Goal: Task Accomplishment & Management: Use online tool/utility

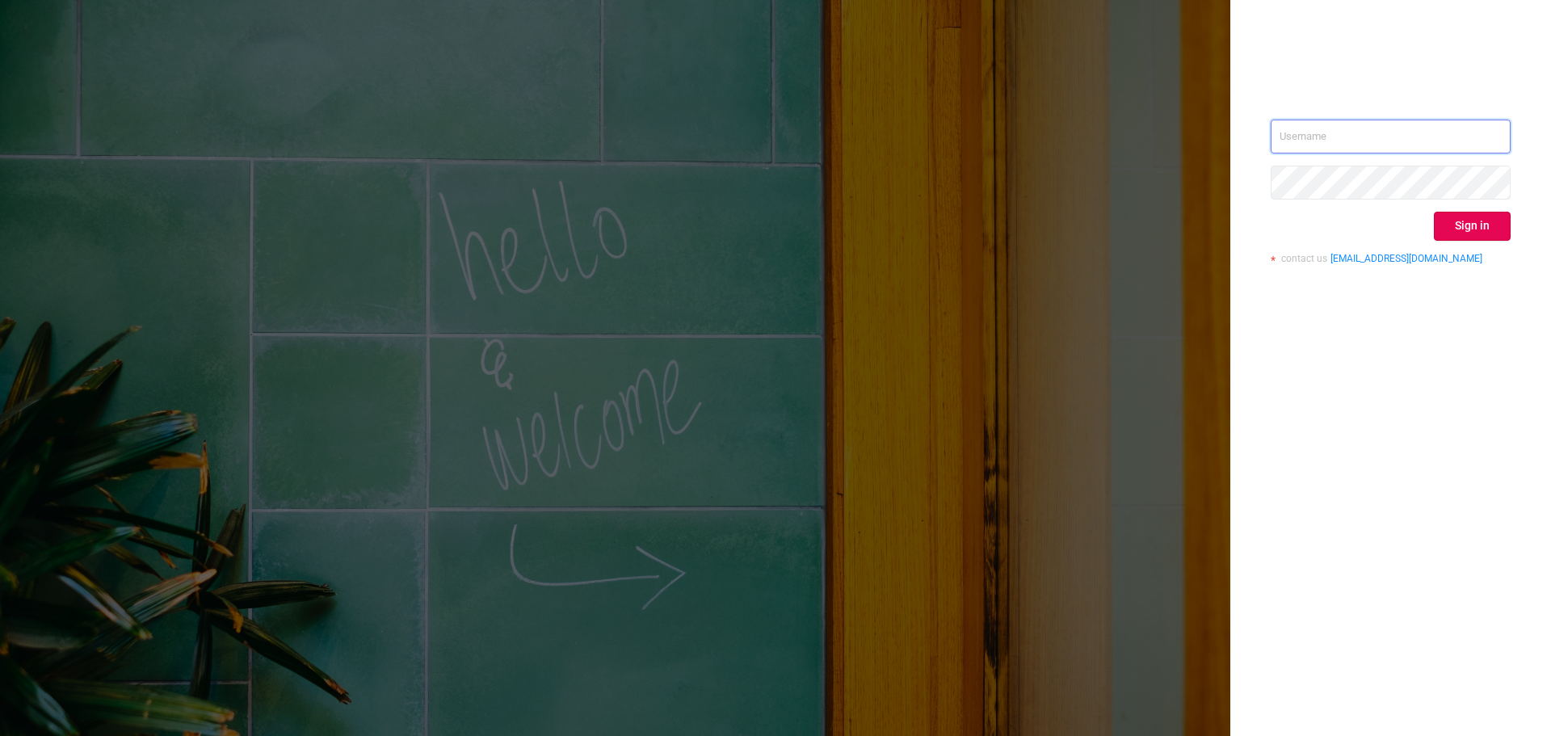
click at [1290, 147] on input "text" at bounding box center [1391, 137] width 240 height 34
click at [1320, 128] on input "text" at bounding box center [1391, 137] width 240 height 34
type input "[PERSON_NAME][EMAIL_ADDRESS][PERSON_NAME][DOMAIN_NAME]"
click at [1504, 231] on button "Sign in" at bounding box center [1472, 226] width 77 height 29
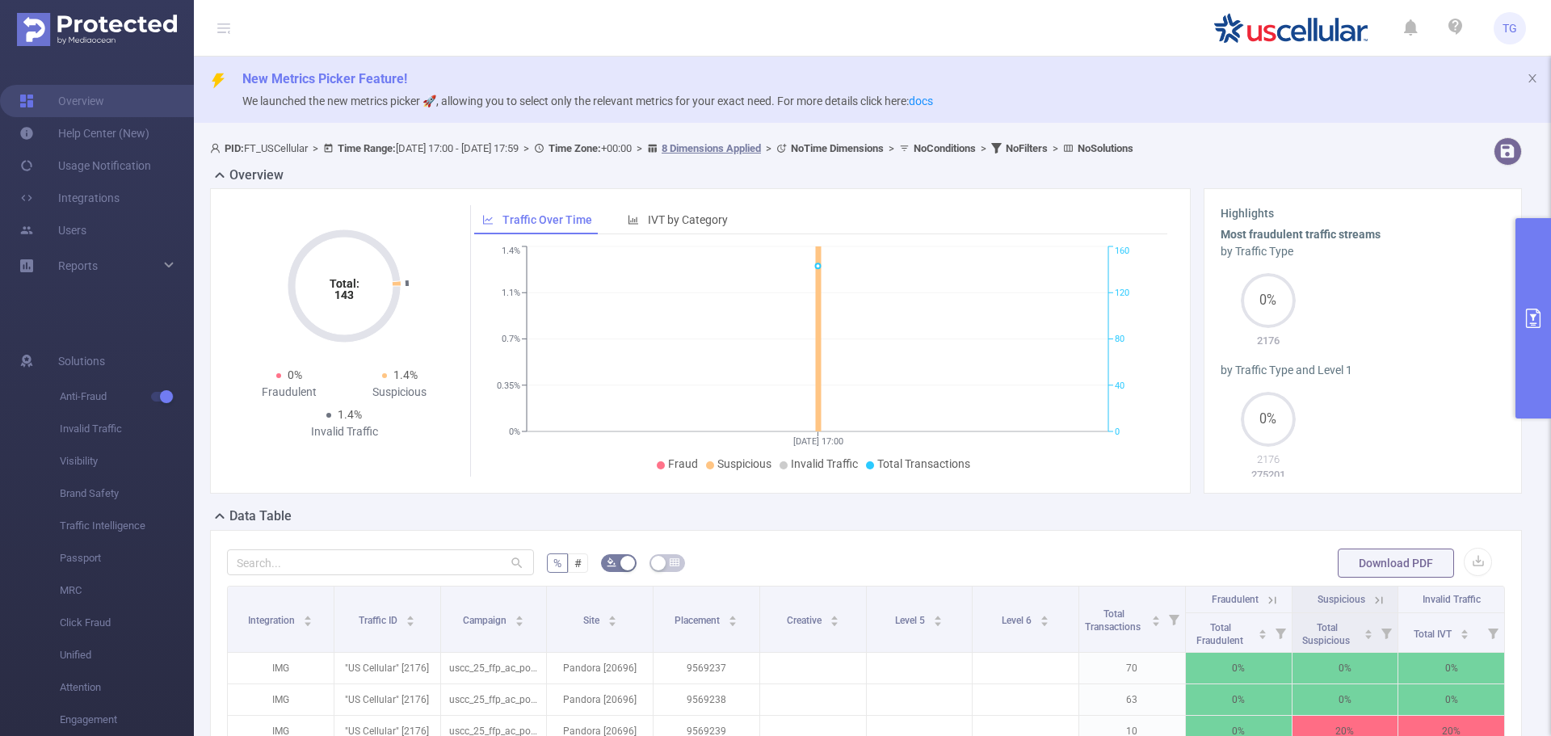
click at [515, 147] on span "PID: FT_USCellular > Time Range: [DATE] 17:00 - [DATE] 17:59 > Time Zone: +00:0…" at bounding box center [672, 148] width 924 height 12
click at [334, 147] on icon at bounding box center [328, 148] width 11 height 11
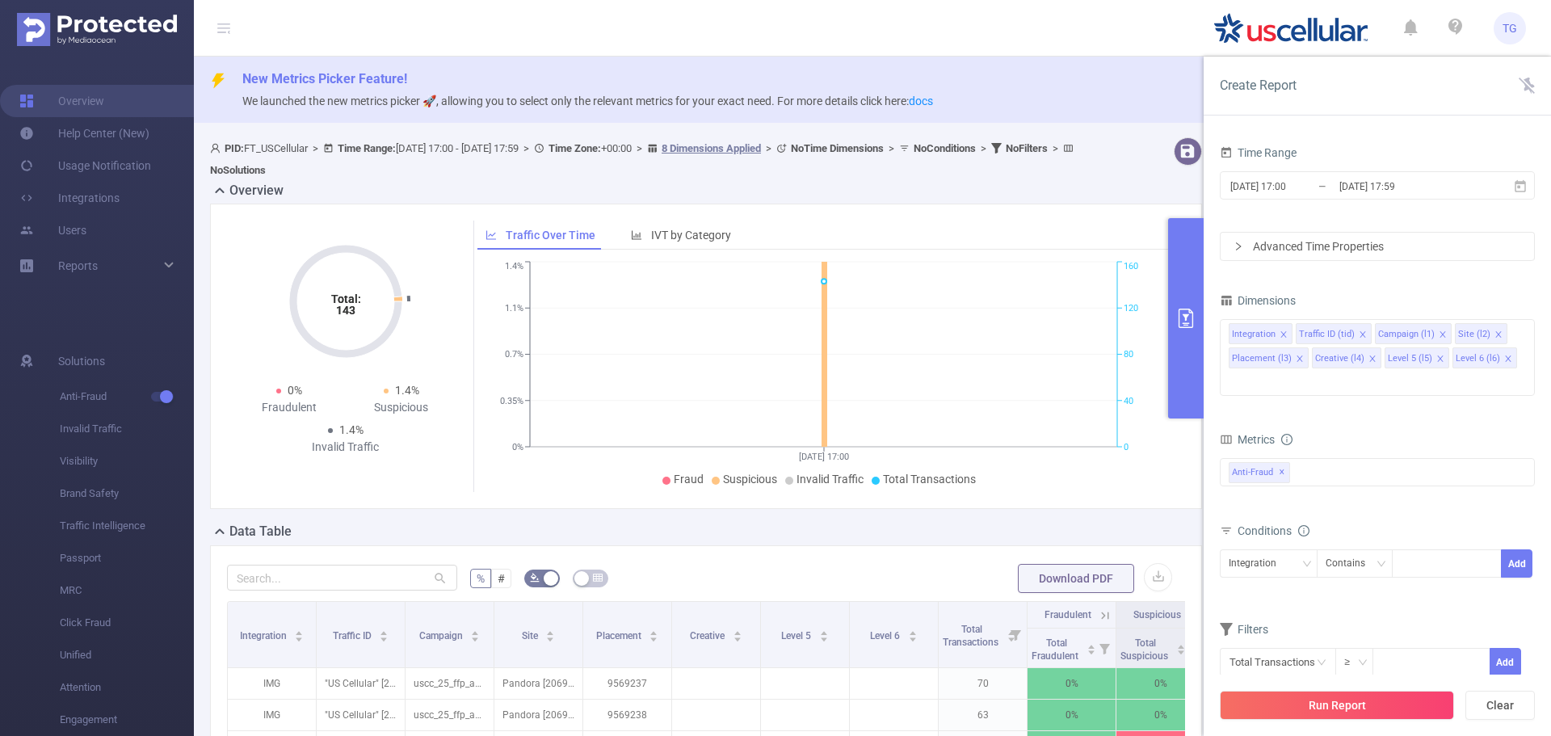
click at [1523, 264] on div "Time Range [DATE] 17:00 _ [DATE] 17:59 Advanced Time Properties Dimensions Inte…" at bounding box center [1377, 419] width 315 height 556
click at [1518, 187] on icon at bounding box center [1520, 185] width 11 height 12
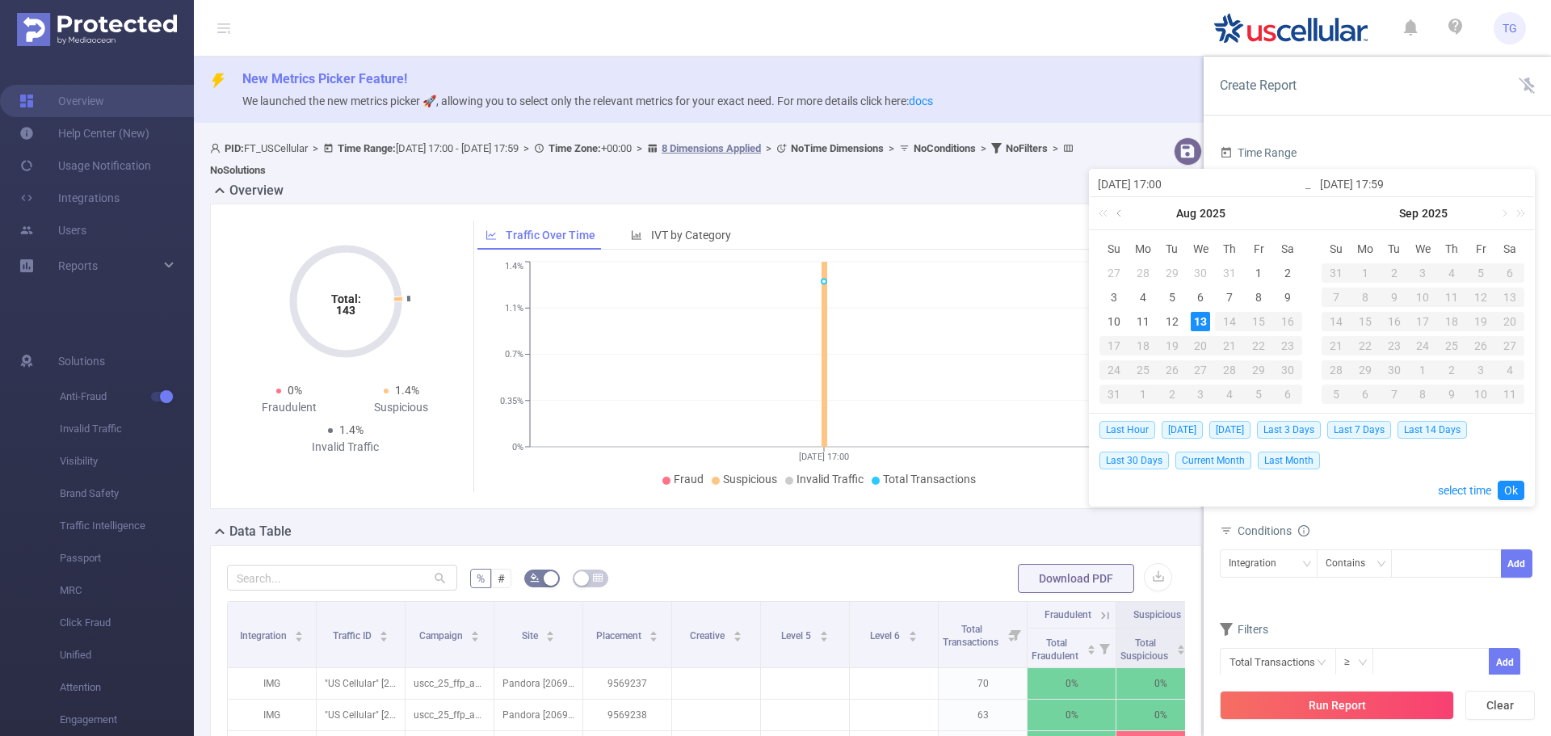
click at [1119, 215] on link at bounding box center [1120, 213] width 15 height 32
click at [1231, 340] on div "24" at bounding box center [1229, 345] width 19 height 19
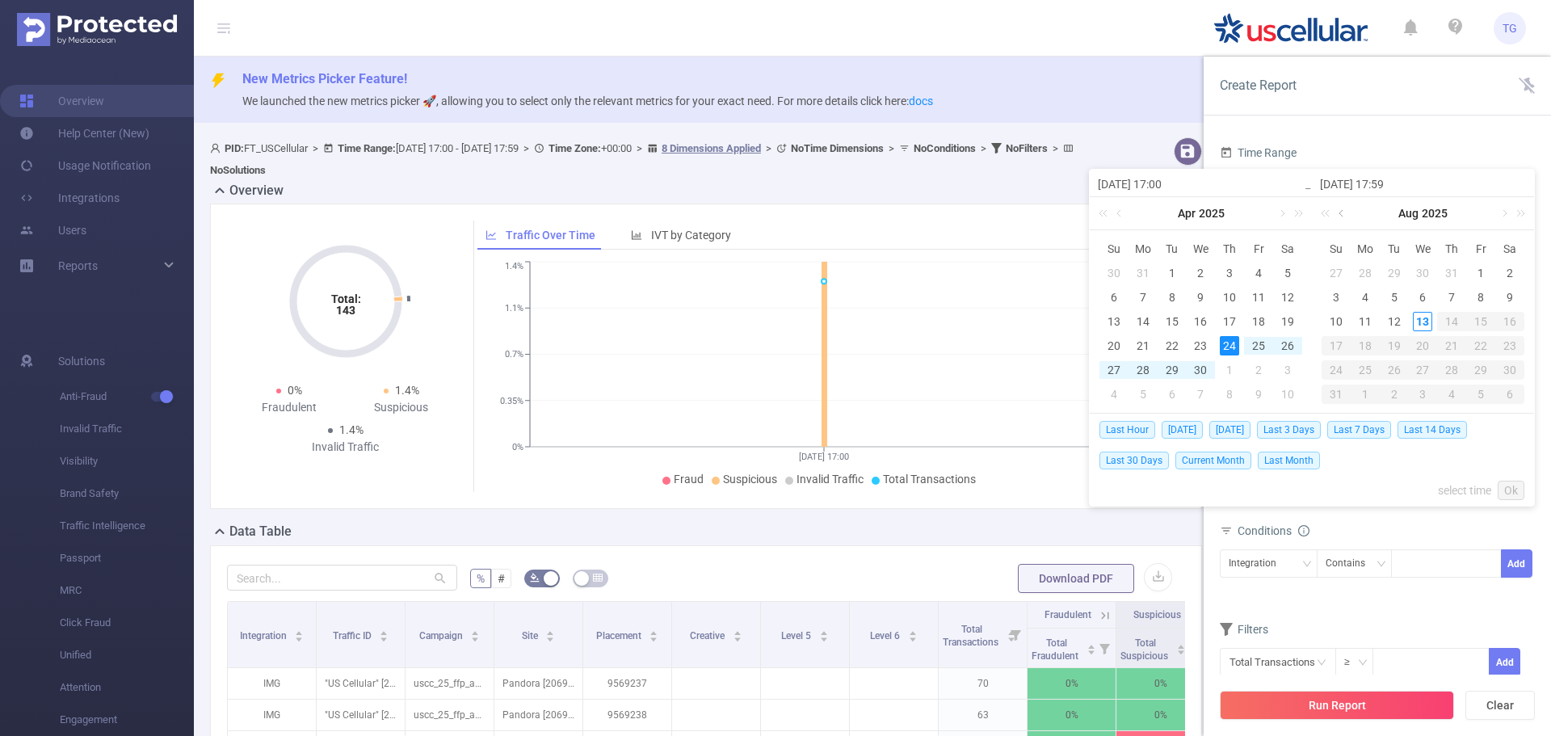
click at [1346, 212] on link at bounding box center [1343, 213] width 15 height 32
click at [1335, 326] on div "13" at bounding box center [1336, 321] width 19 height 19
type input "[DATE] 17:00"
type input "[DATE] 17:59"
type input "[DATE] 17:00"
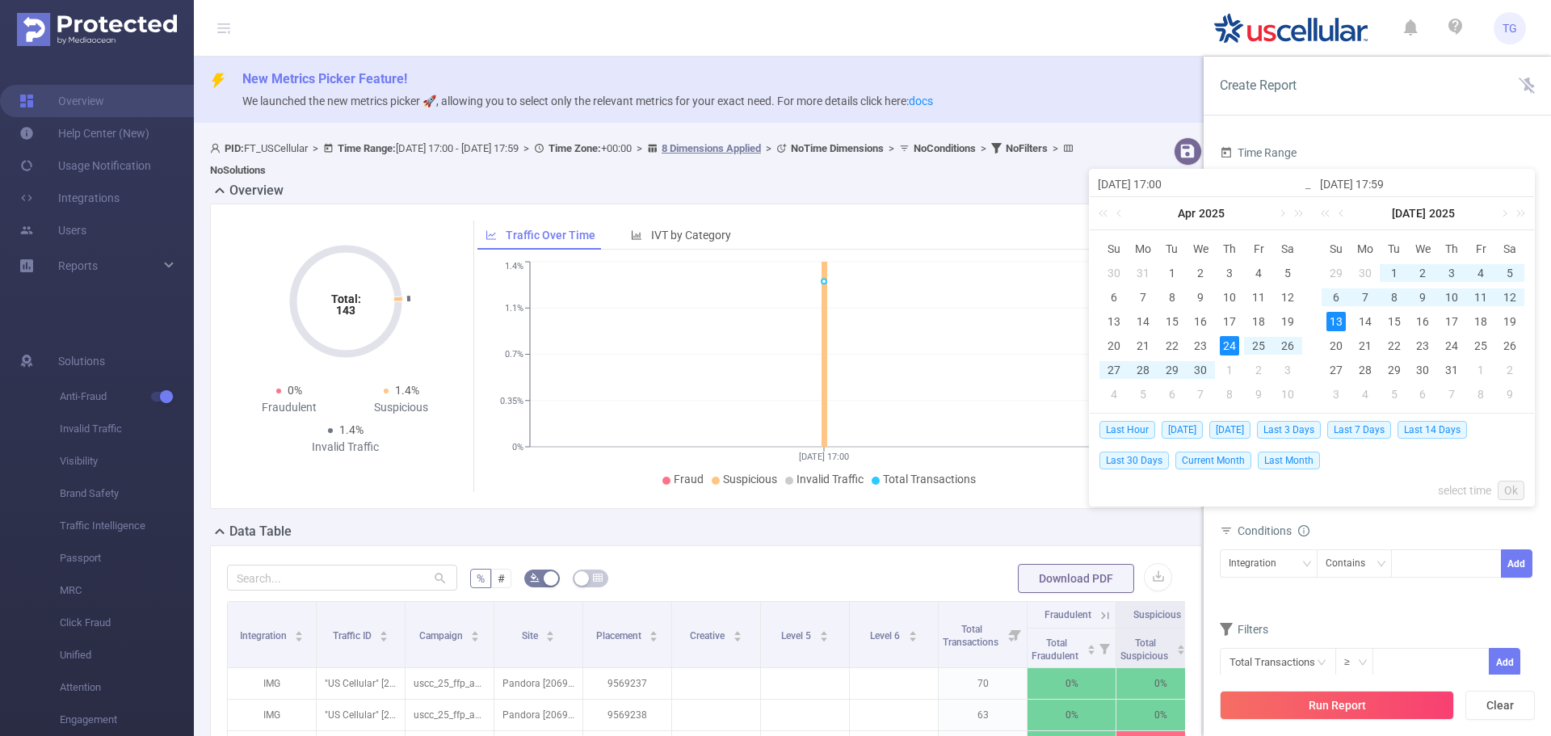
type input "[DATE] 17:59"
click at [1516, 486] on link "Ok" at bounding box center [1511, 490] width 27 height 19
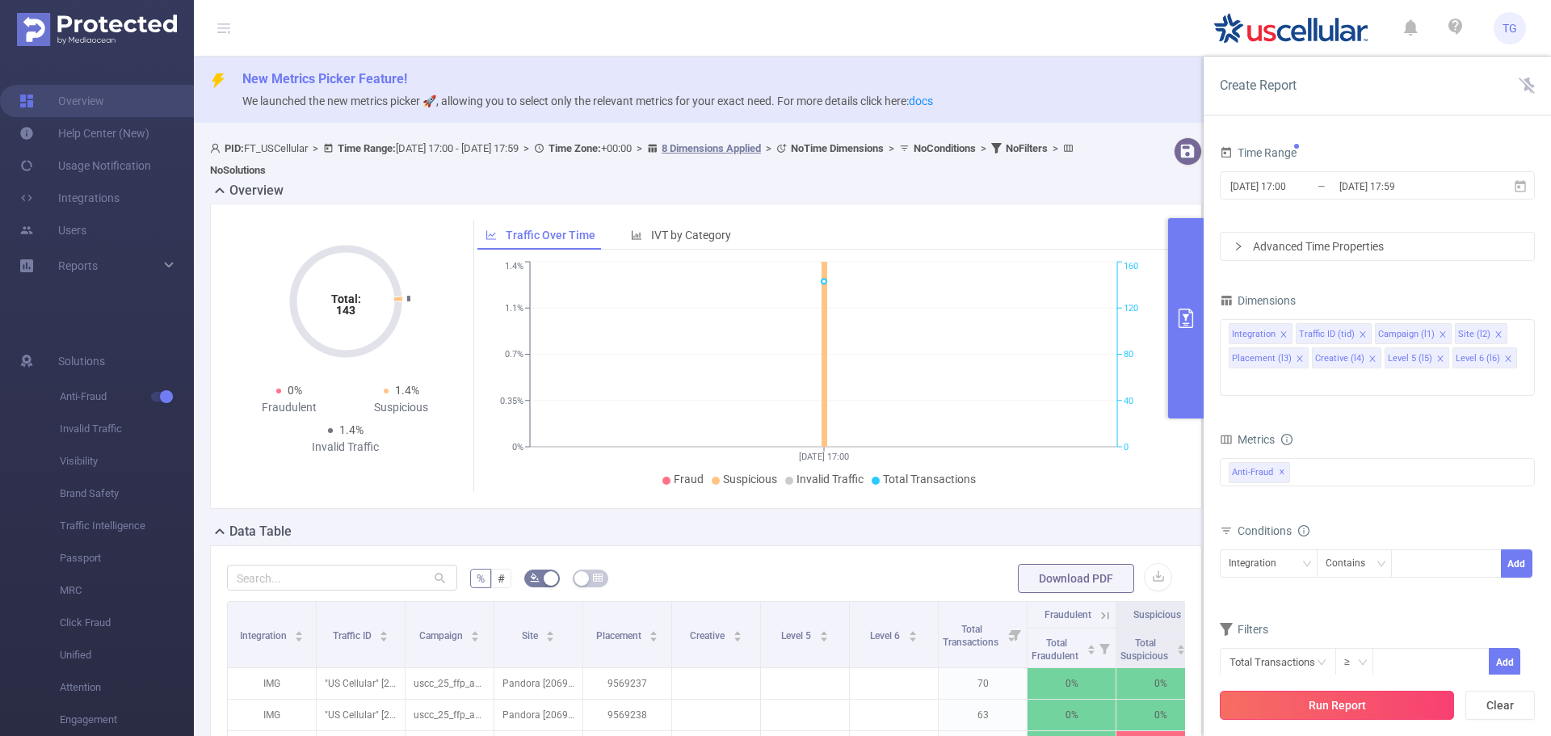
click at [1373, 701] on button "Run Report" at bounding box center [1337, 705] width 234 height 29
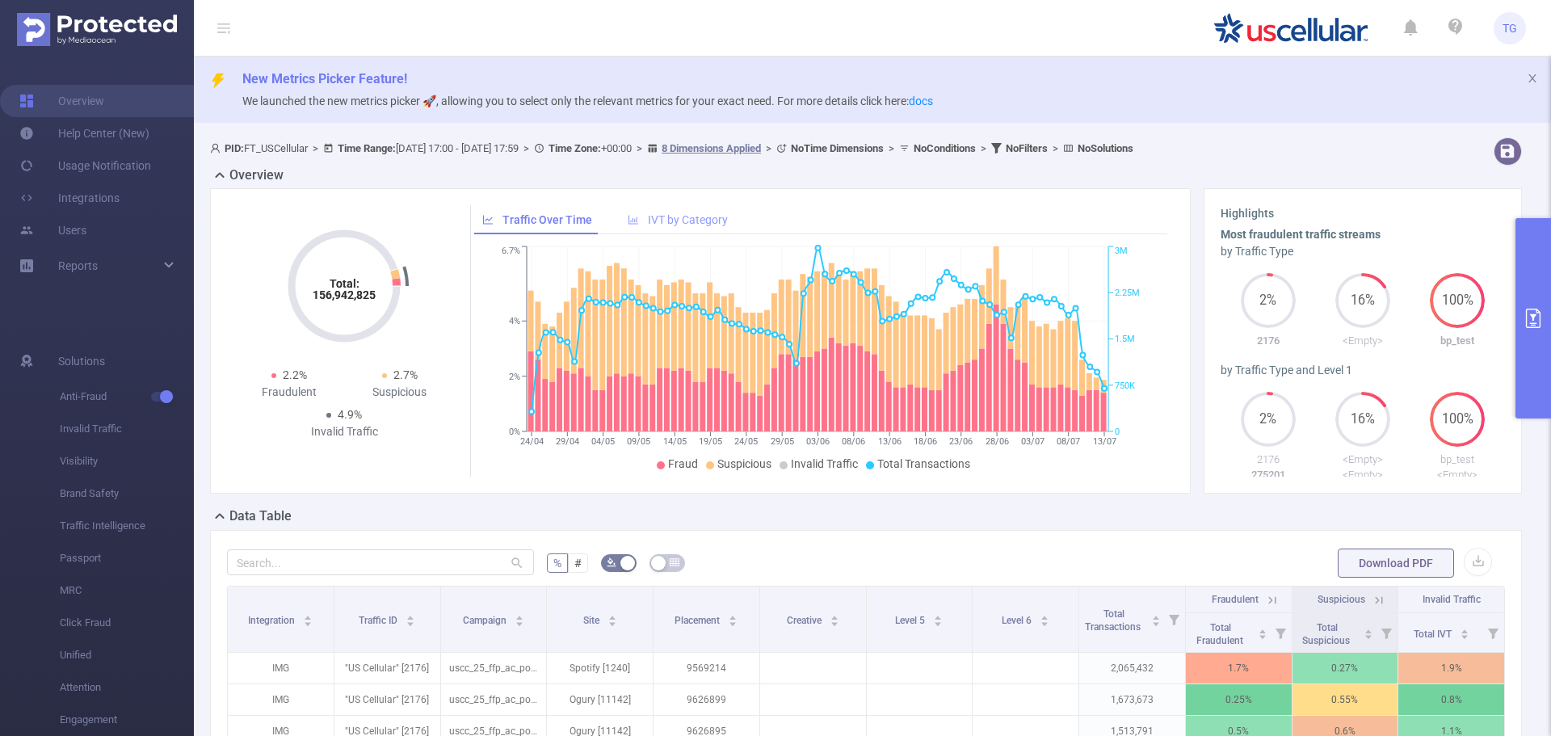
click at [696, 222] on span "IVT by Category" at bounding box center [688, 219] width 80 height 13
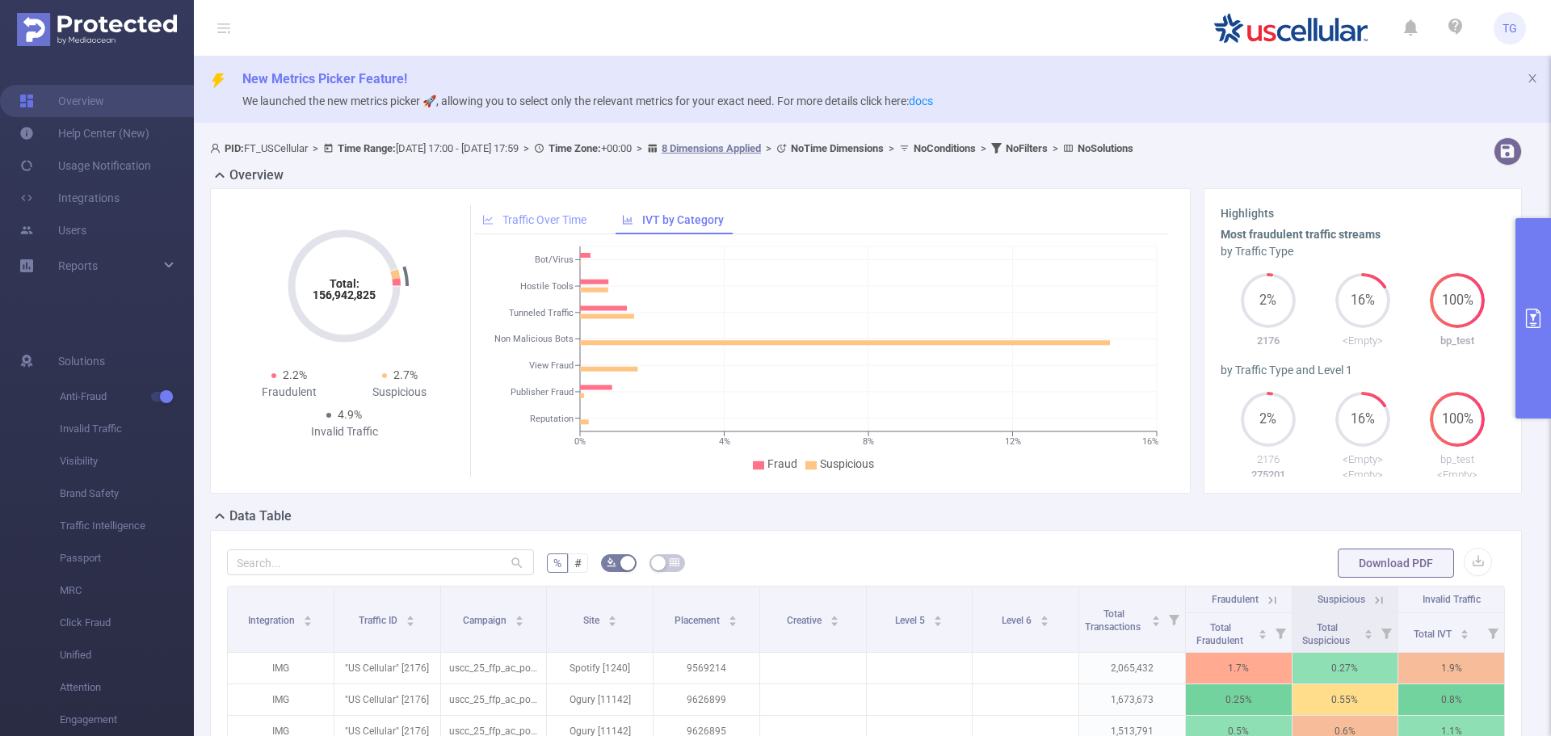
click at [540, 220] on span "Traffic Over Time" at bounding box center [545, 219] width 84 height 13
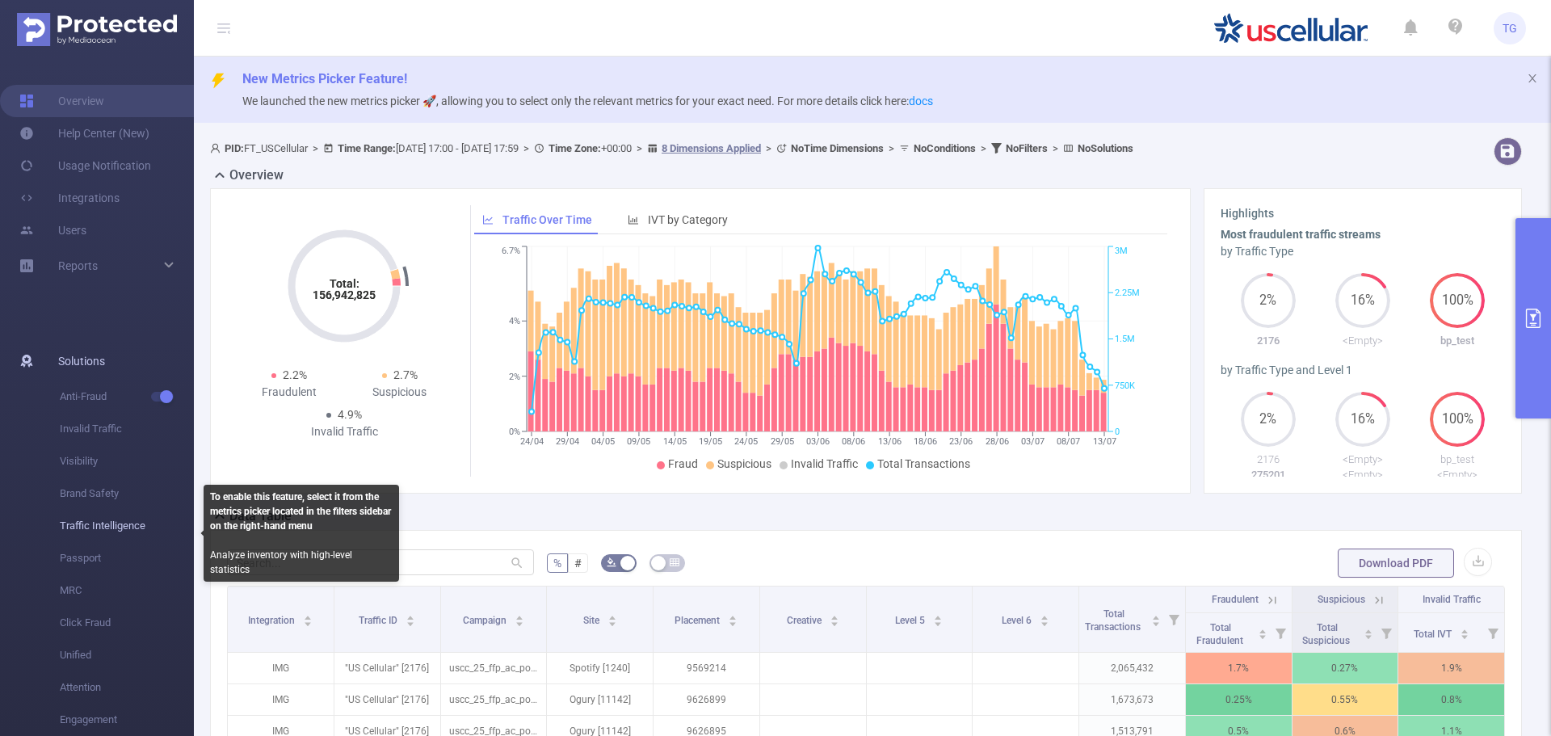
click at [104, 530] on span "Traffic Intelligence" at bounding box center [127, 526] width 134 height 32
click at [86, 528] on span "Traffic Intelligence" at bounding box center [127, 526] width 134 height 32
click at [82, 520] on span "Traffic Intelligence" at bounding box center [127, 526] width 134 height 32
click at [103, 531] on span "Traffic Intelligence" at bounding box center [127, 526] width 134 height 32
click at [117, 528] on span "Traffic Intelligence" at bounding box center [127, 526] width 134 height 32
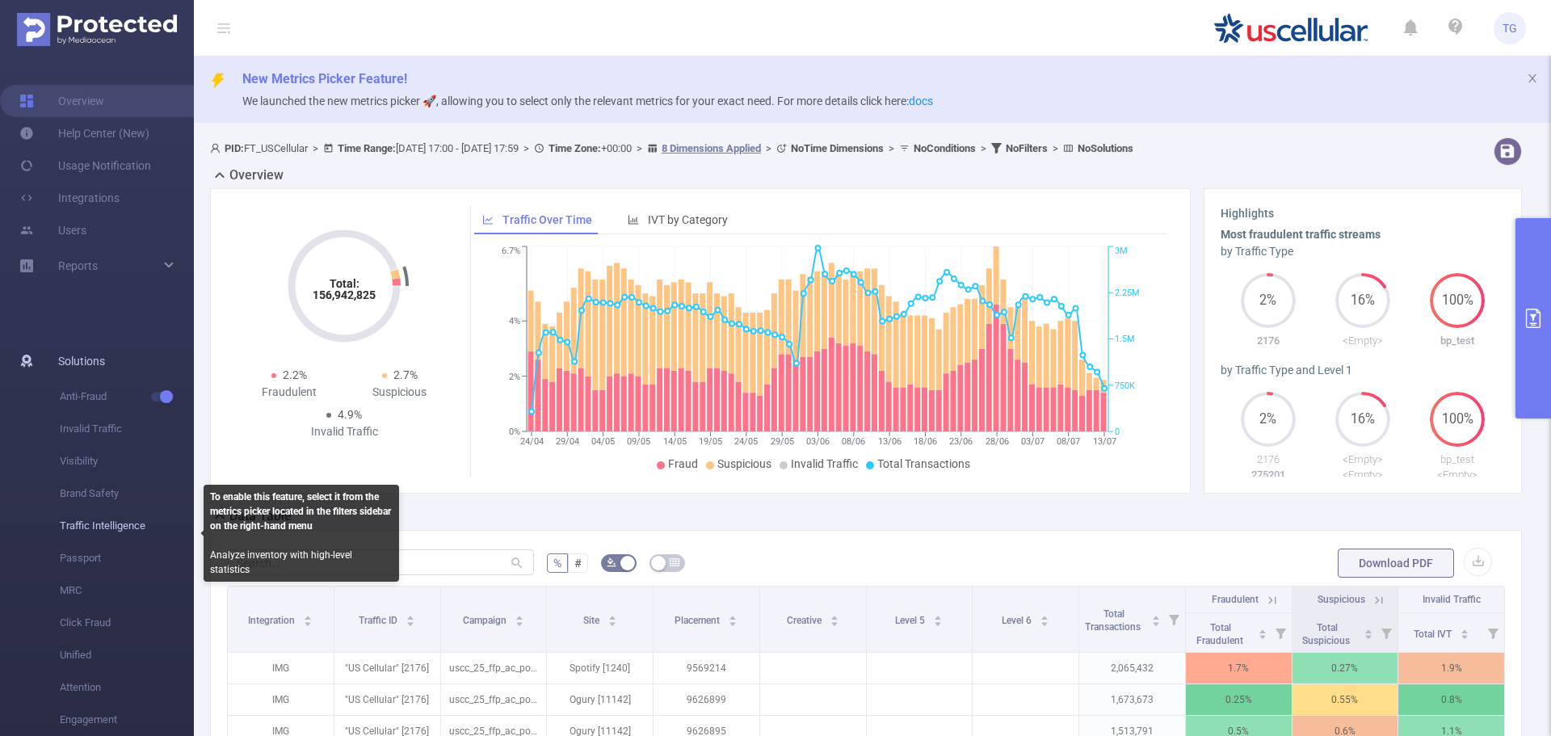
click at [117, 528] on span "Traffic Intelligence" at bounding box center [127, 526] width 134 height 32
click at [70, 525] on span "Traffic Intelligence" at bounding box center [127, 526] width 134 height 32
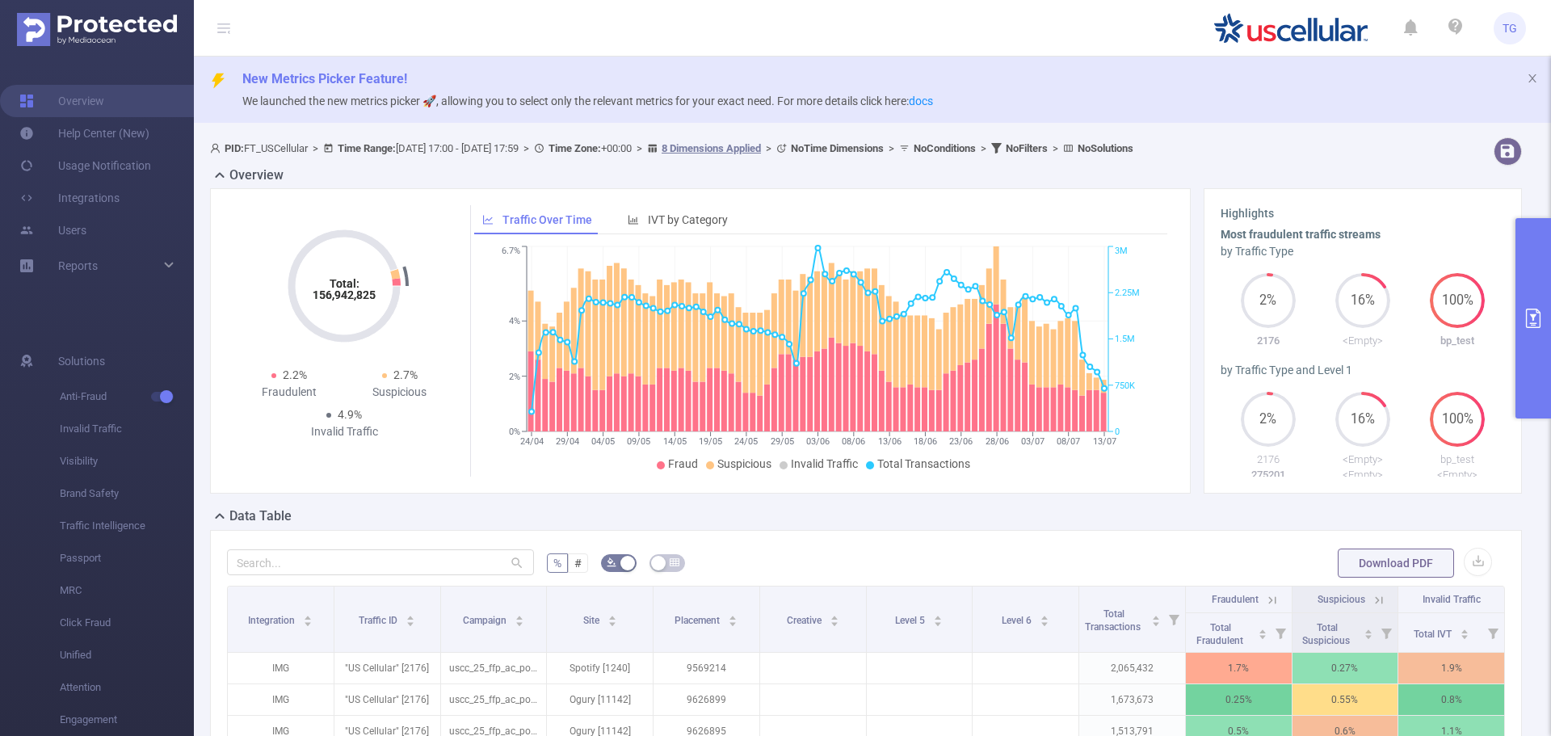
click at [472, 481] on div "Total: 156,942,825 Total: 156,942,825 2.2% Fraudulent 2.7% Suspicious 4.9% Inva…" at bounding box center [700, 340] width 981 height 305
click at [161, 274] on div "Reports" at bounding box center [97, 266] width 194 height 32
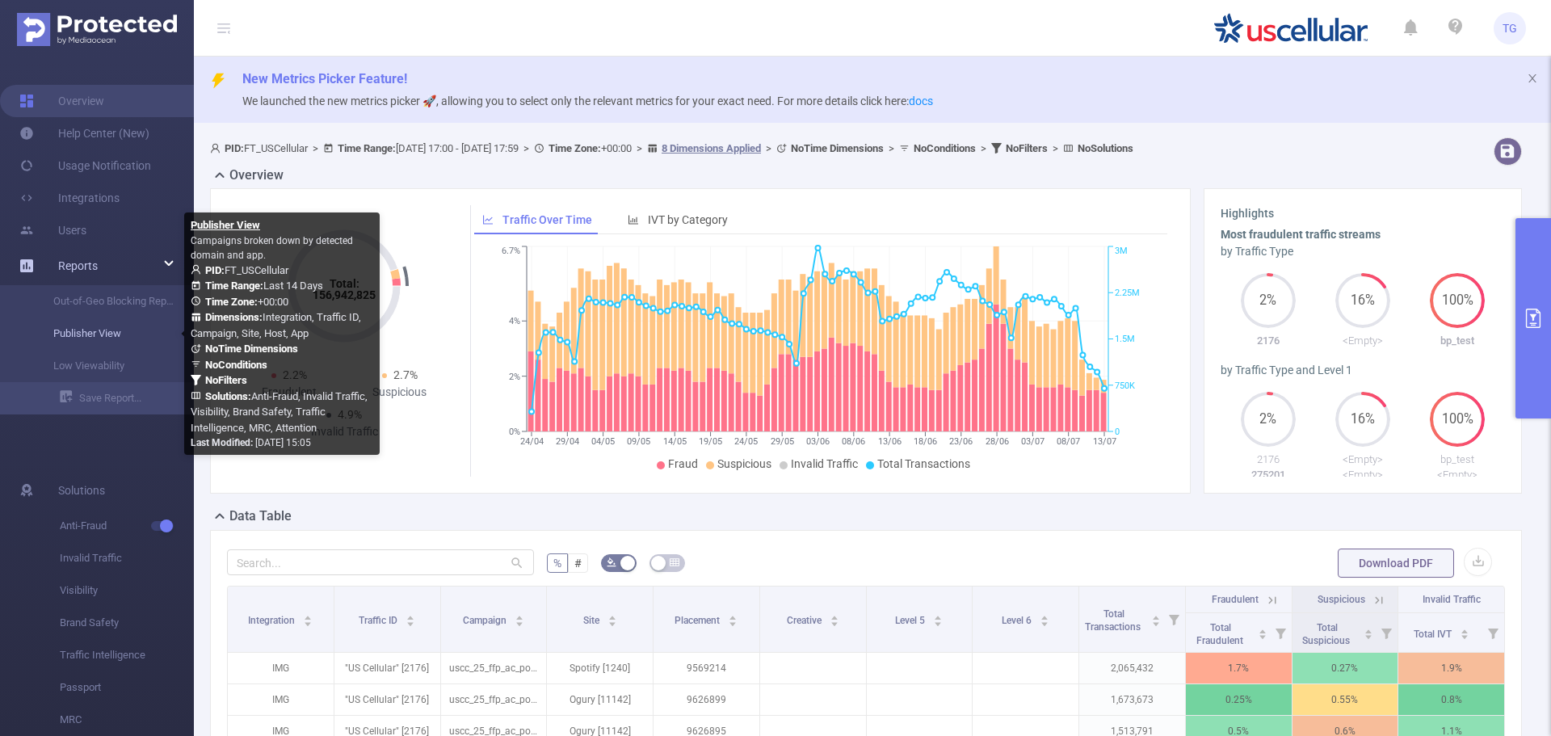
click at [120, 336] on link "Publisher View" at bounding box center [103, 334] width 142 height 32
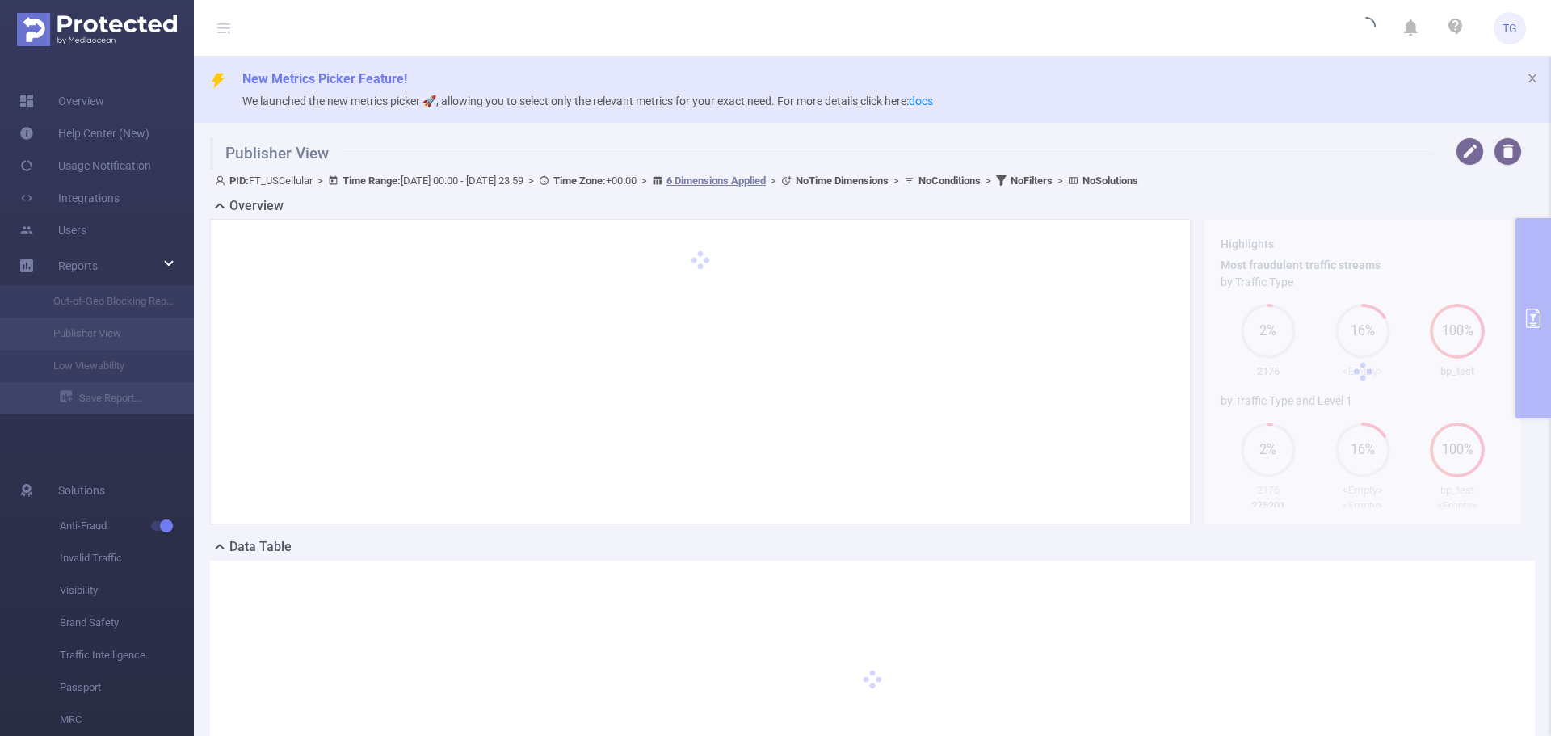
type input "[DATE] 00:00"
type input "[DATE] 23:59"
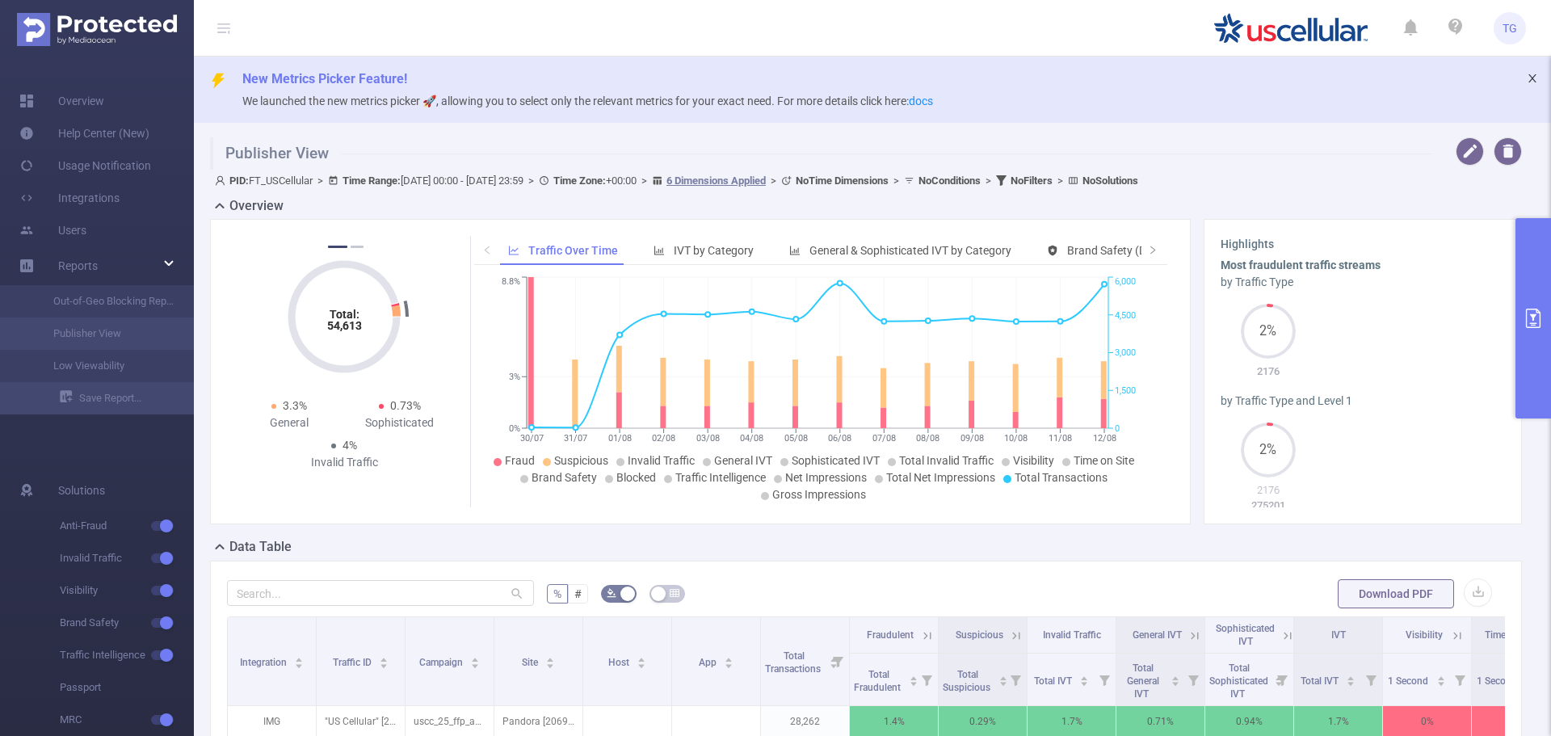
click at [1527, 74] on icon "icon: close" at bounding box center [1532, 78] width 11 height 11
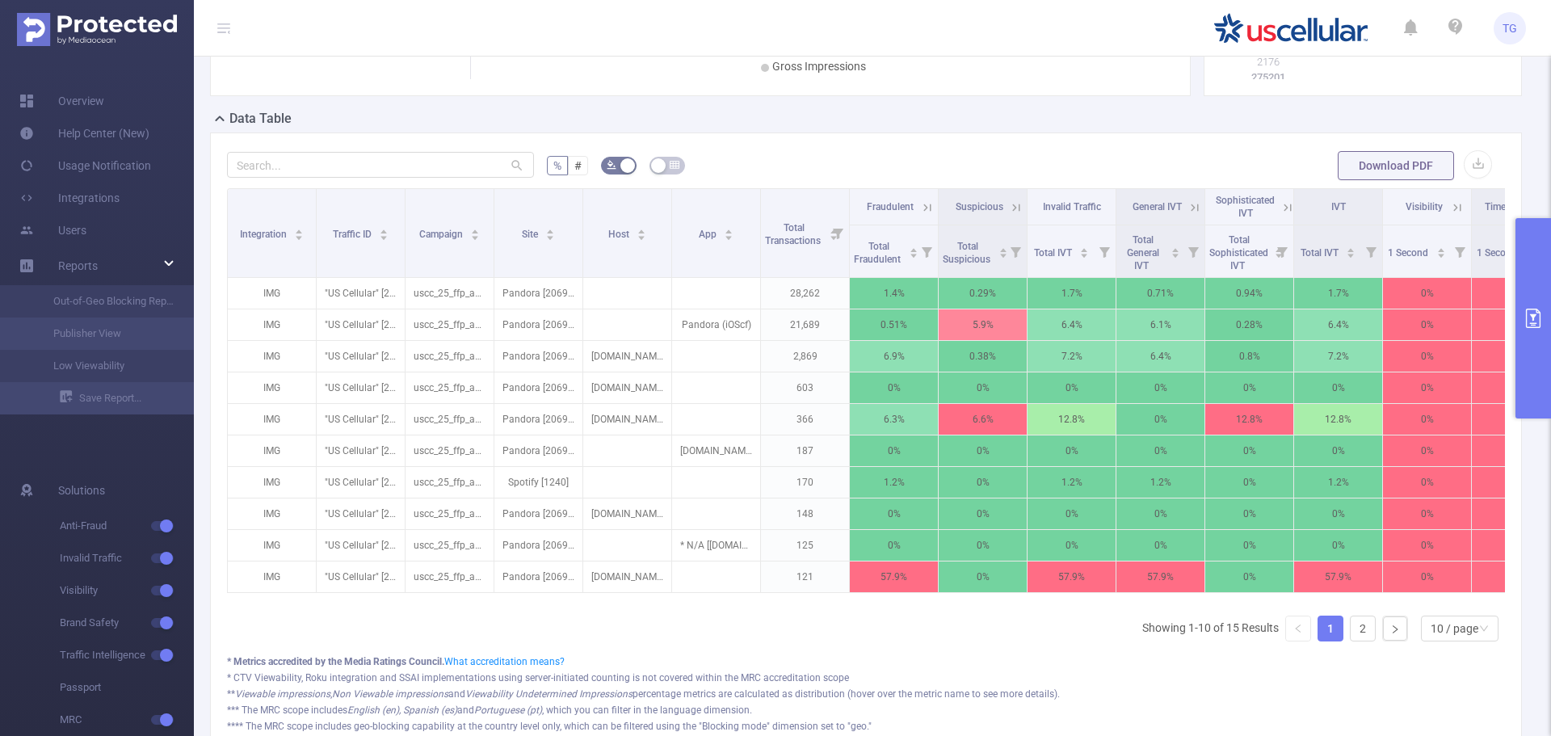
scroll to position [532, 0]
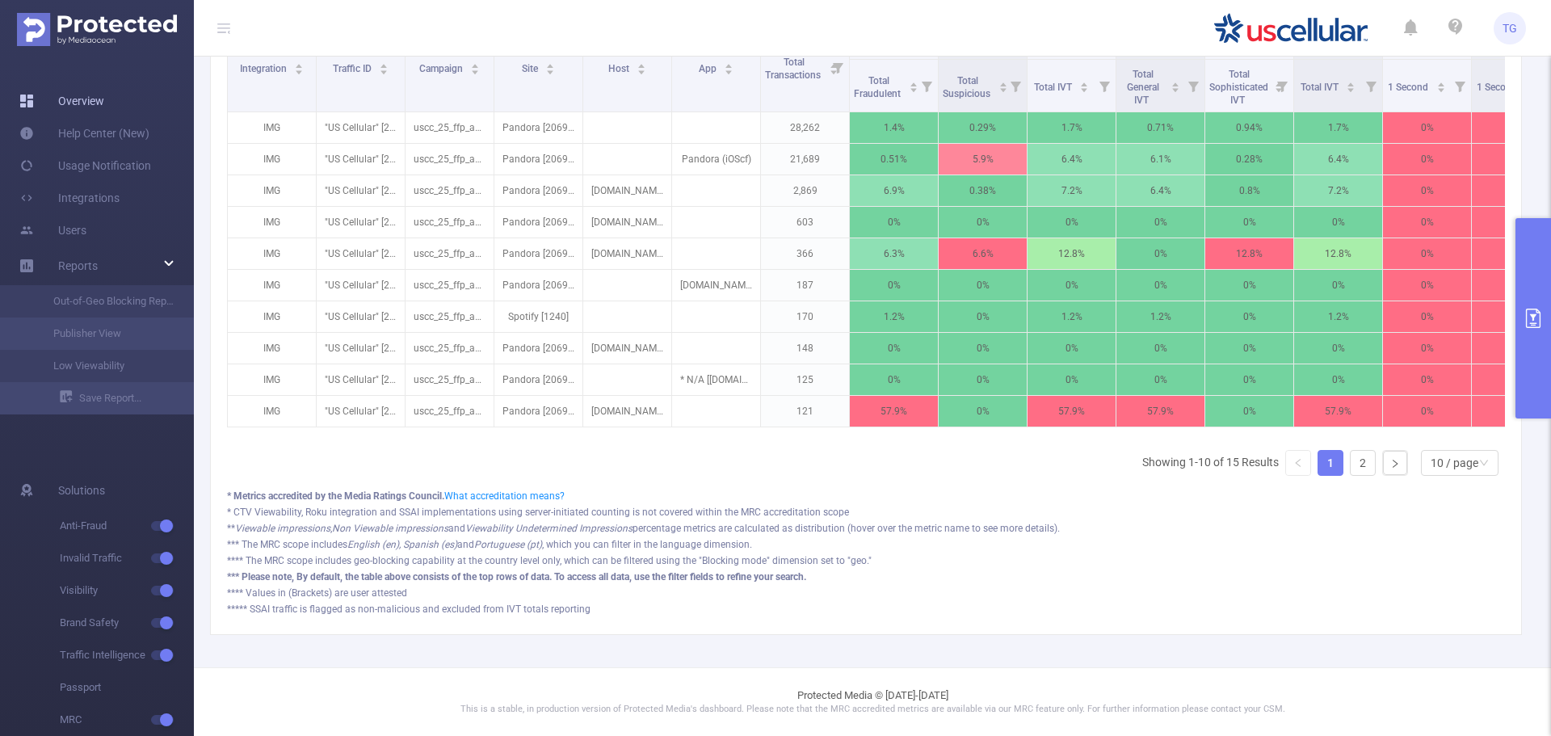
click at [71, 110] on link "Overview" at bounding box center [61, 101] width 85 height 32
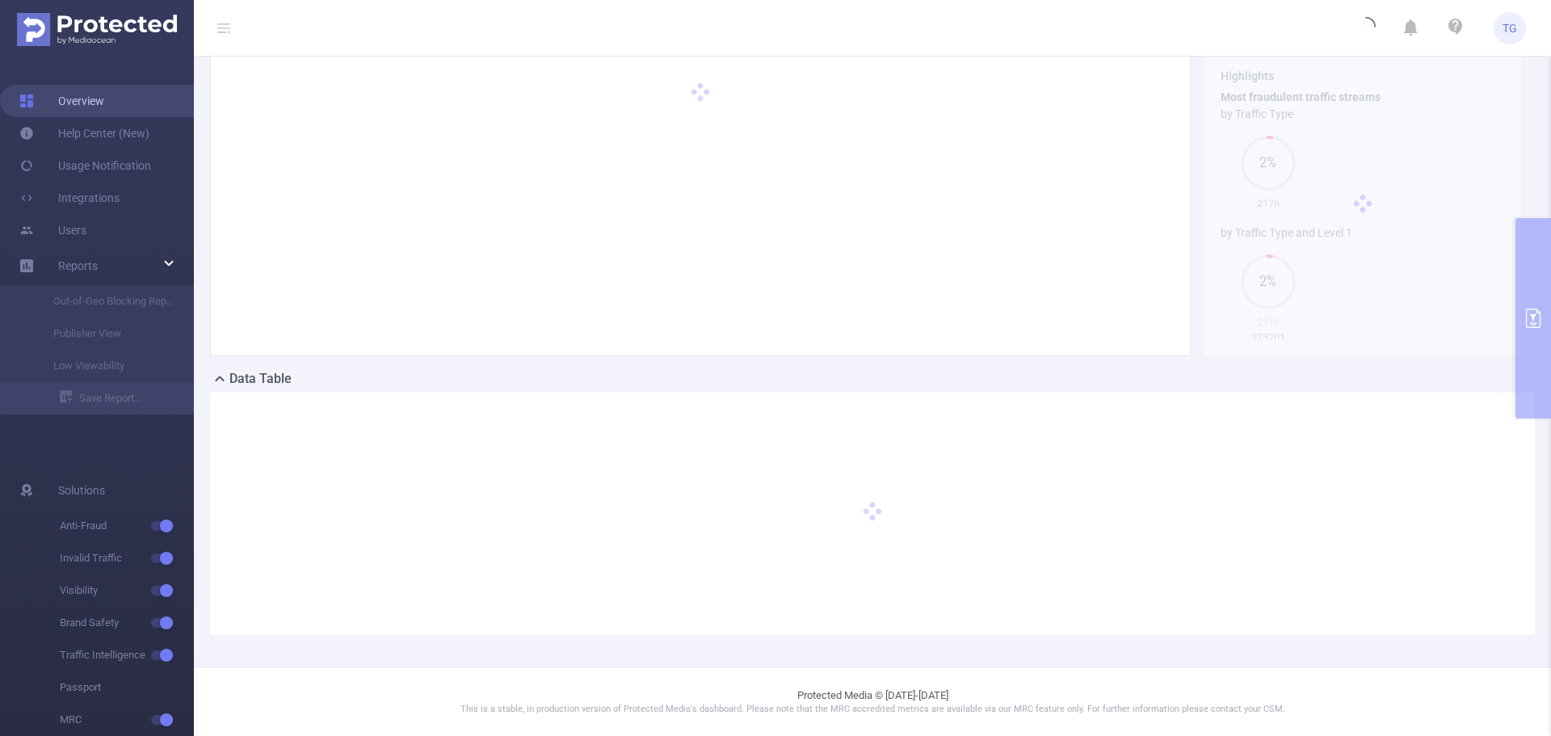
scroll to position [63, 0]
type input "[DATE] 17:00"
type input "[DATE] 17:59"
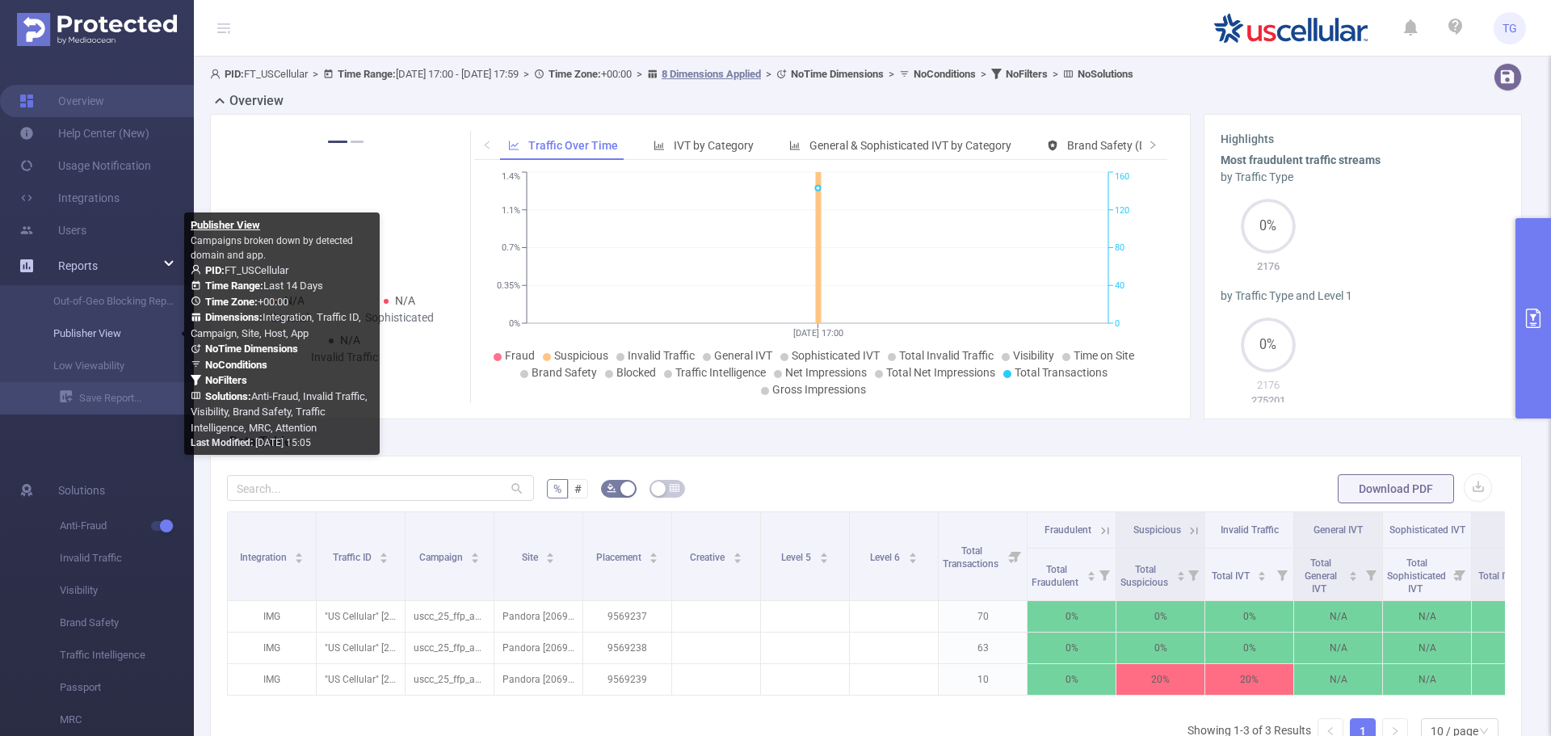
click at [99, 324] on link "Publisher View" at bounding box center [103, 334] width 142 height 32
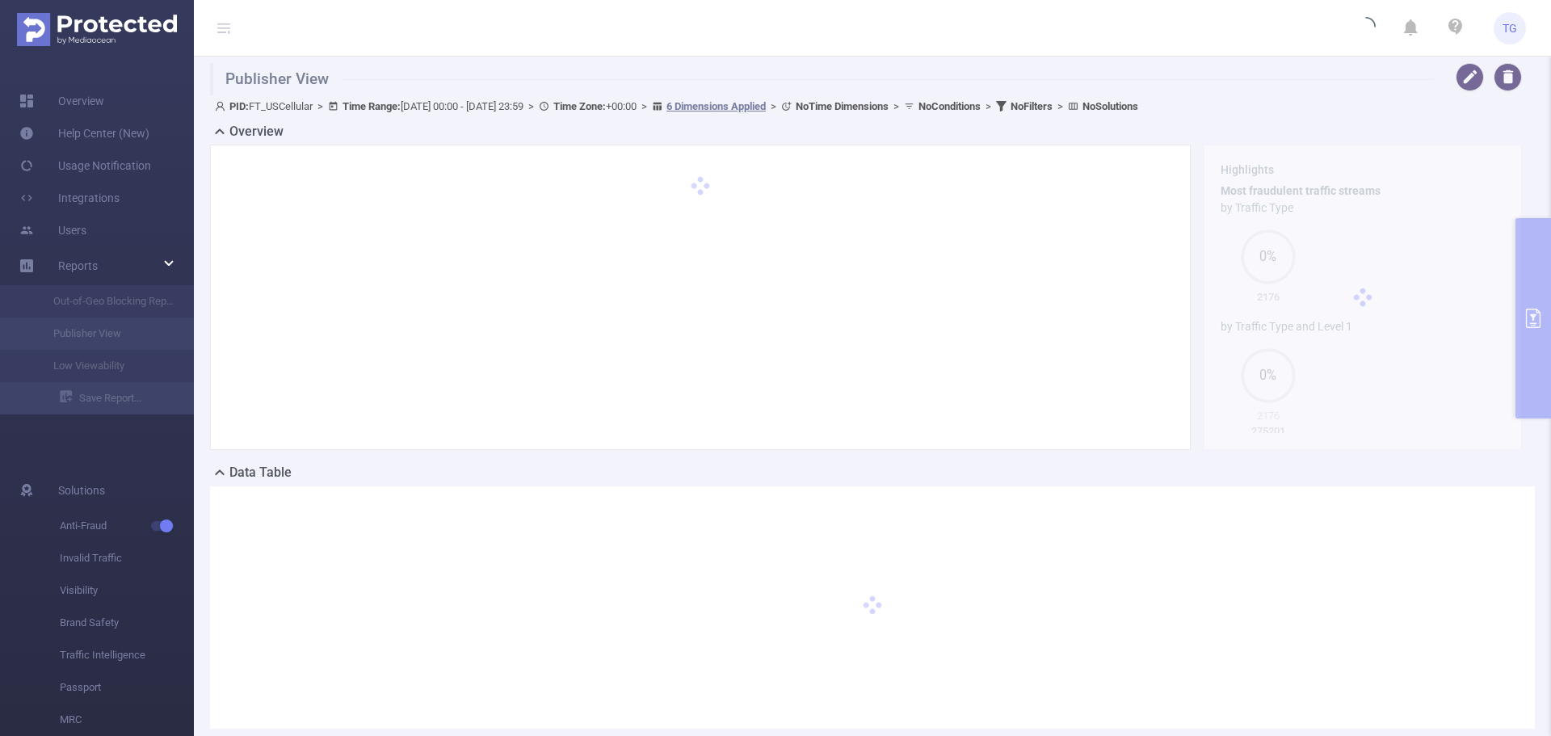
type input "[DATE] 00:00"
type input "[DATE] 23:59"
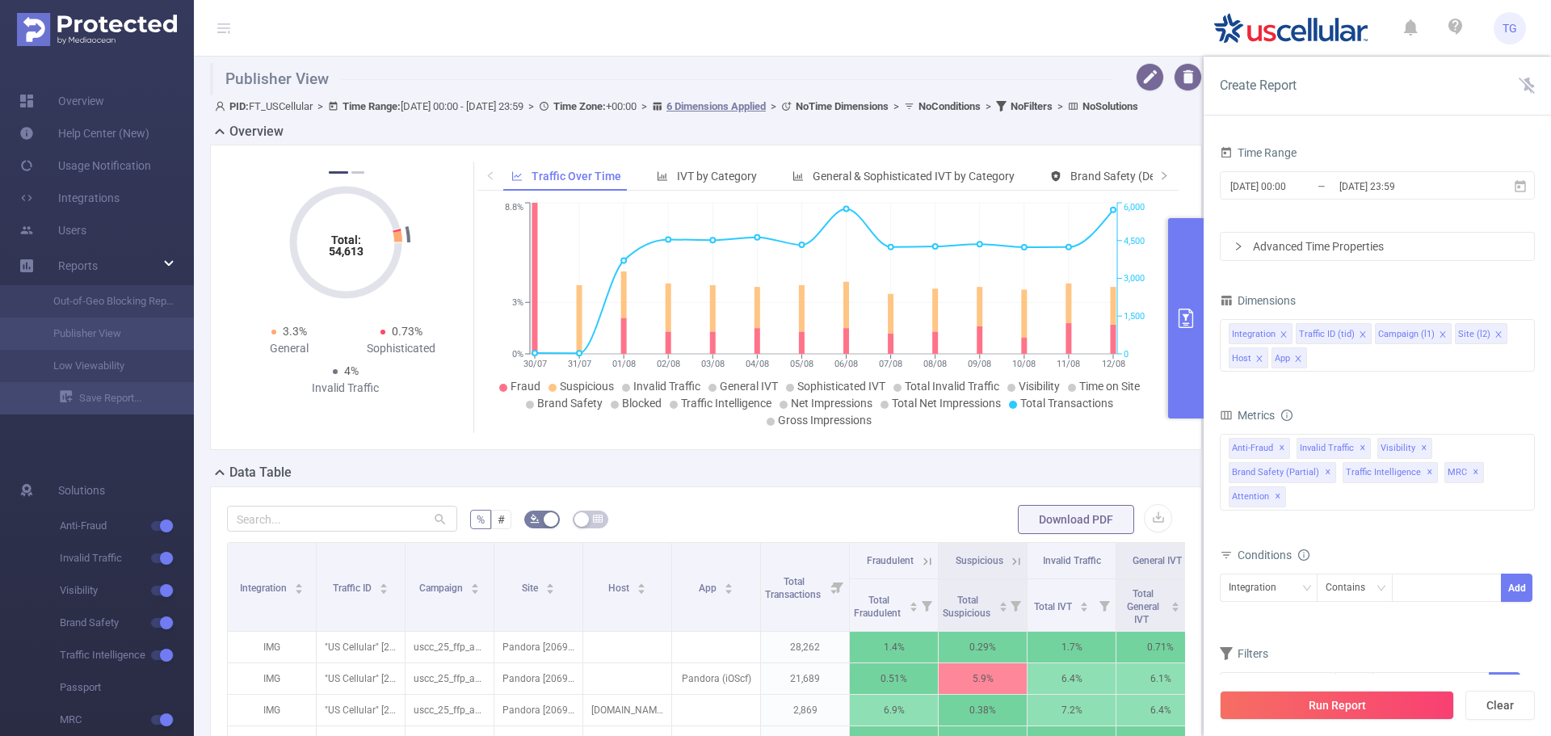
click at [1528, 293] on div "Dimensions" at bounding box center [1377, 302] width 315 height 27
click at [1517, 189] on icon at bounding box center [1520, 186] width 15 height 15
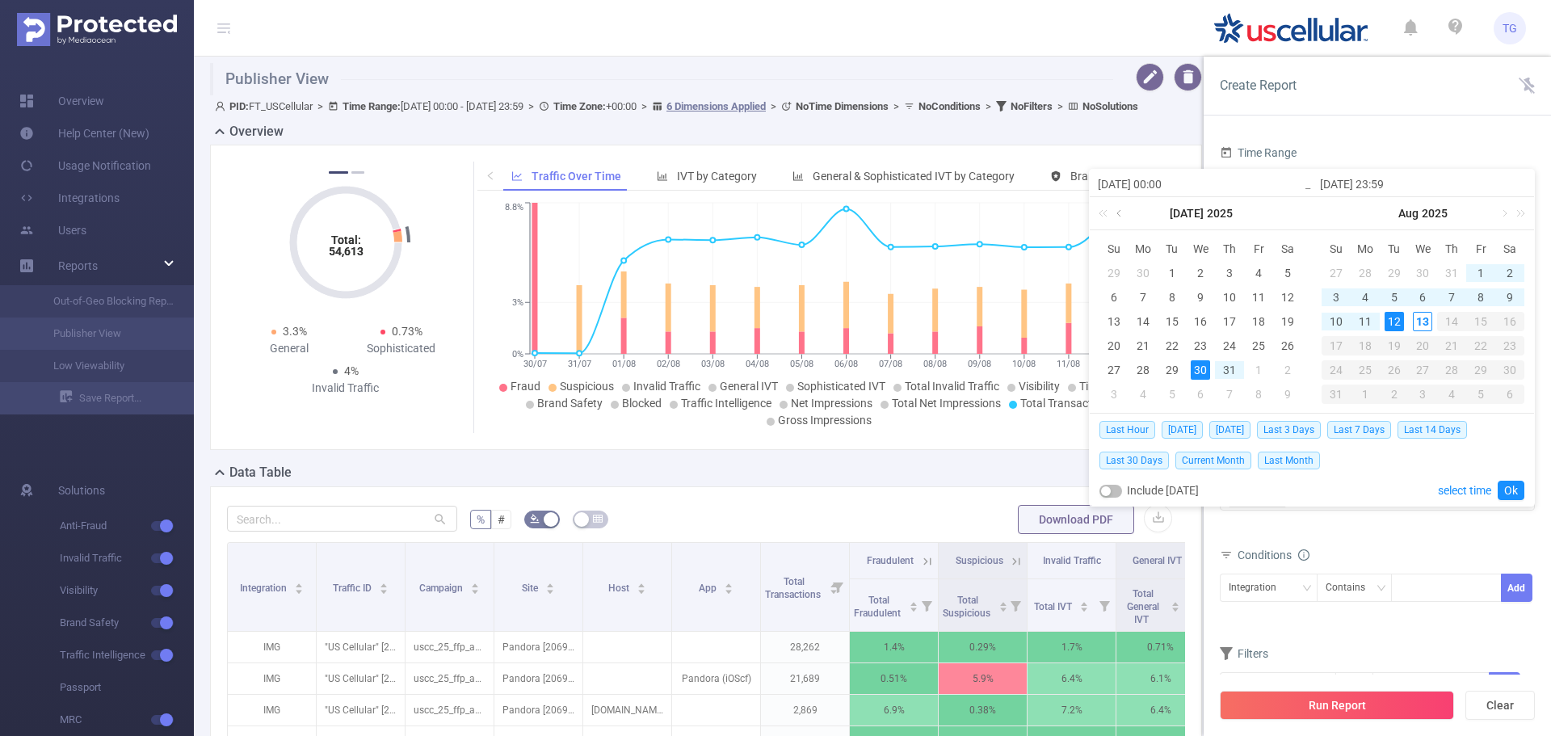
click at [1120, 217] on link at bounding box center [1120, 213] width 15 height 32
click at [1232, 351] on div "24" at bounding box center [1229, 345] width 19 height 19
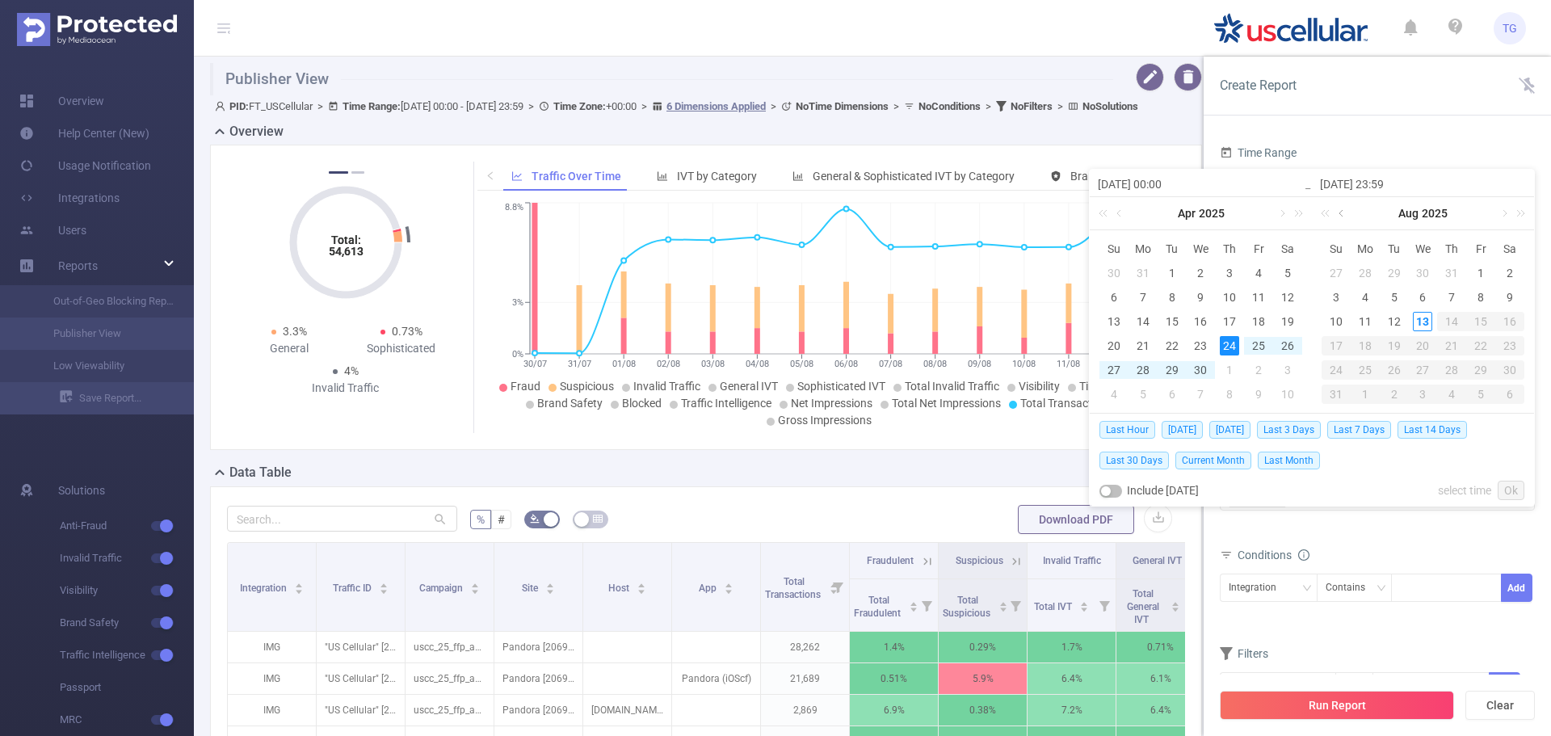
click at [1342, 206] on link at bounding box center [1343, 213] width 15 height 32
click at [1343, 326] on div "13" at bounding box center [1336, 321] width 19 height 19
type input "[DATE] 00:00"
type input "[DATE] 23:59"
type input "[DATE] 00:00"
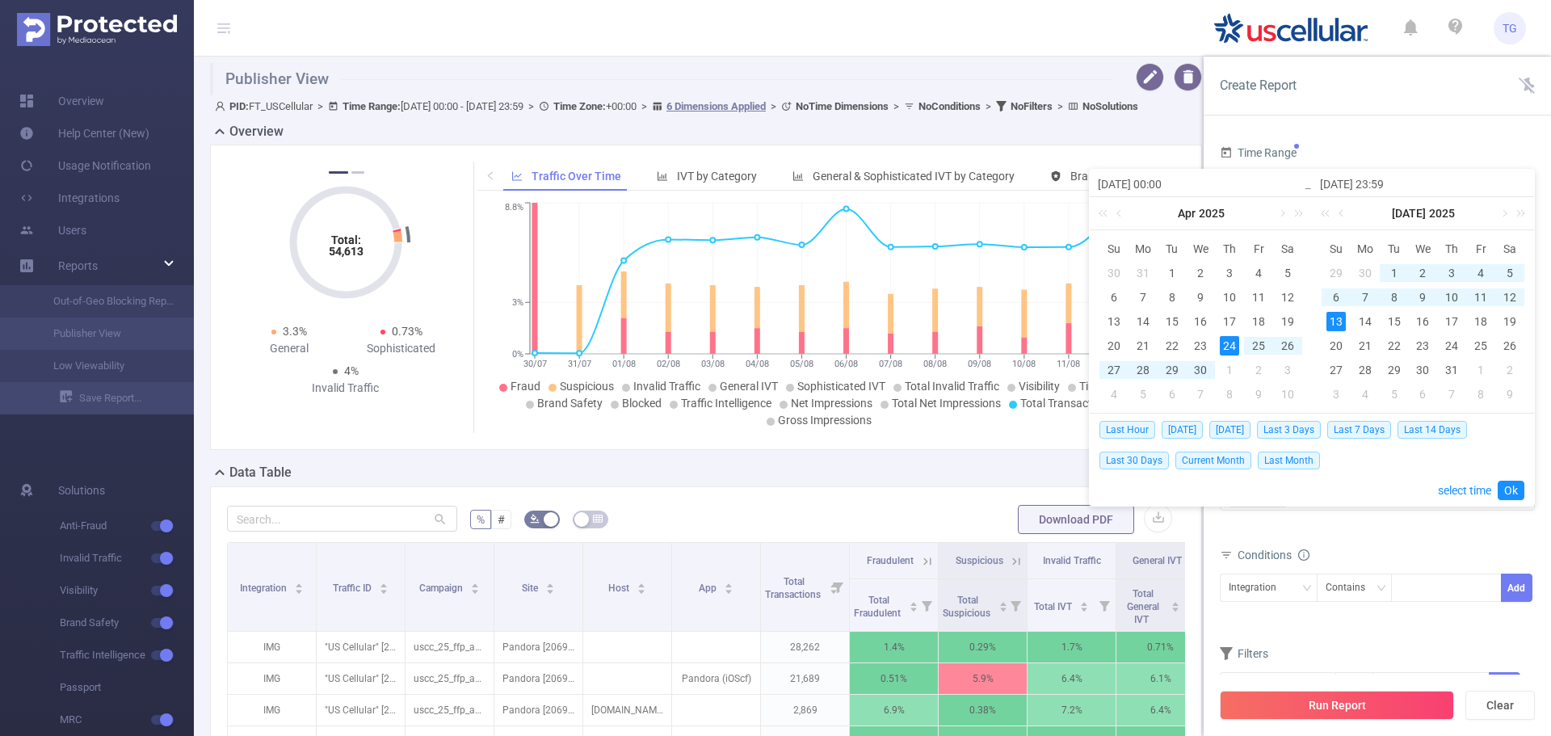
type input "[DATE] 23:59"
click at [1499, 489] on link "Ok" at bounding box center [1511, 490] width 27 height 19
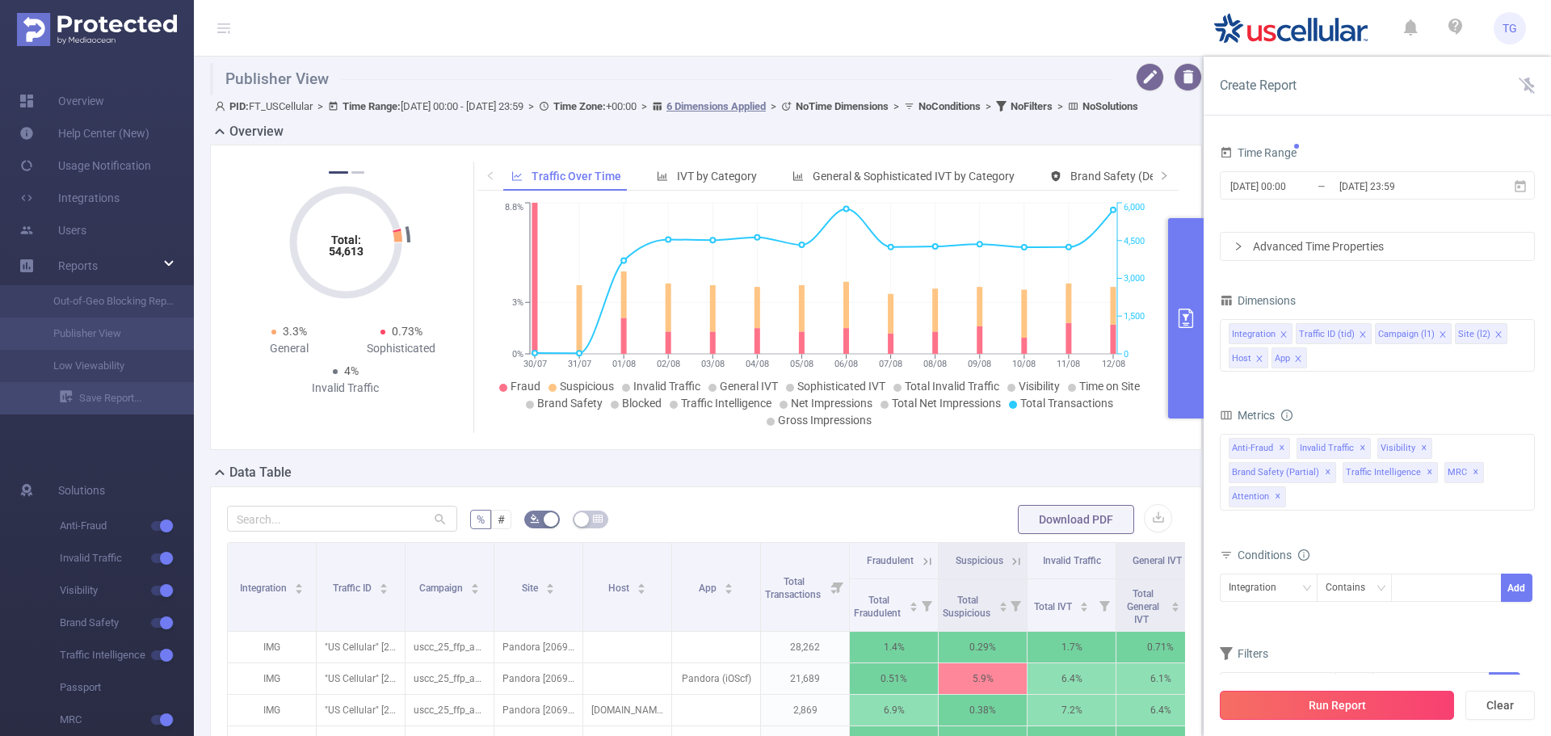
click at [1383, 709] on button "Run Report" at bounding box center [1337, 705] width 234 height 29
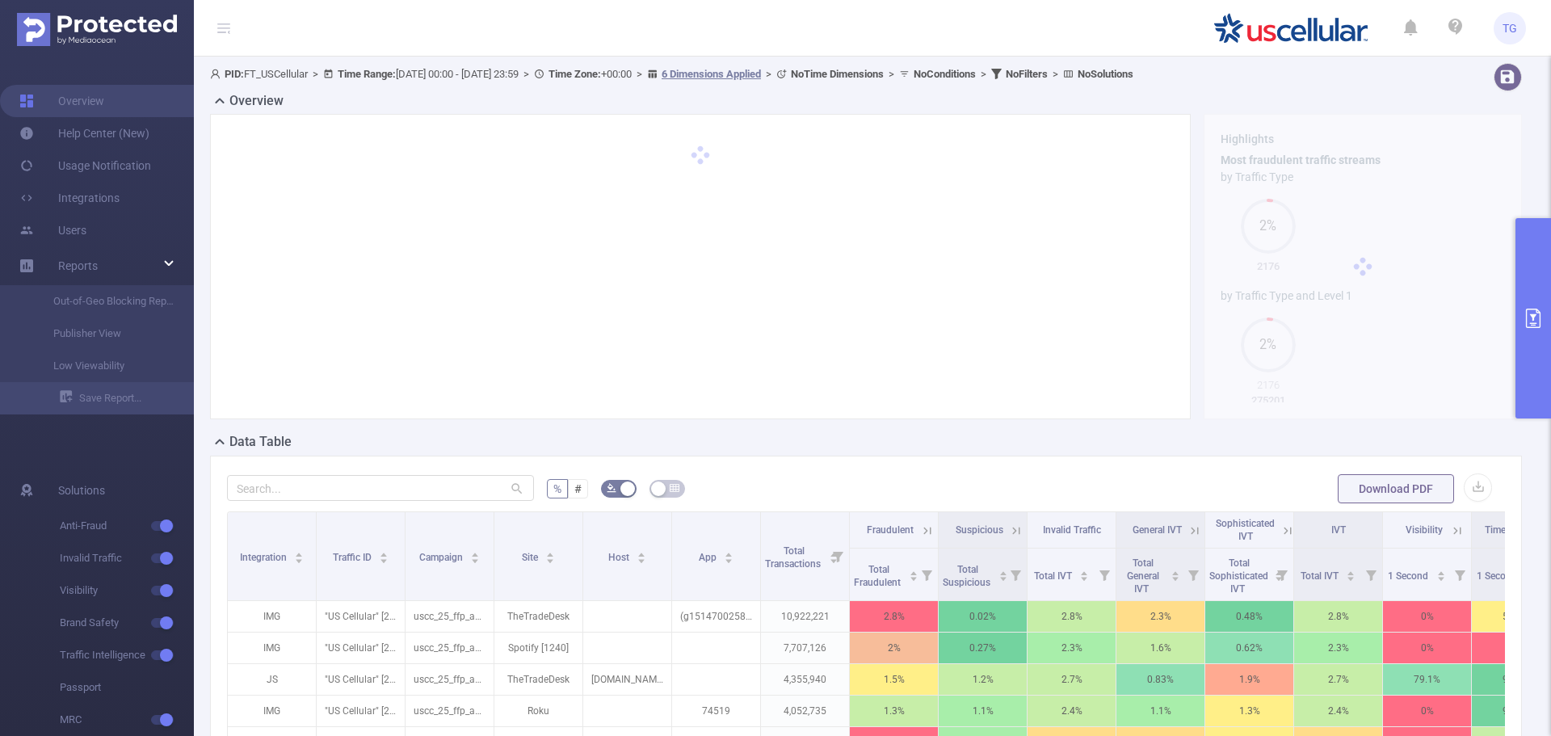
click at [360, 442] on div "Data Table" at bounding box center [872, 443] width 1325 height 23
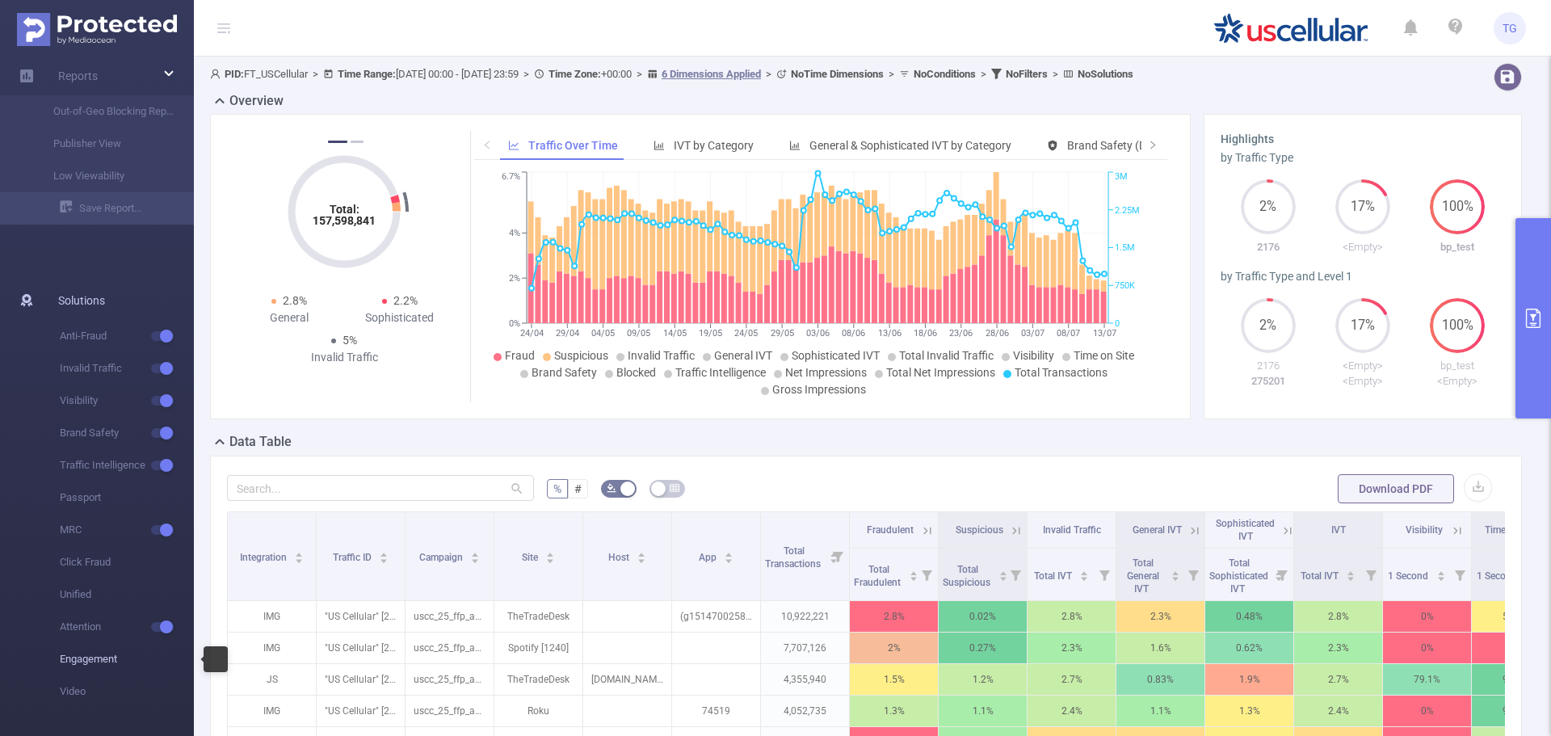
click at [98, 659] on span "Engagement" at bounding box center [127, 659] width 134 height 32
click at [139, 667] on span "Engagement" at bounding box center [127, 659] width 134 height 32
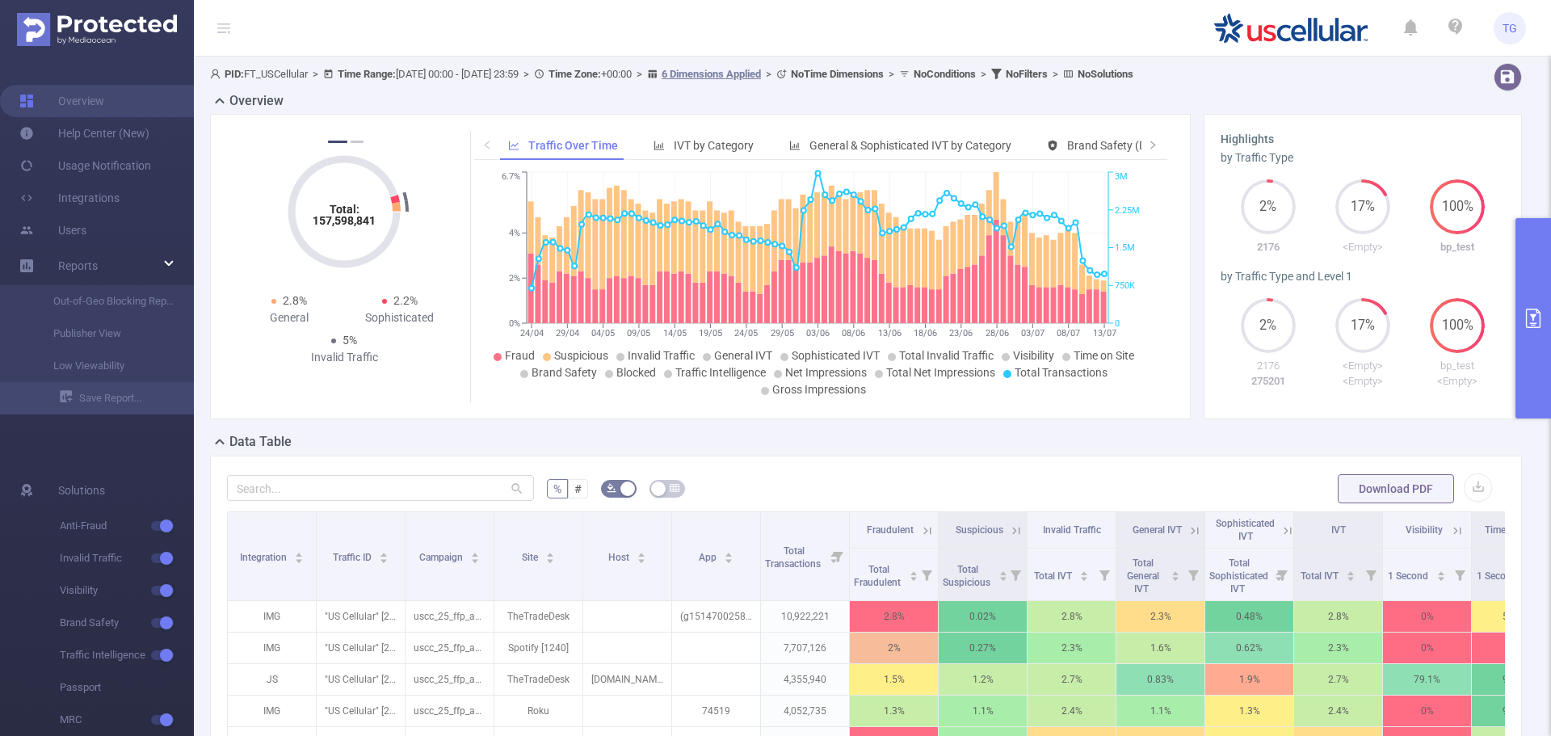
click at [328, 441] on div "Data Table" at bounding box center [872, 443] width 1325 height 23
drag, startPoint x: 404, startPoint y: 438, endPoint x: 378, endPoint y: 438, distance: 25.9
click at [378, 438] on div "Data Table" at bounding box center [872, 443] width 1325 height 23
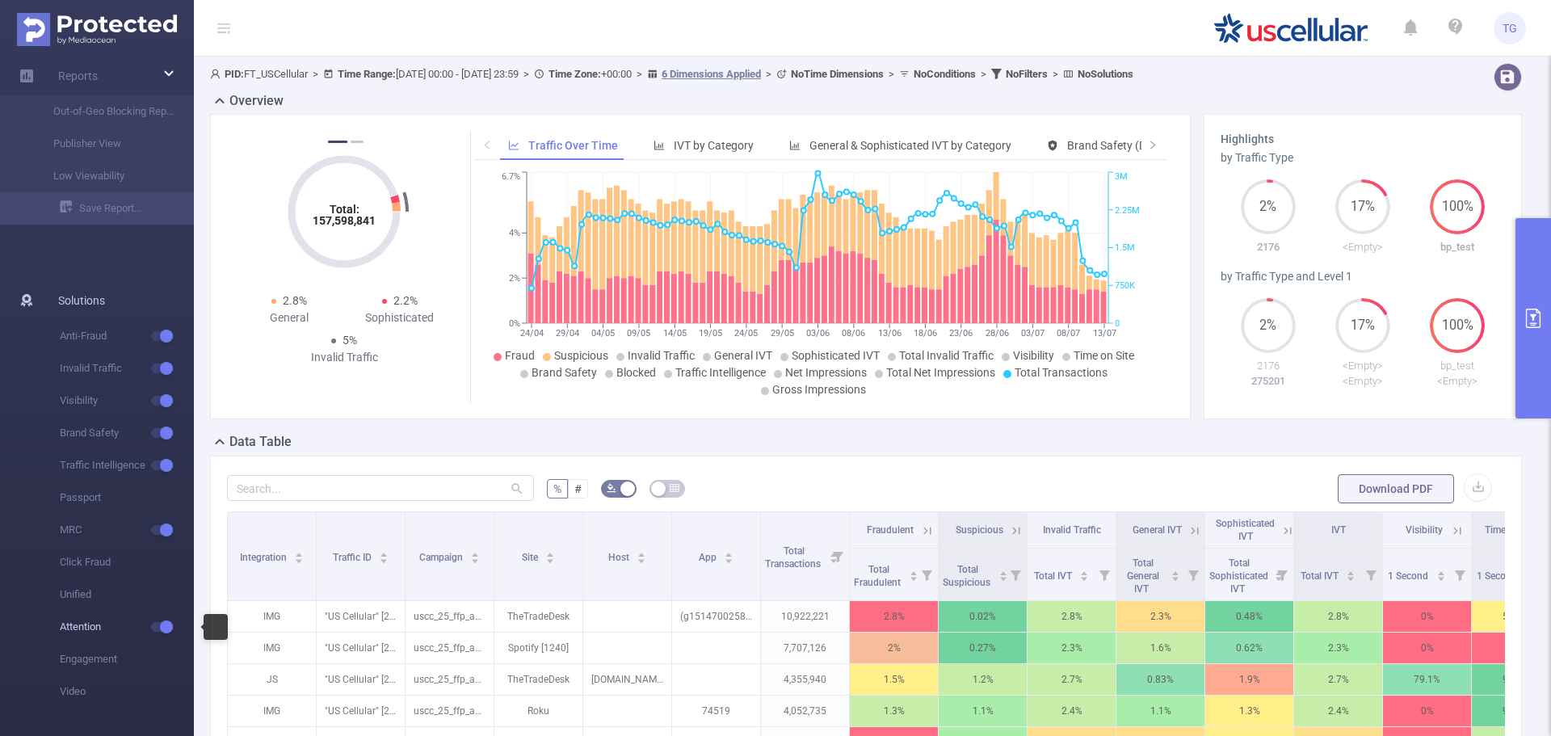
click at [163, 628] on button "button" at bounding box center [162, 627] width 23 height 10
click at [167, 621] on span "Attention" at bounding box center [127, 627] width 134 height 32
click at [166, 623] on span "button" at bounding box center [176, 627] width 21 height 8
click at [223, 27] on icon at bounding box center [223, 27] width 13 height 1
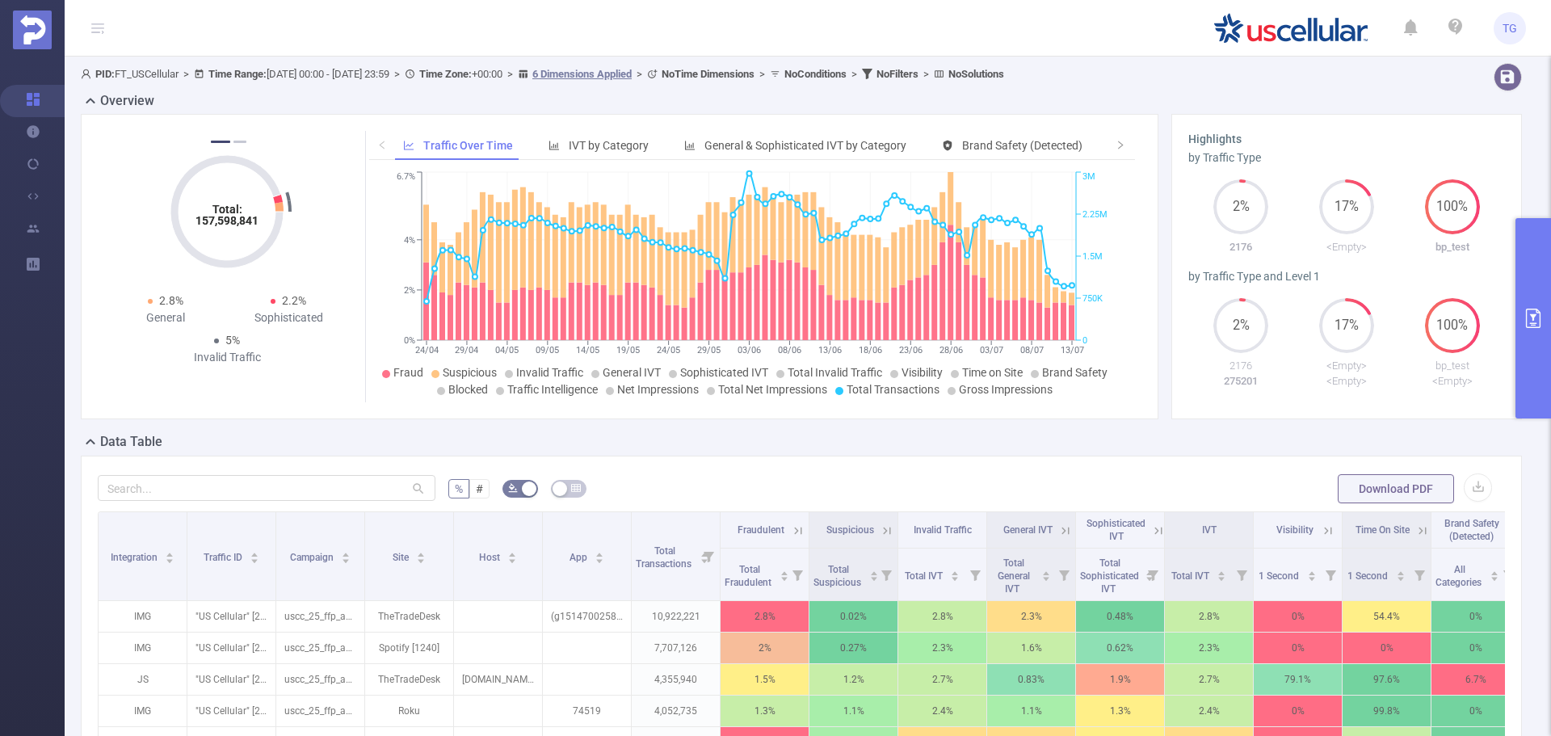
click at [99, 27] on icon at bounding box center [97, 28] width 13 height 13
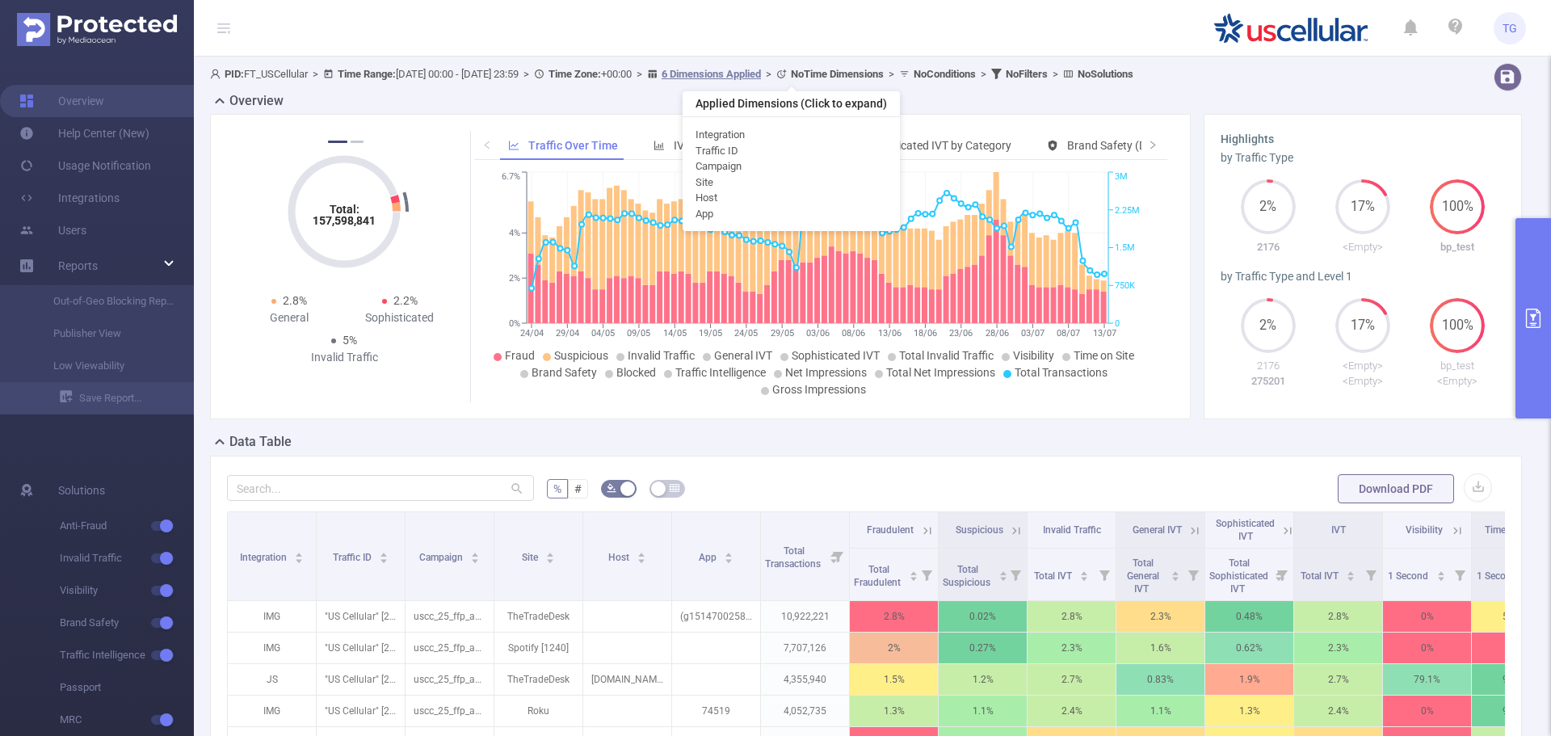
click at [761, 74] on u "6 Dimensions Applied" at bounding box center [711, 74] width 99 height 12
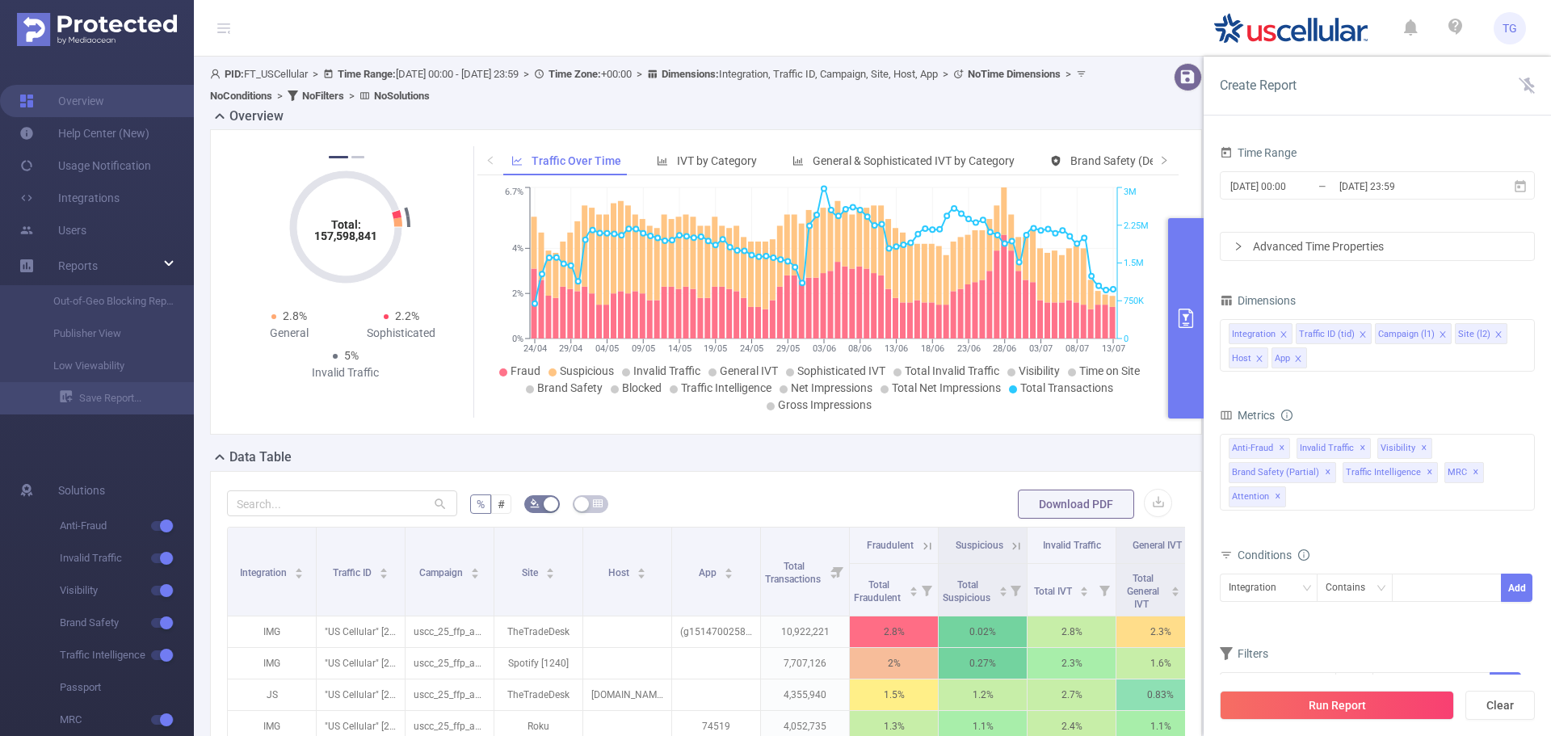
click at [1543, 251] on div "Time Range [DATE] 00:00 _ [DATE] 23:59 Advanced Time Properties Dimensions Inte…" at bounding box center [1377, 444] width 347 height 639
click at [1351, 365] on div "Integration Traffic ID (tid) Campaign (l1) Site (l2) Host App" at bounding box center [1377, 345] width 315 height 53
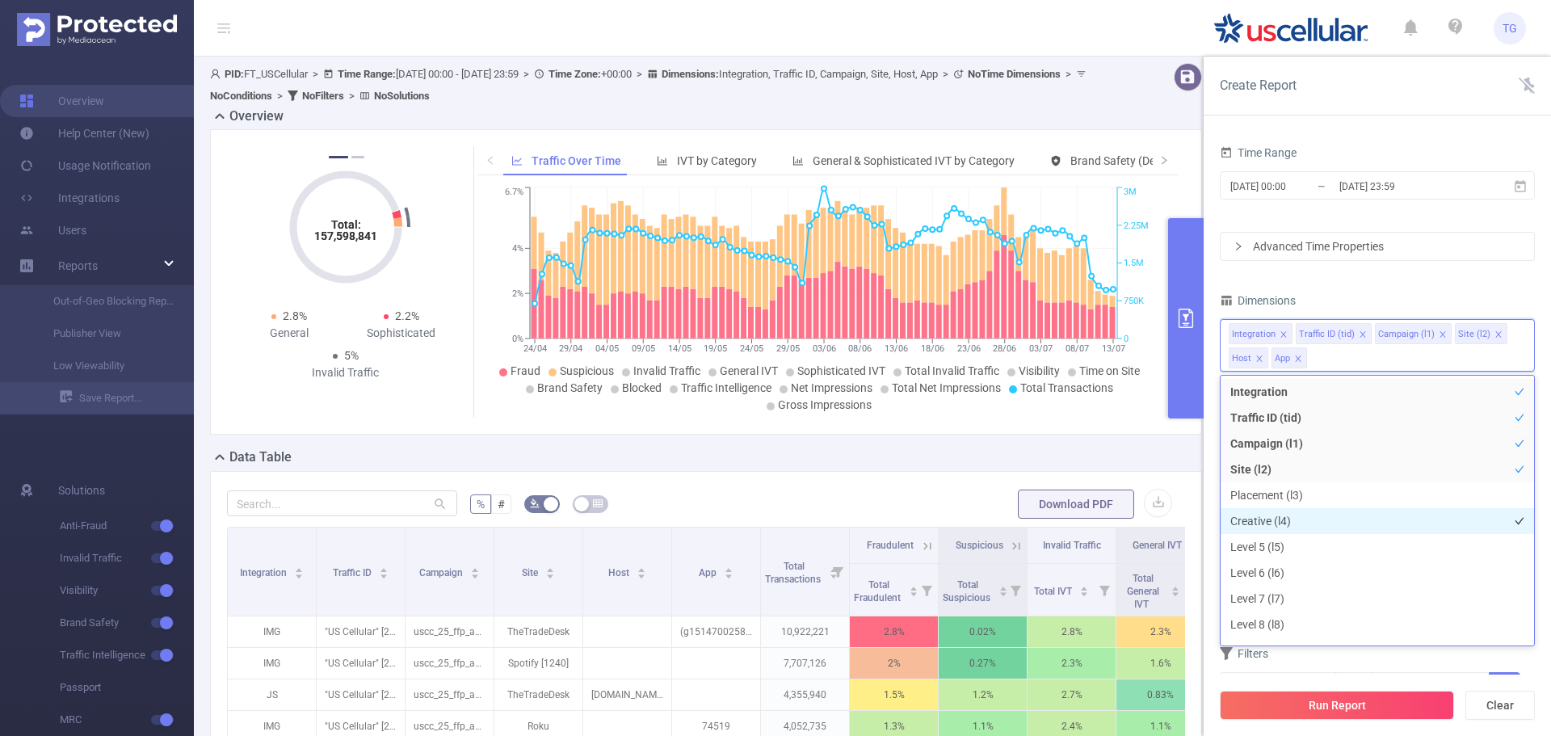
click at [1265, 518] on li "Creative (l4)" at bounding box center [1377, 521] width 313 height 26
click at [1378, 658] on div "Filters" at bounding box center [1377, 655] width 315 height 27
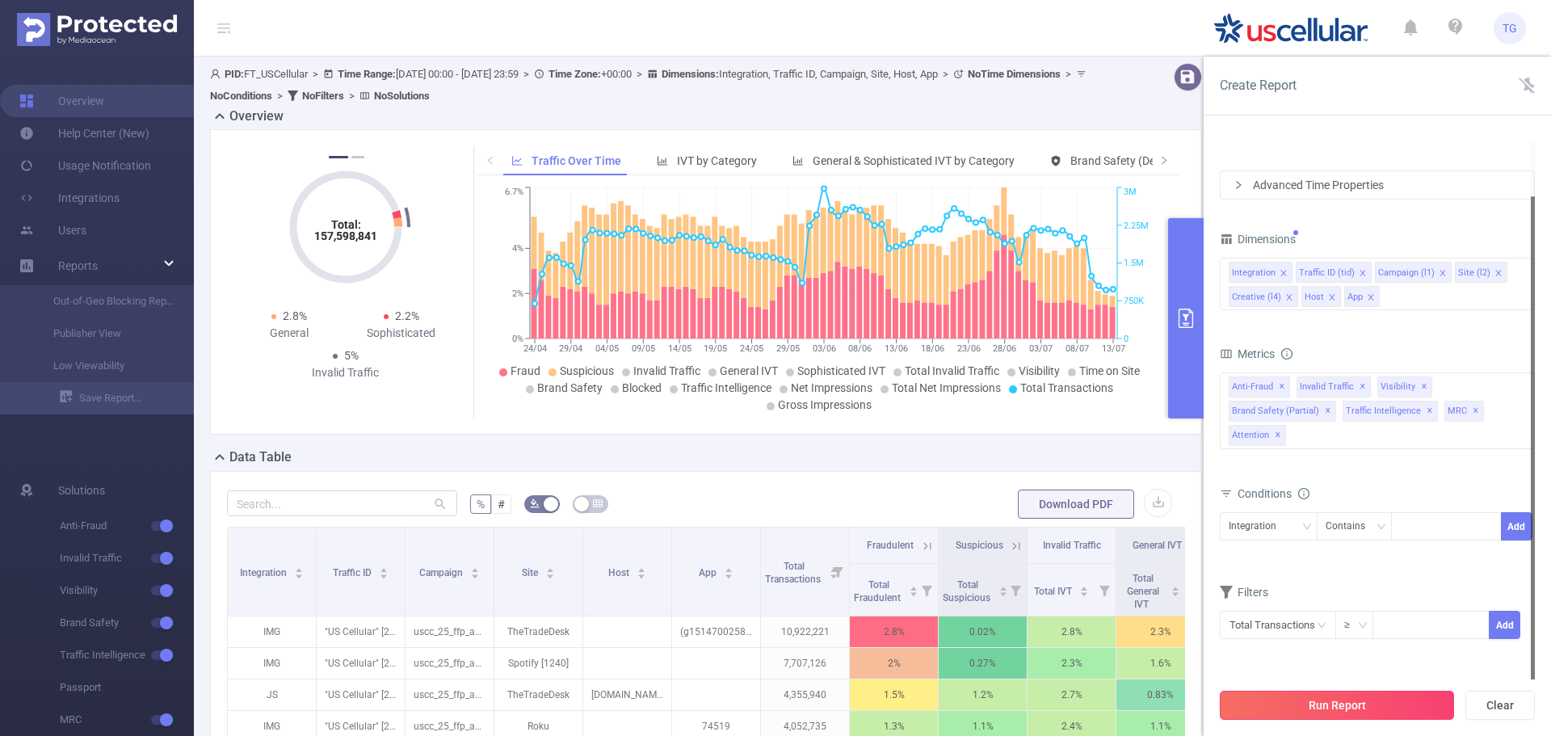
click at [1332, 701] on button "Run Report" at bounding box center [1337, 705] width 234 height 29
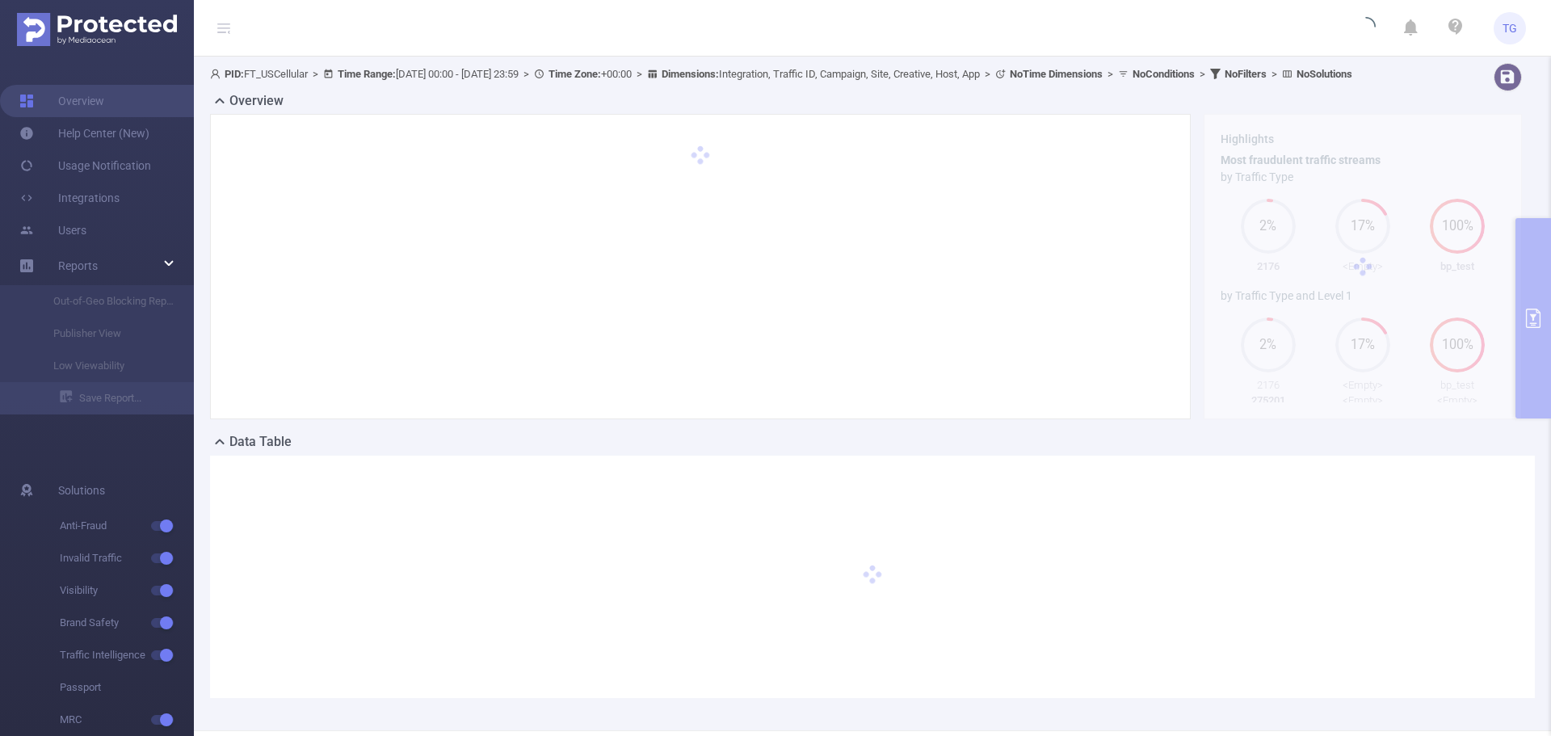
scroll to position [78, 0]
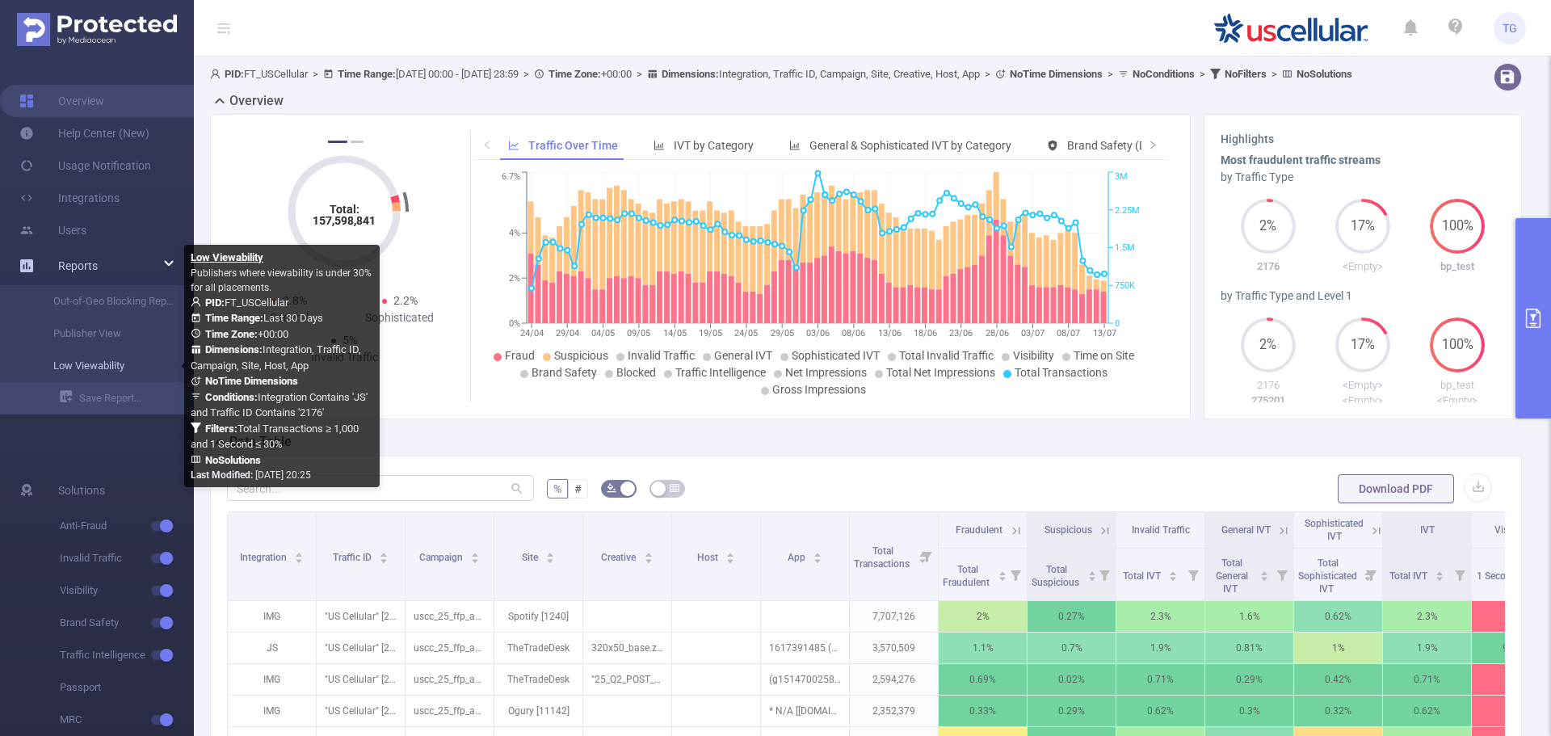
click at [107, 364] on link "Low Viewability" at bounding box center [103, 366] width 142 height 32
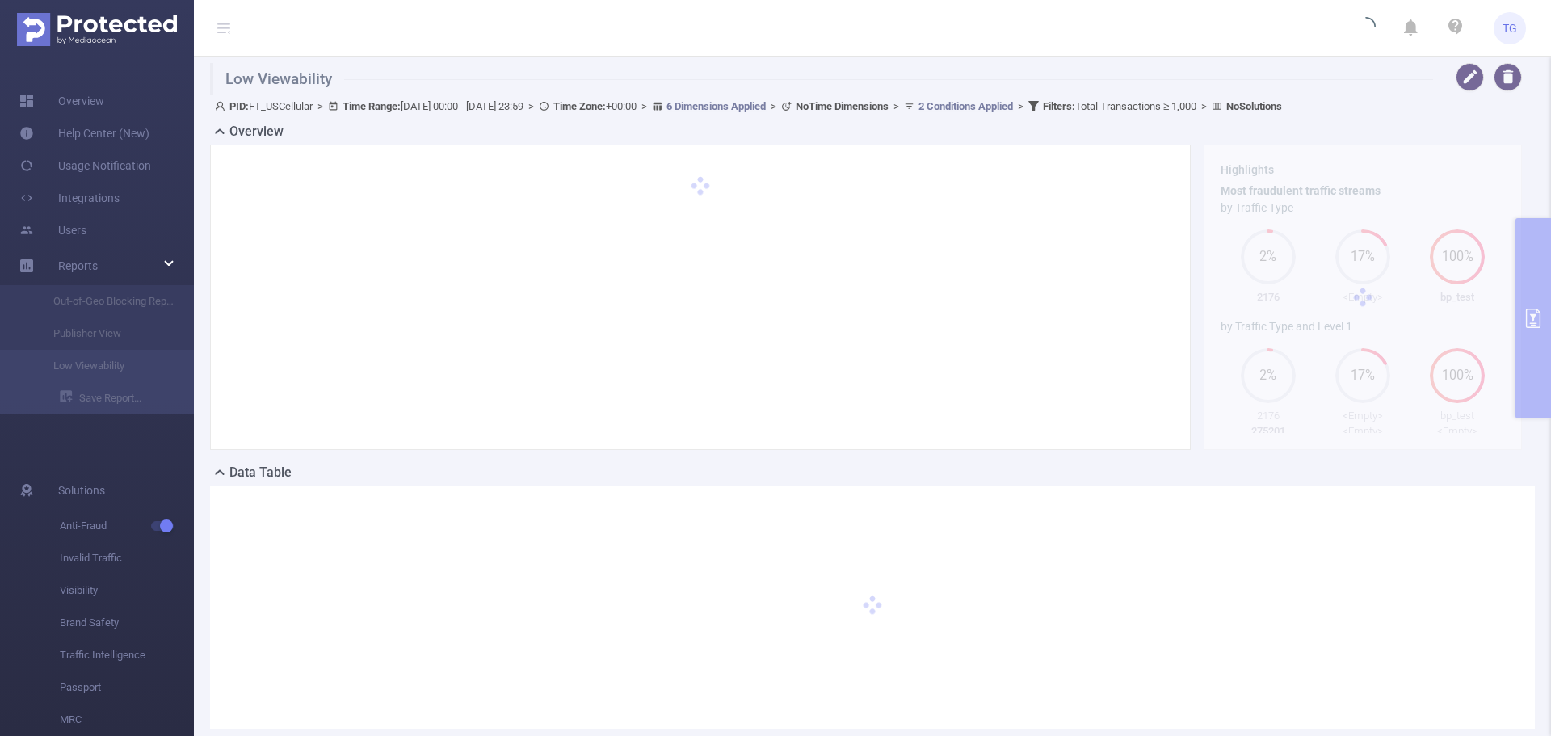
scroll to position [94, 0]
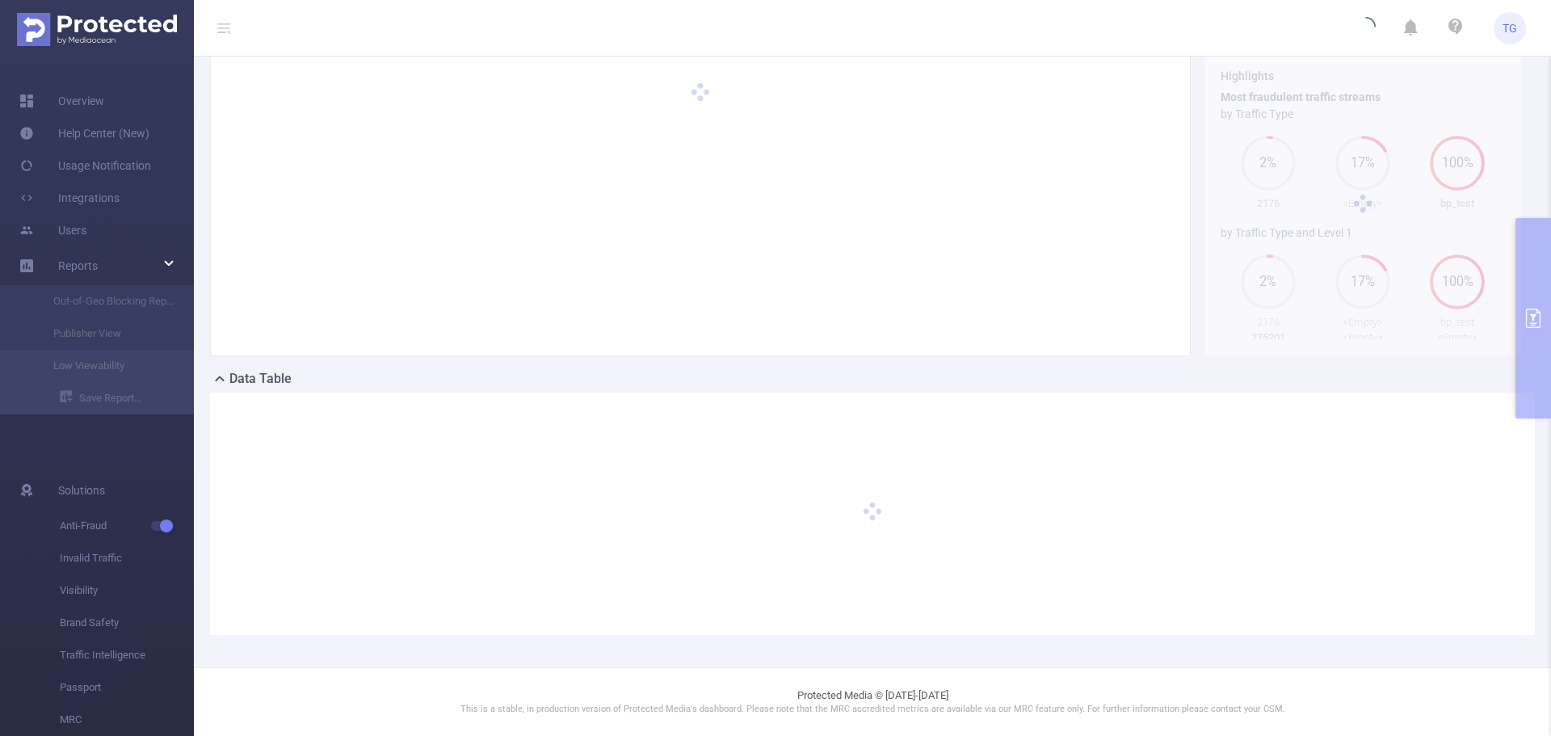
type input "[DATE] 00:00"
type input "[DATE] 23:59"
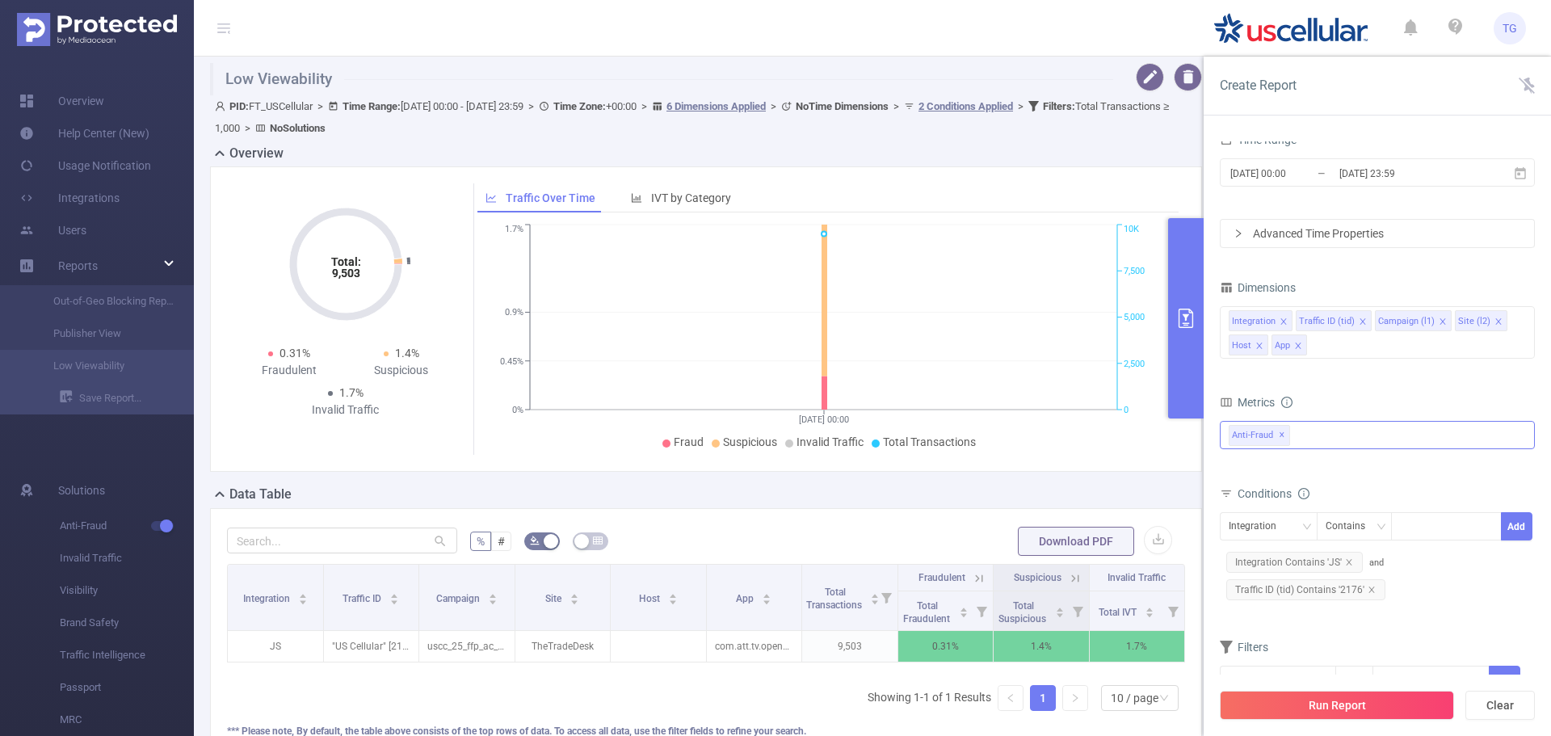
click at [1317, 438] on div "Anti-Fraud ✕" at bounding box center [1377, 435] width 315 height 28
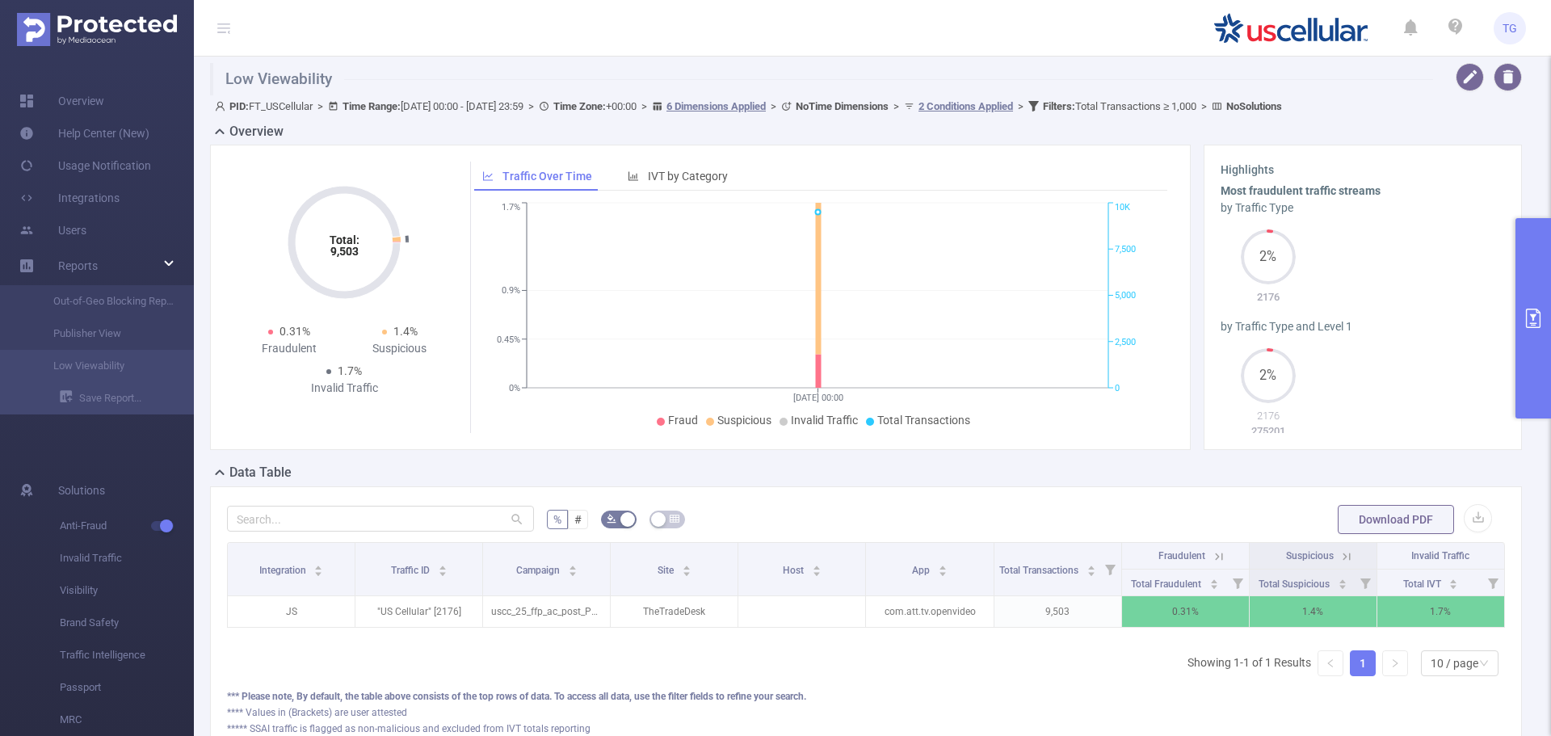
click at [987, 457] on div "Total: 9,503 Total: 9,503 0.31% Fraudulent 1.4% Suspicious 1.7% Invalid Traffic…" at bounding box center [866, 304] width 1325 height 318
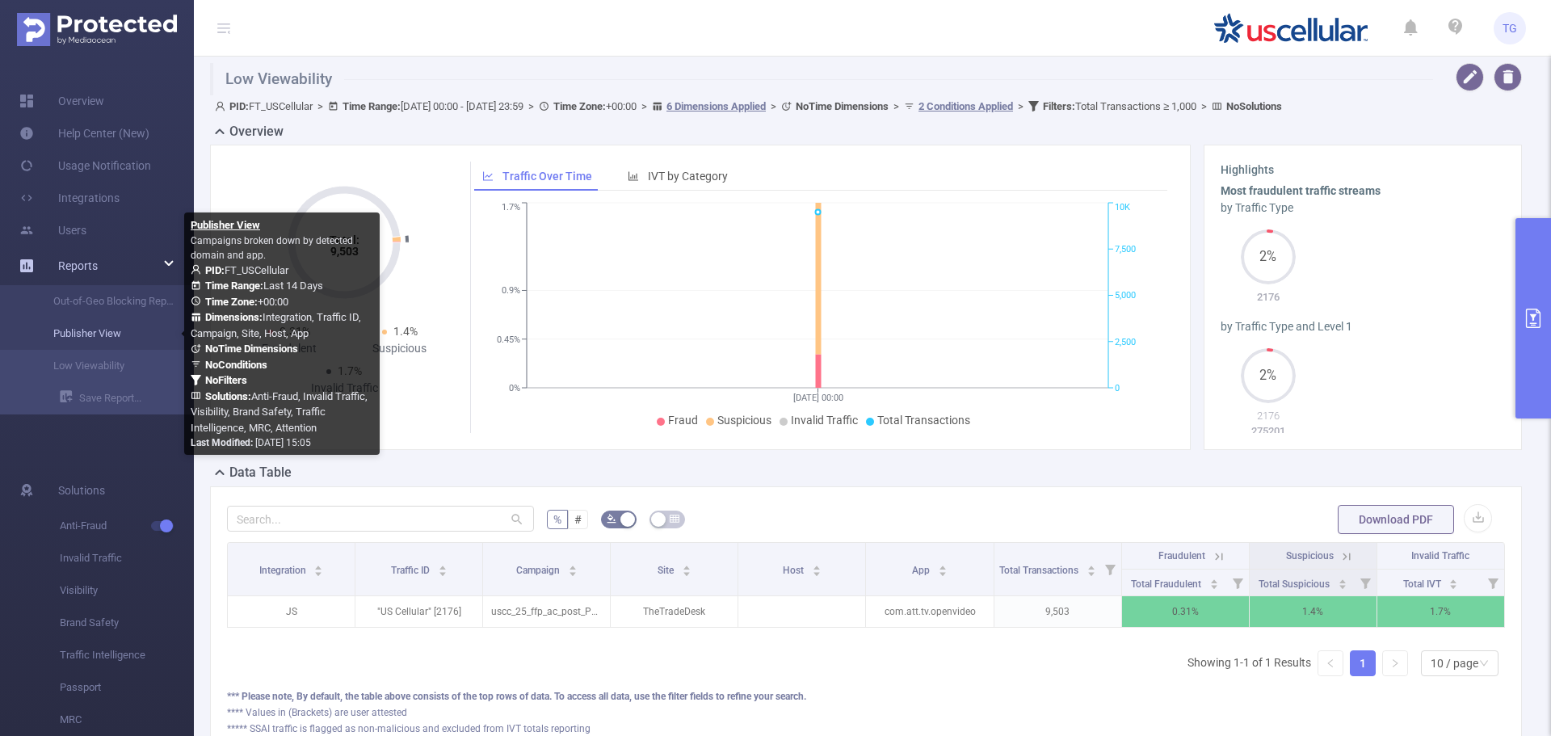
click at [82, 330] on link "Publisher View" at bounding box center [103, 334] width 142 height 32
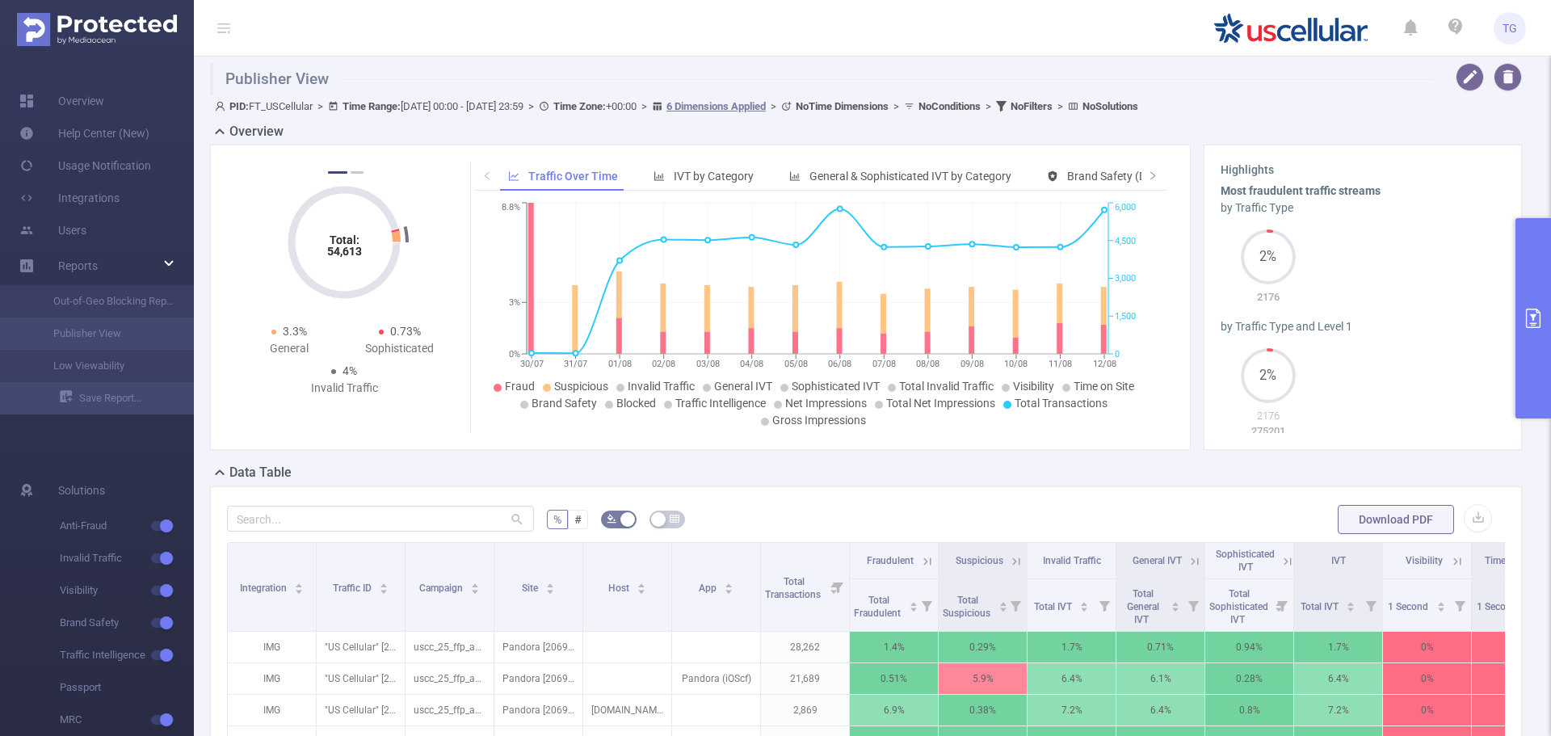
click at [854, 477] on div "Data Table" at bounding box center [872, 474] width 1325 height 23
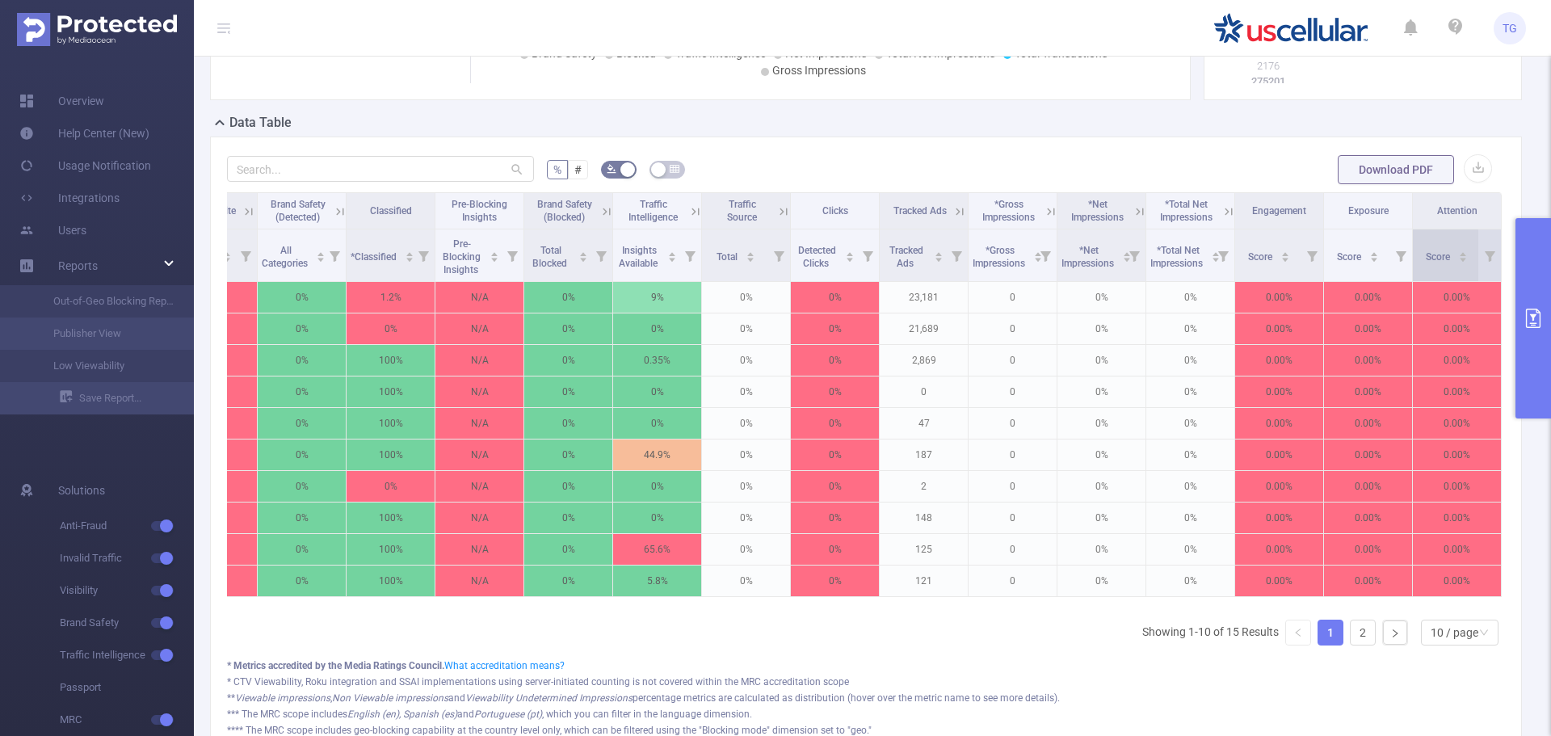
scroll to position [351, 0]
click at [1441, 257] on span "Score" at bounding box center [1439, 255] width 27 height 11
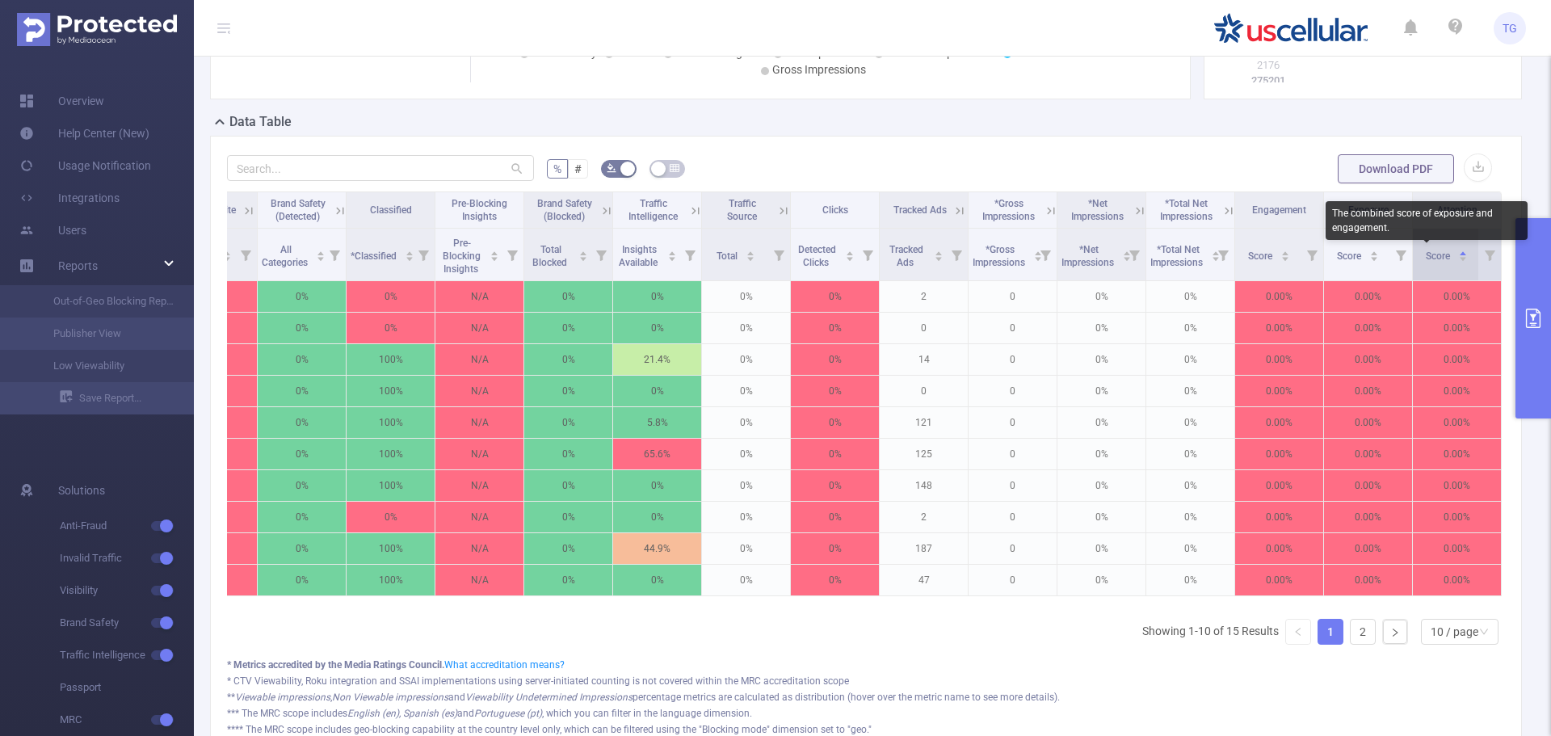
click at [1439, 260] on span "Score" at bounding box center [1439, 255] width 27 height 11
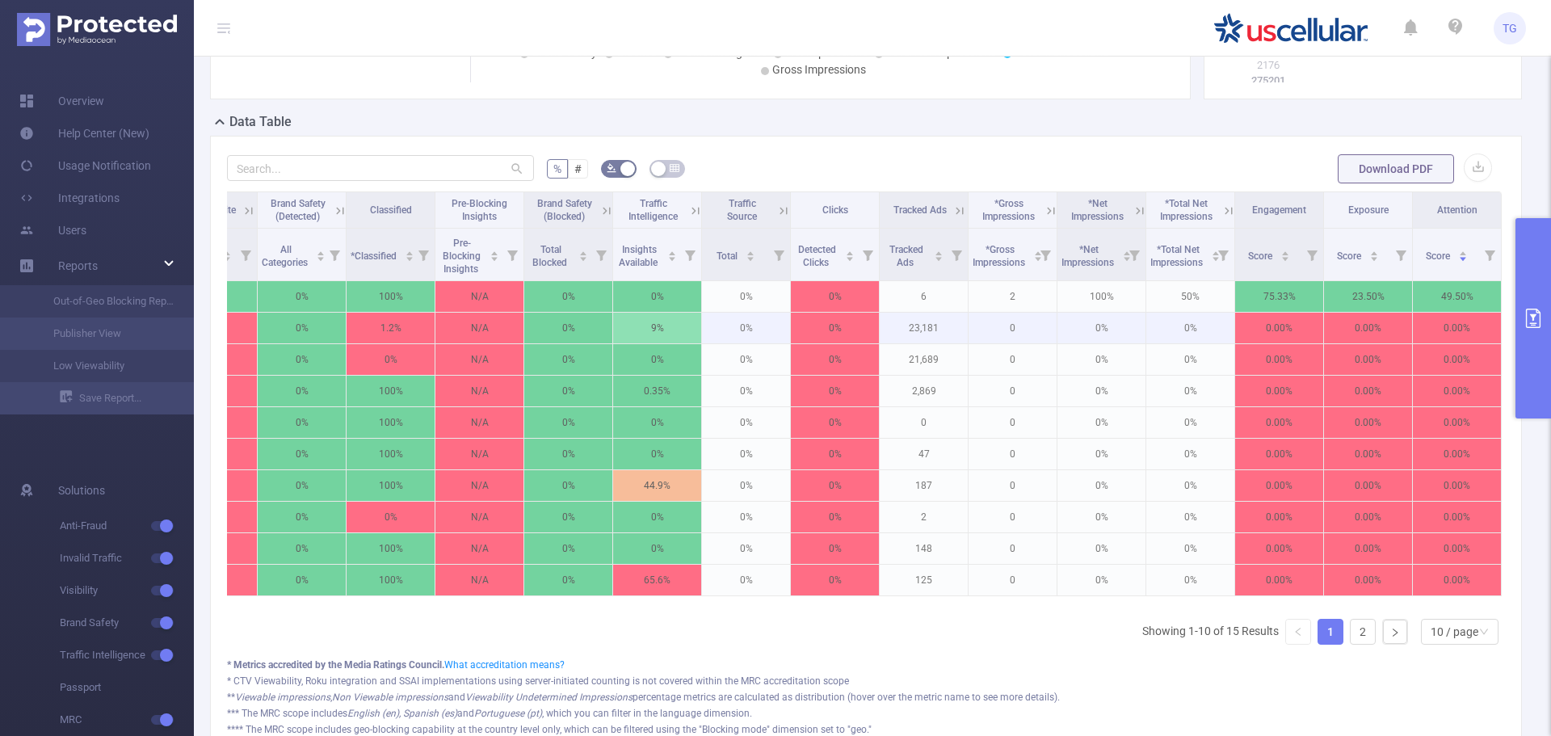
scroll to position [0, 0]
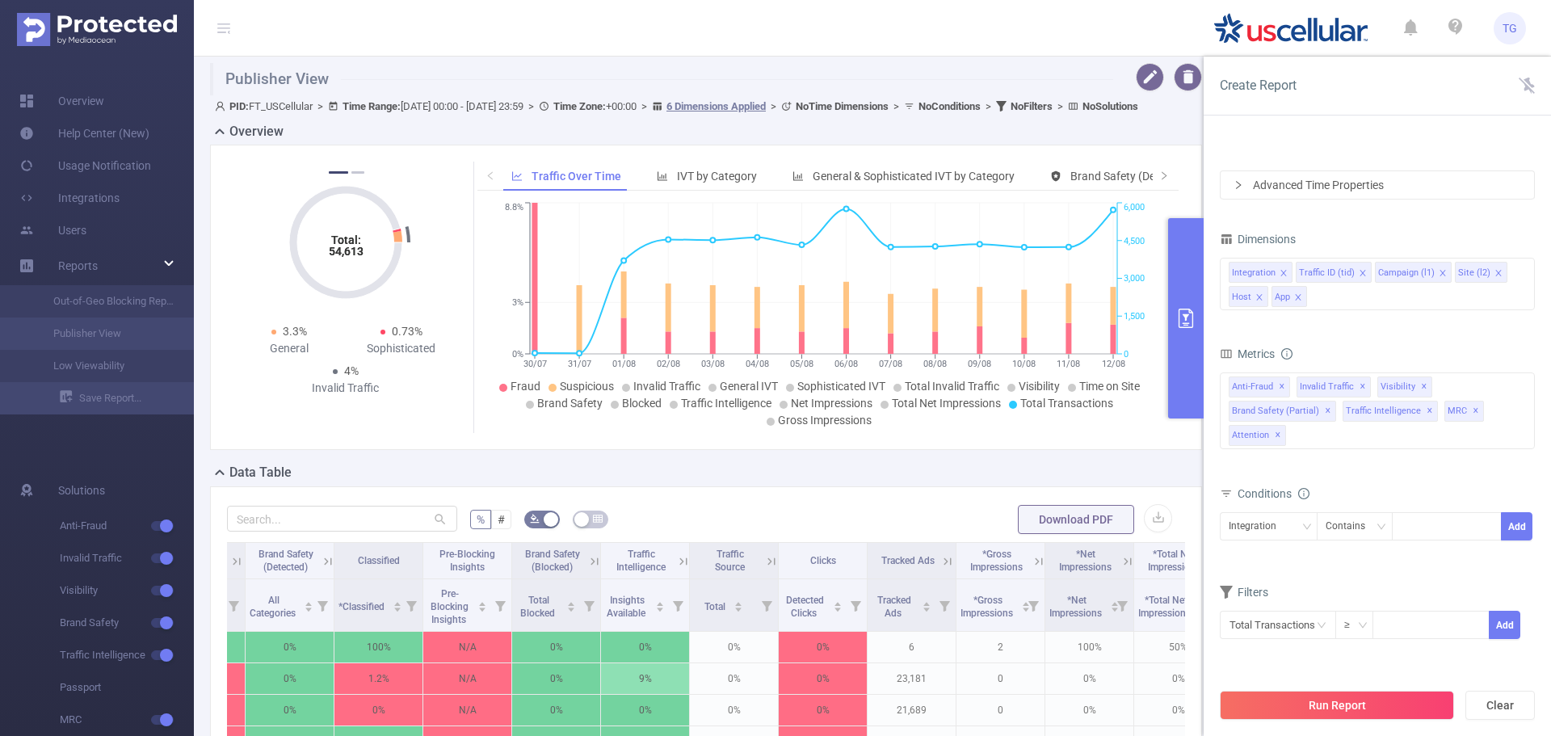
click at [1528, 300] on div "Integration Traffic ID (tid) Campaign (l1) Site (l2) Host App" at bounding box center [1377, 284] width 315 height 53
click at [1352, 218] on div "Time Range [DATE] 00:00 _ [DATE] 23:59 Advanced Time Properties Dimensions Inte…" at bounding box center [1377, 370] width 315 height 580
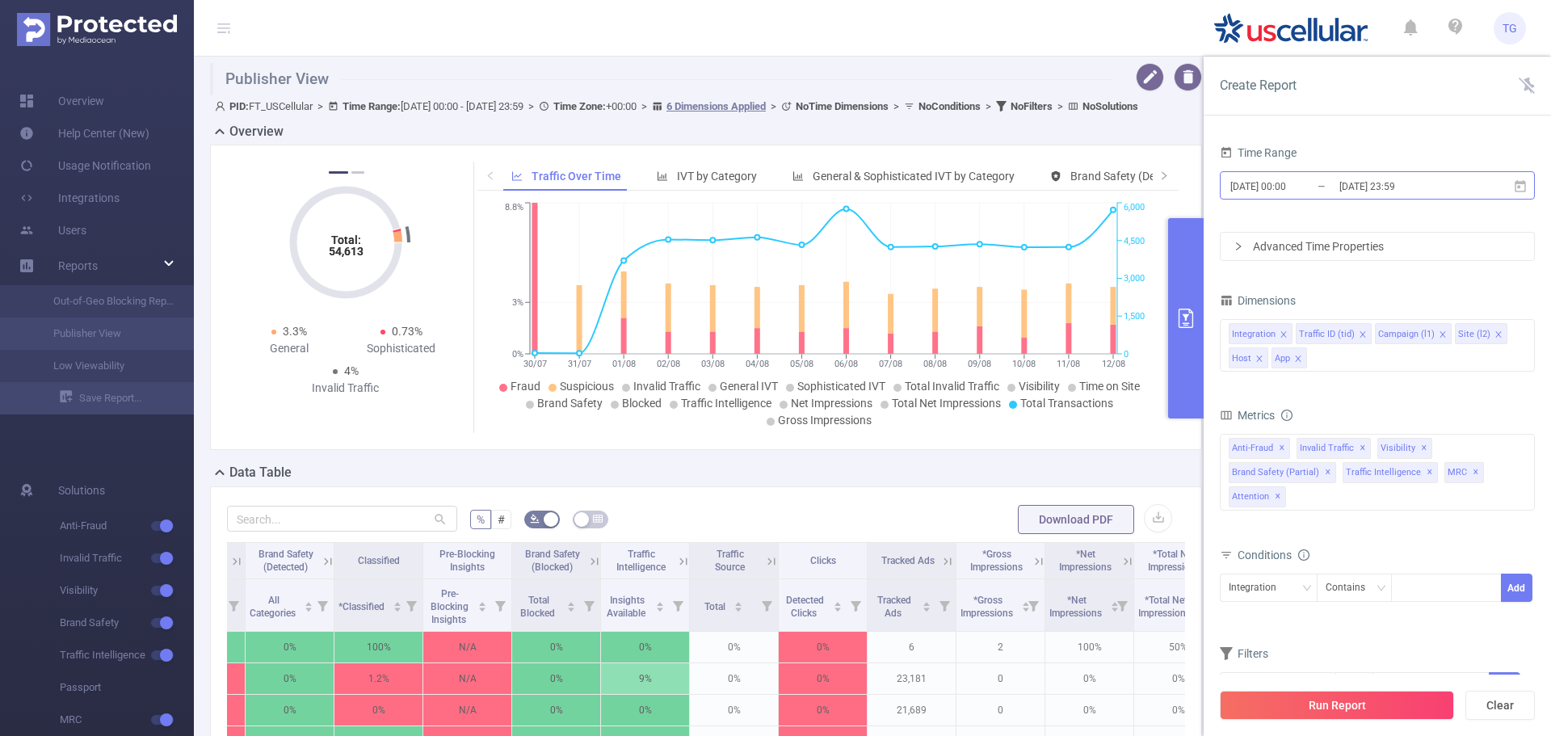
click at [1382, 186] on input "[DATE] 23:59" at bounding box center [1403, 186] width 131 height 22
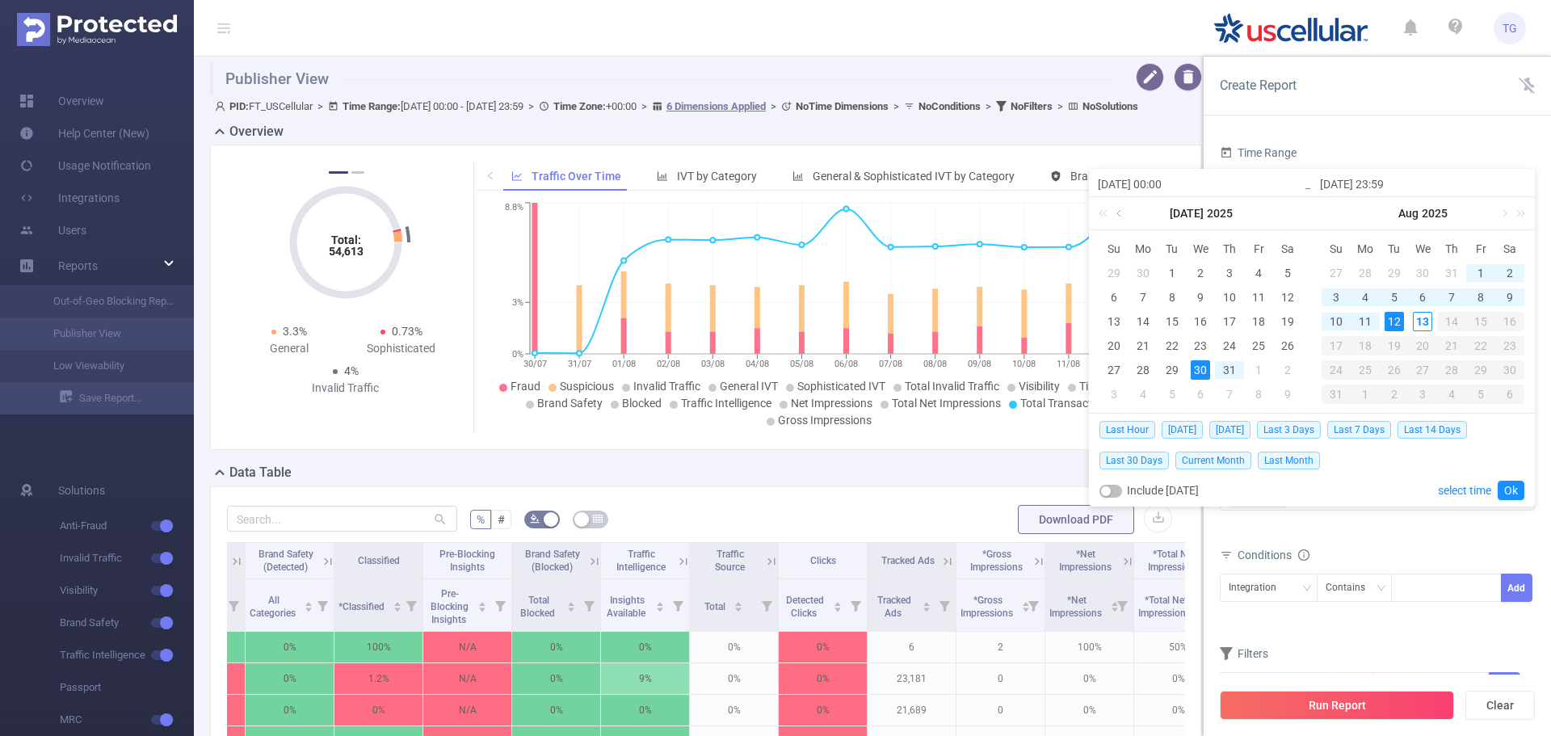
click at [1122, 209] on link at bounding box center [1120, 213] width 15 height 32
click at [1231, 344] on div "24" at bounding box center [1229, 345] width 19 height 19
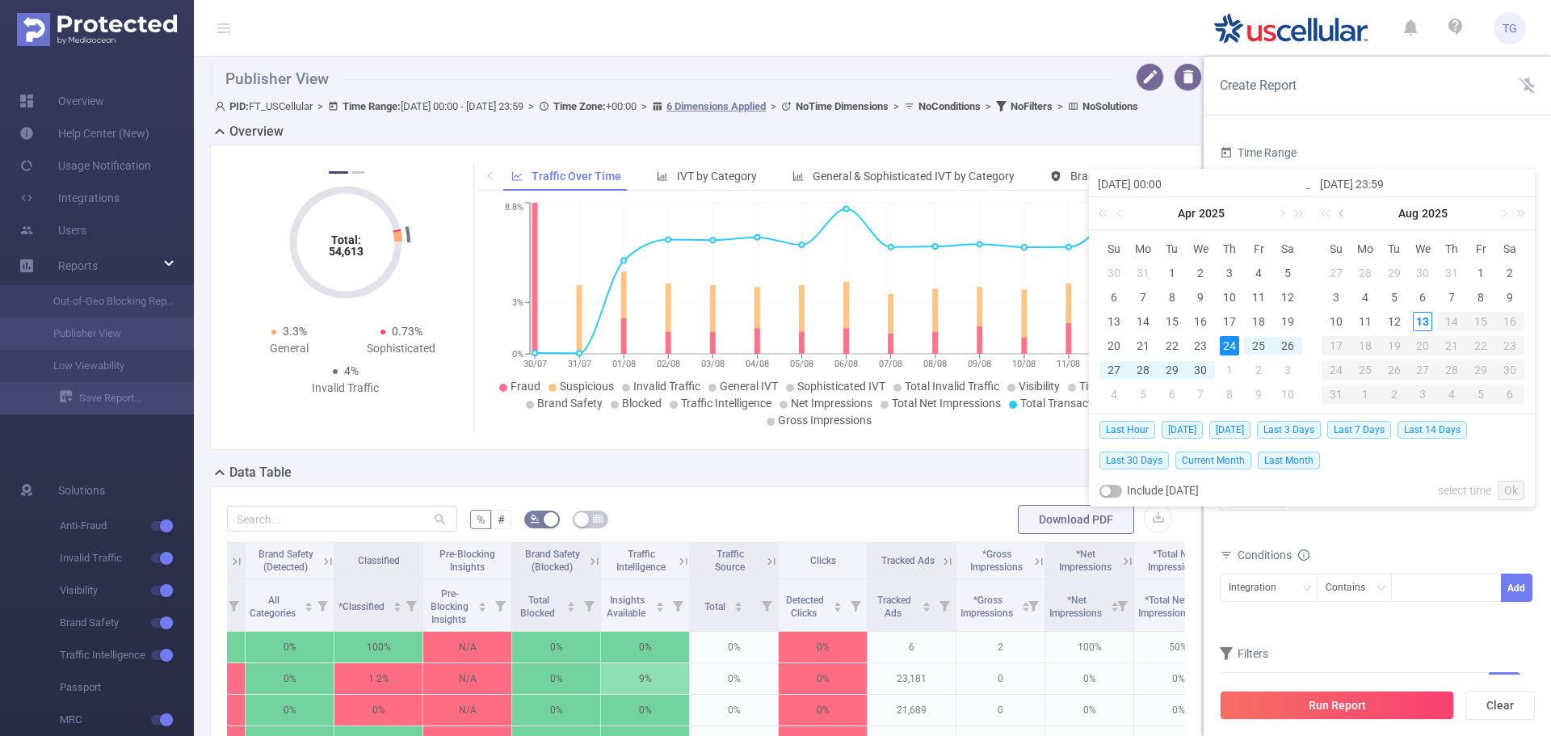
click at [1341, 213] on link at bounding box center [1343, 213] width 15 height 32
click at [1337, 313] on div "13" at bounding box center [1336, 321] width 19 height 19
type input "[DATE] 00:00"
type input "[DATE] 23:59"
type input "[DATE] 00:00"
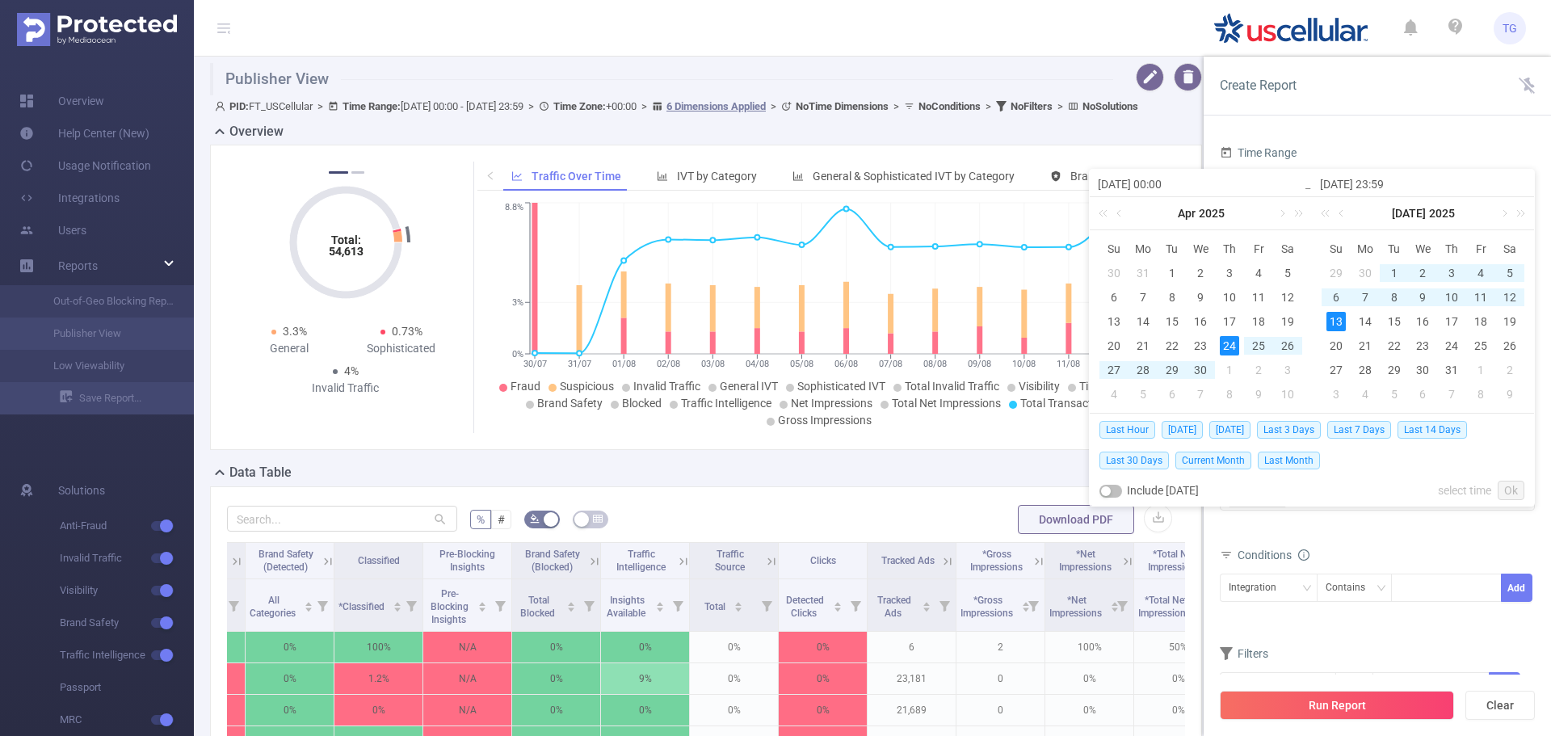
type input "[DATE] 23:59"
click at [1523, 496] on link "Ok" at bounding box center [1511, 490] width 27 height 19
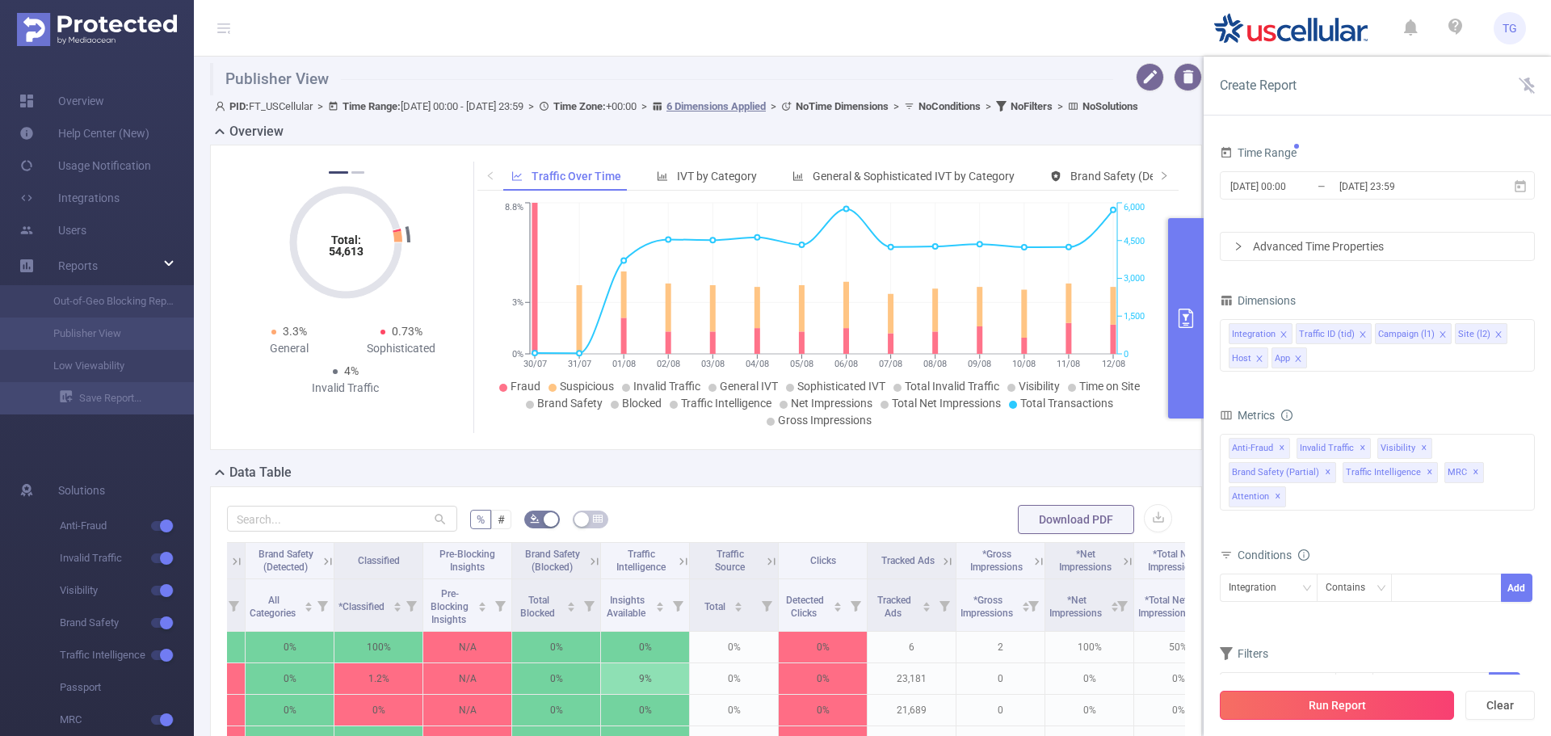
click at [1344, 701] on button "Run Report" at bounding box center [1337, 705] width 234 height 29
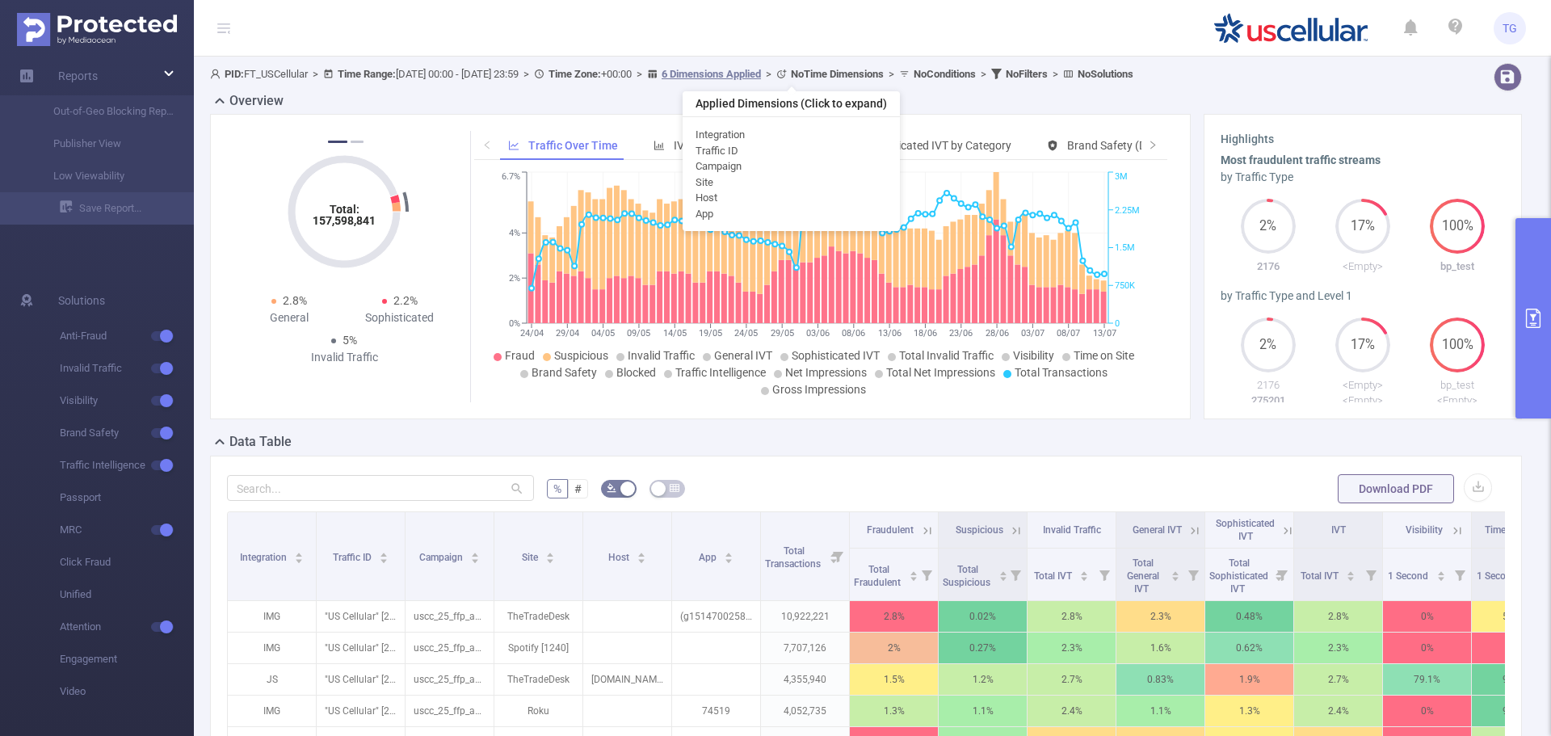
click at [761, 75] on u "6 Dimensions Applied" at bounding box center [711, 74] width 99 height 12
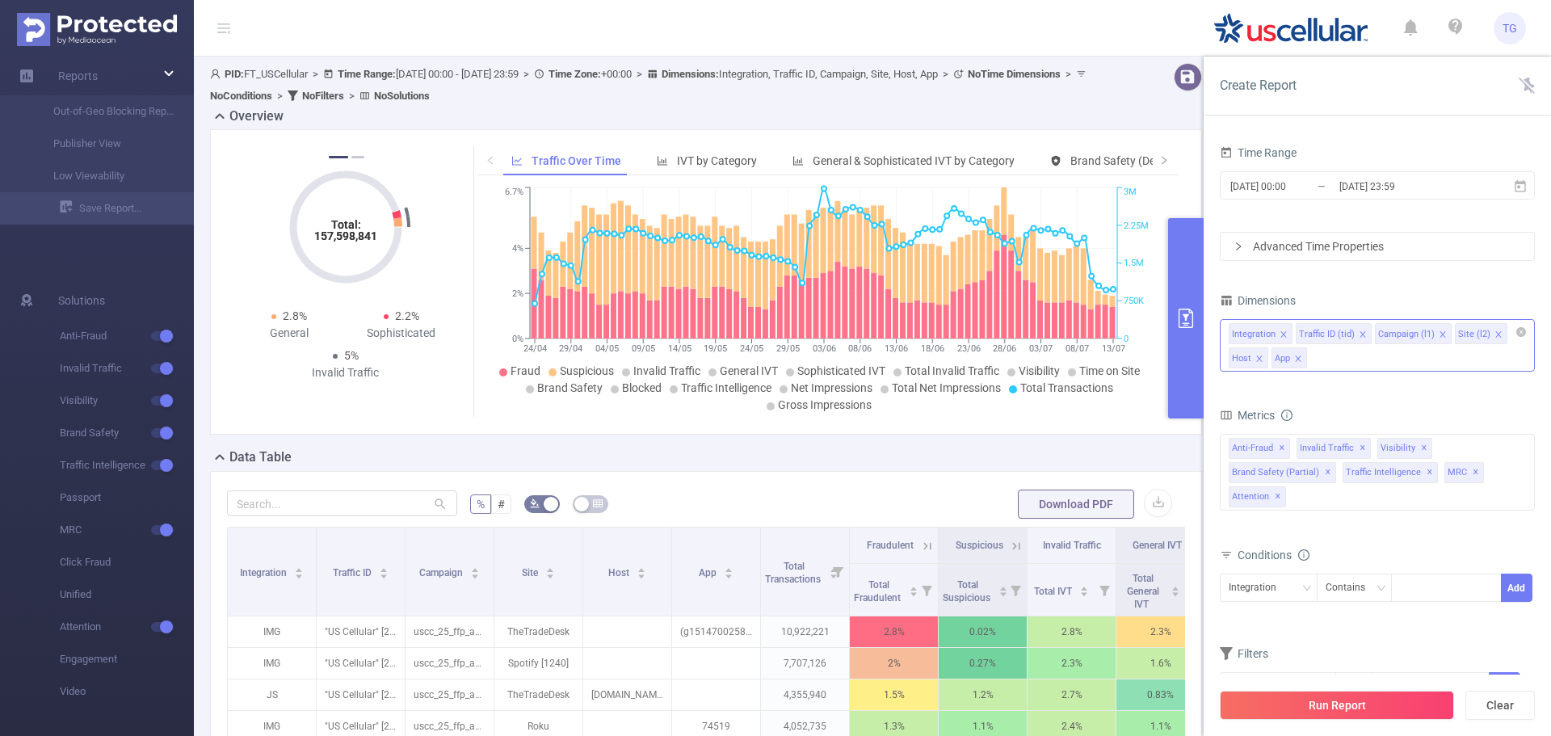
click at [1281, 330] on icon "icon: close" at bounding box center [1284, 334] width 8 height 8
click at [1293, 335] on icon "icon: close" at bounding box center [1296, 334] width 8 height 8
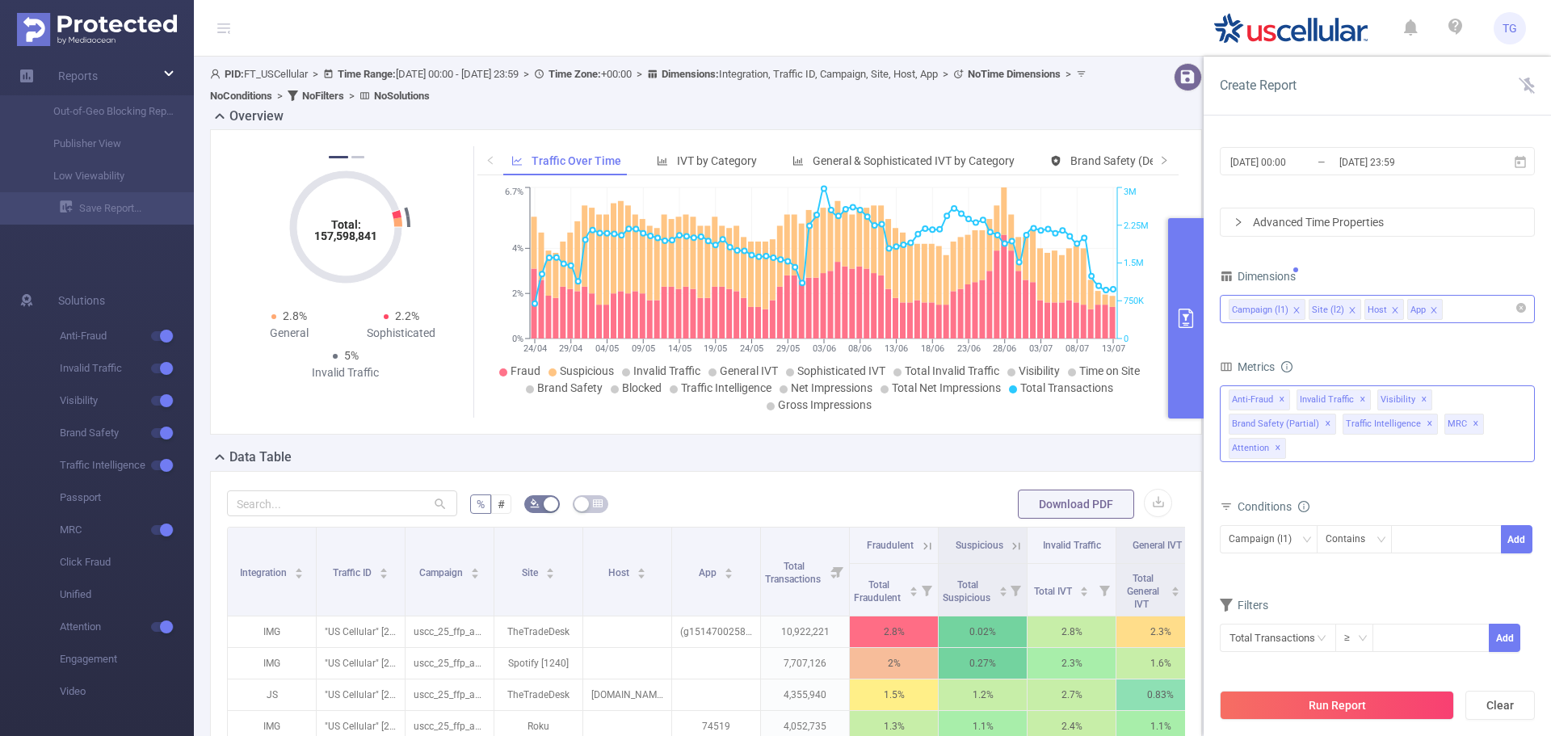
click at [1344, 450] on div "Anti-Fraud ✕ Anti-Fraud Invalid Traffic Visibility Brand Safety Traffic Intelli…" at bounding box center [1377, 423] width 315 height 77
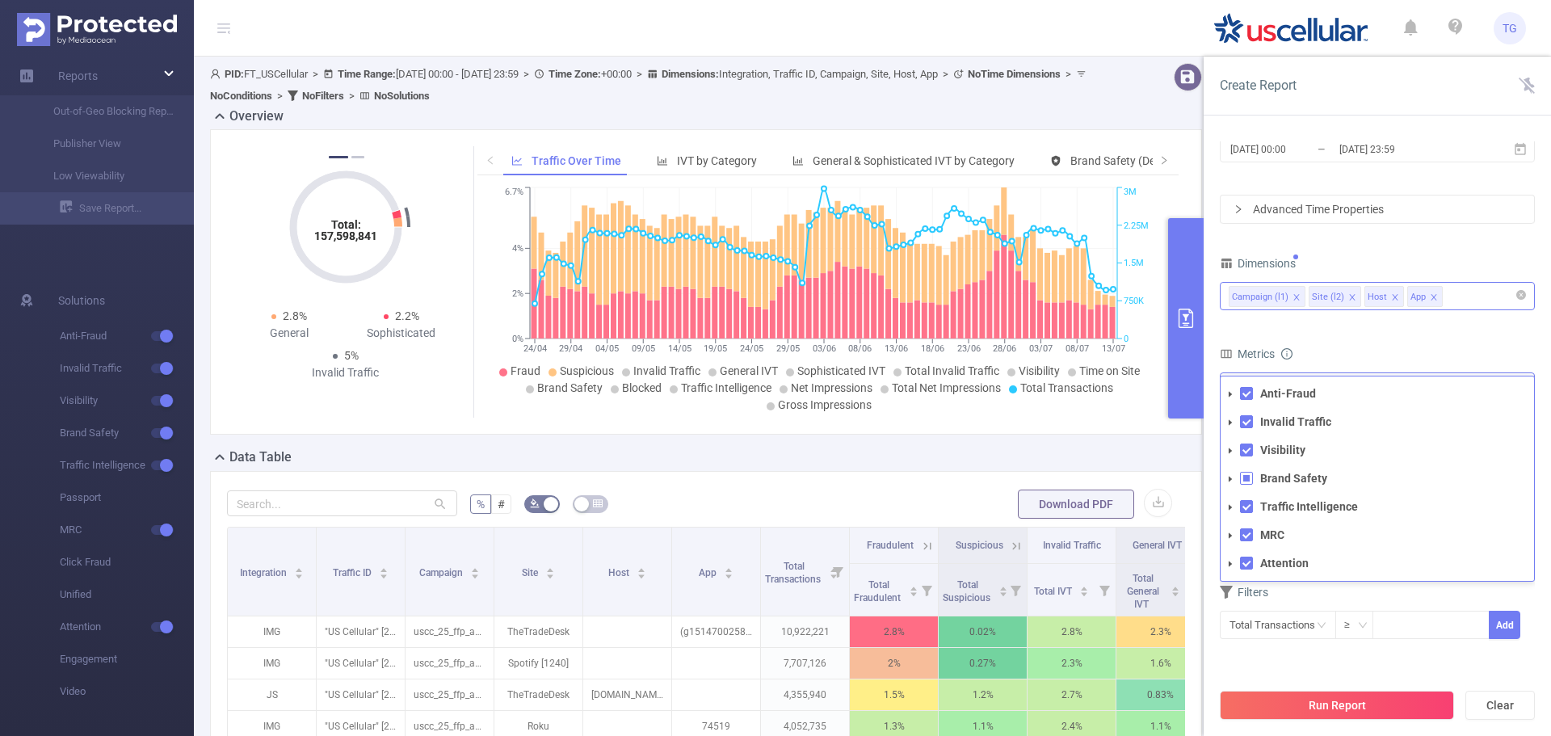
click at [1229, 566] on icon "icon: caret-down" at bounding box center [1231, 564] width 8 height 8
click at [1231, 506] on icon "icon: caret-down" at bounding box center [1230, 507] width 3 height 6
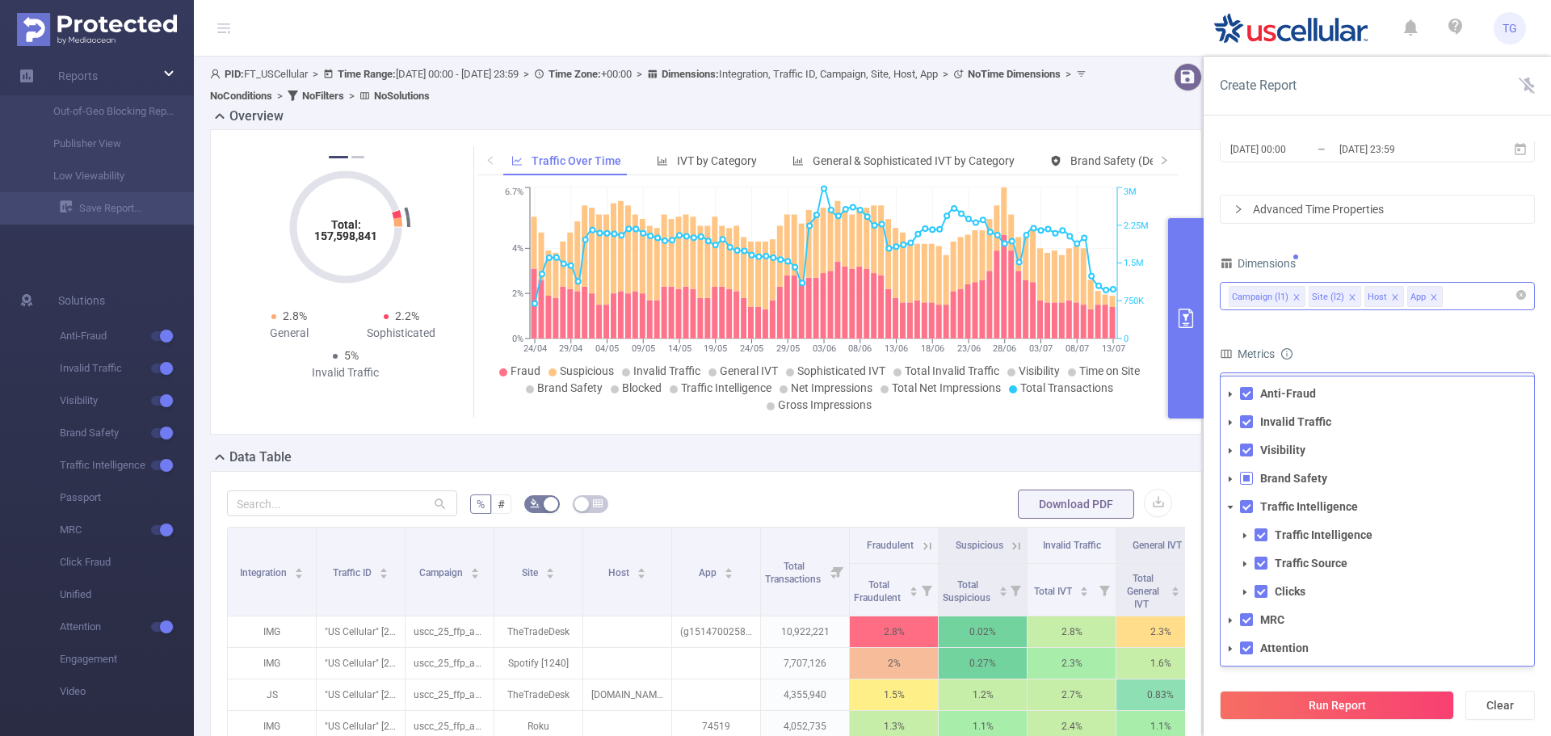
click at [1231, 506] on icon "icon: caret-down" at bounding box center [1231, 507] width 6 height 3
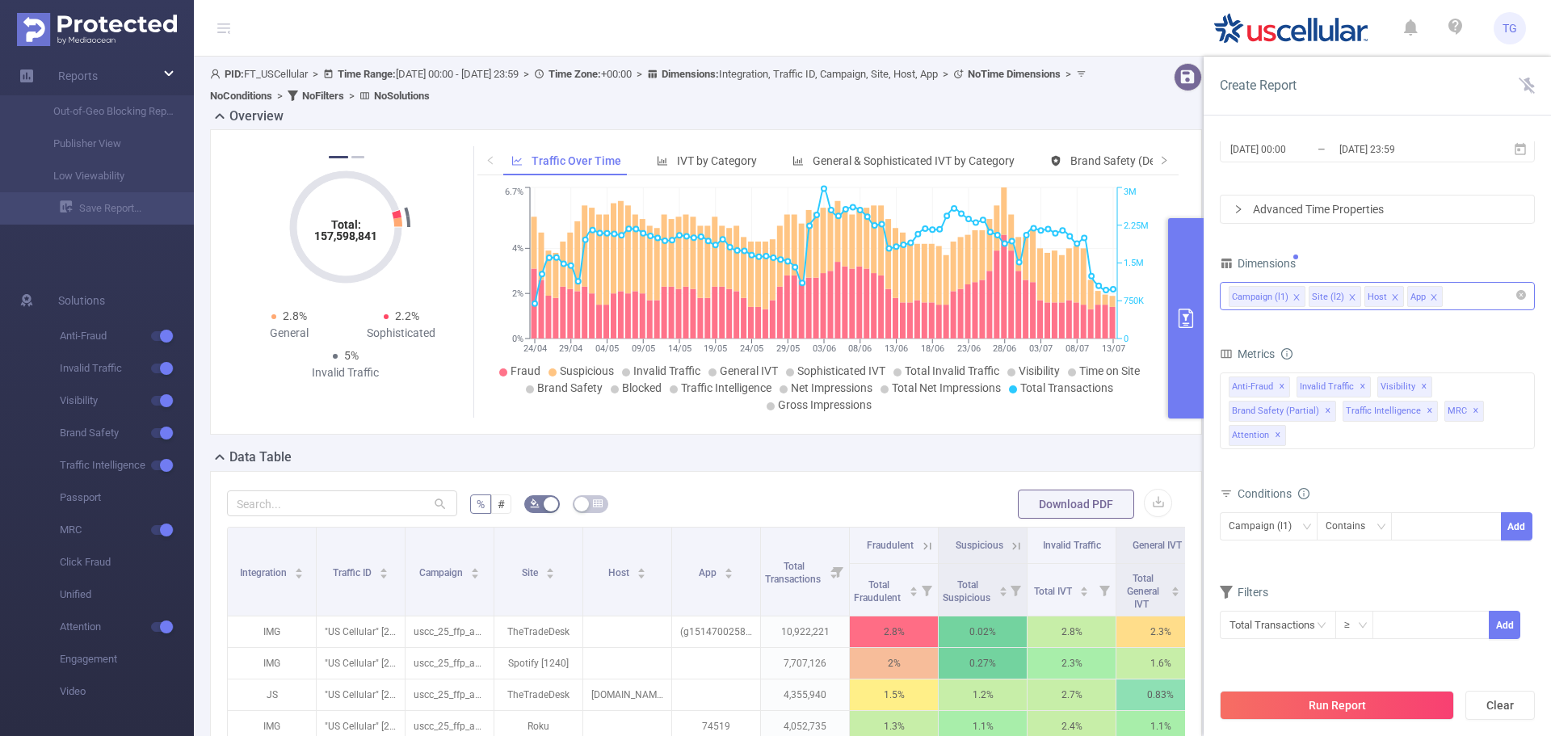
drag, startPoint x: 1210, startPoint y: 485, endPoint x: 1329, endPoint y: 582, distance: 153.3
click at [1329, 582] on div "Filters" at bounding box center [1377, 594] width 315 height 27
click at [1306, 699] on button "Run Report" at bounding box center [1337, 705] width 234 height 29
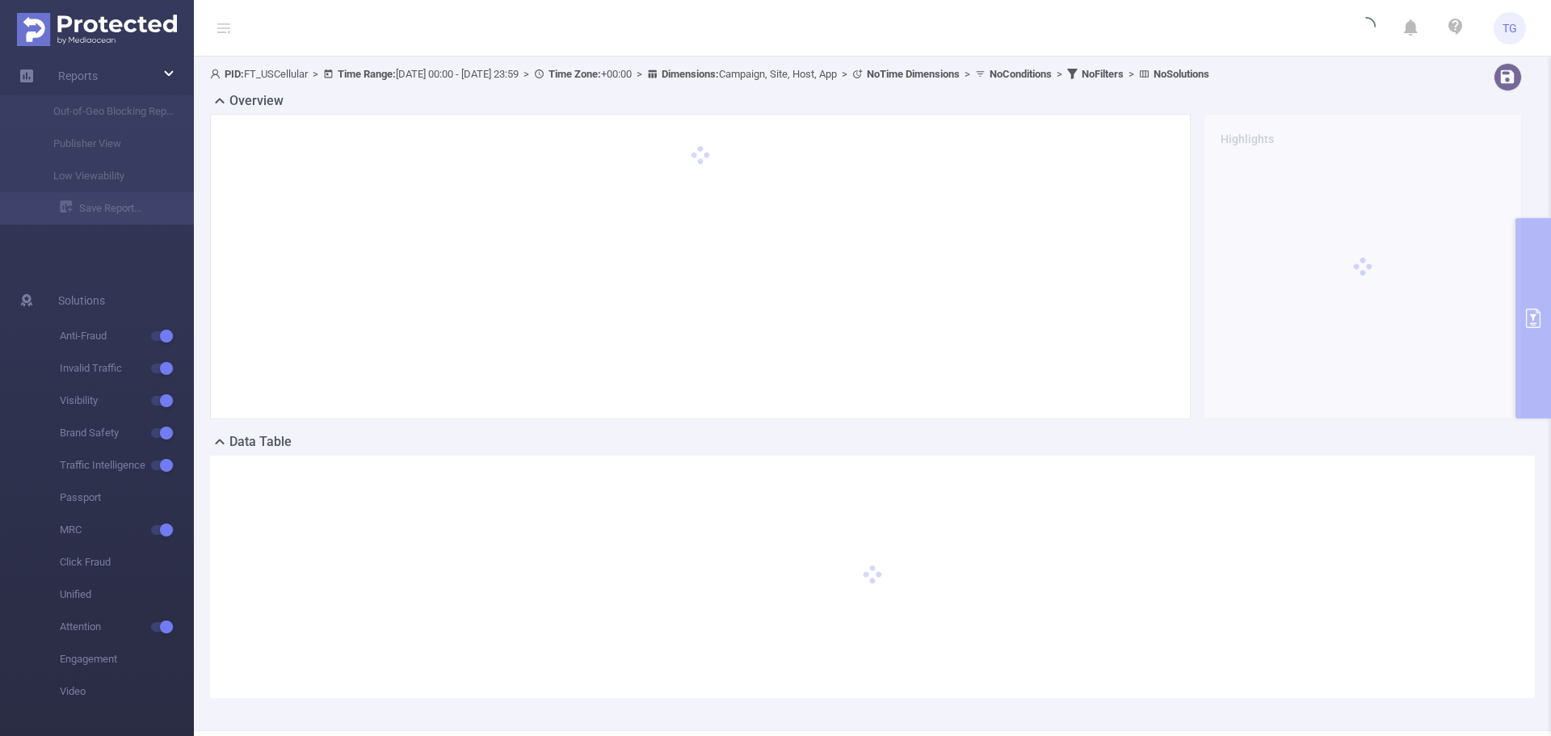
click at [1306, 699] on div "PID: FT_USCellular > Time Range: [DATE] 00:00 - [DATE] 23:59 > Time Zone: +00:0…" at bounding box center [872, 394] width 1357 height 674
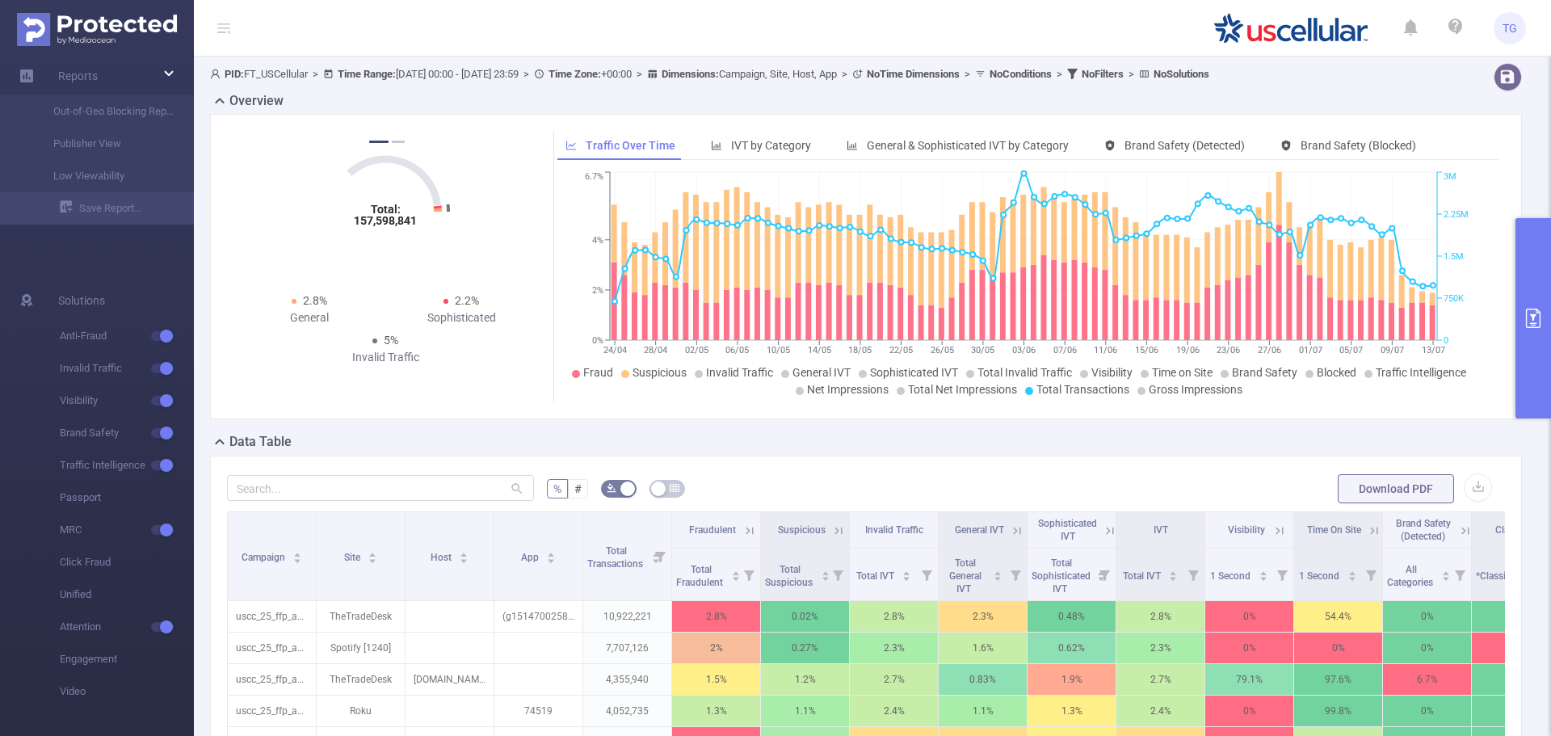
click at [819, 448] on div "Data Table" at bounding box center [872, 443] width 1325 height 23
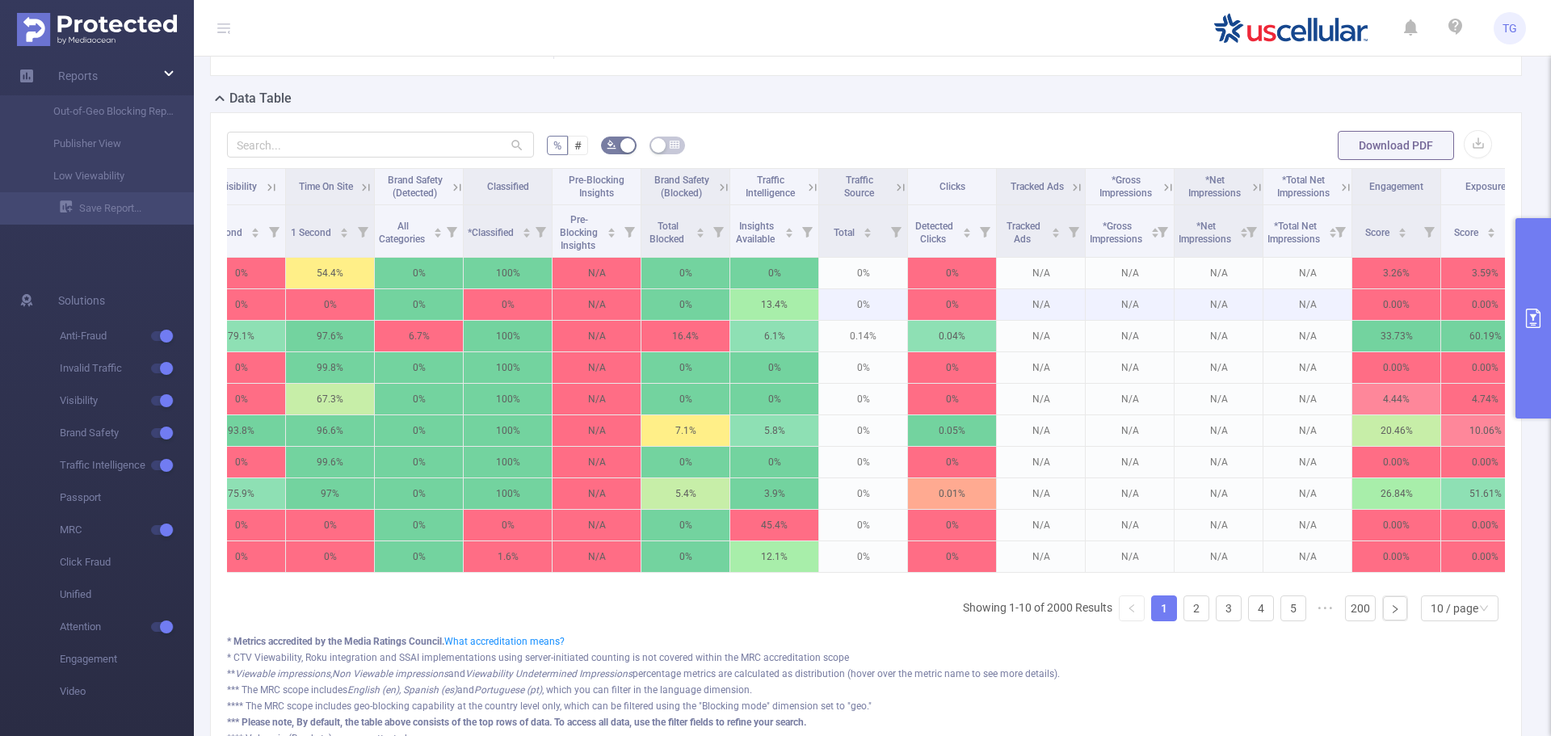
scroll to position [0, 1138]
